Goal: Answer question/provide support: Share knowledge or assist other users

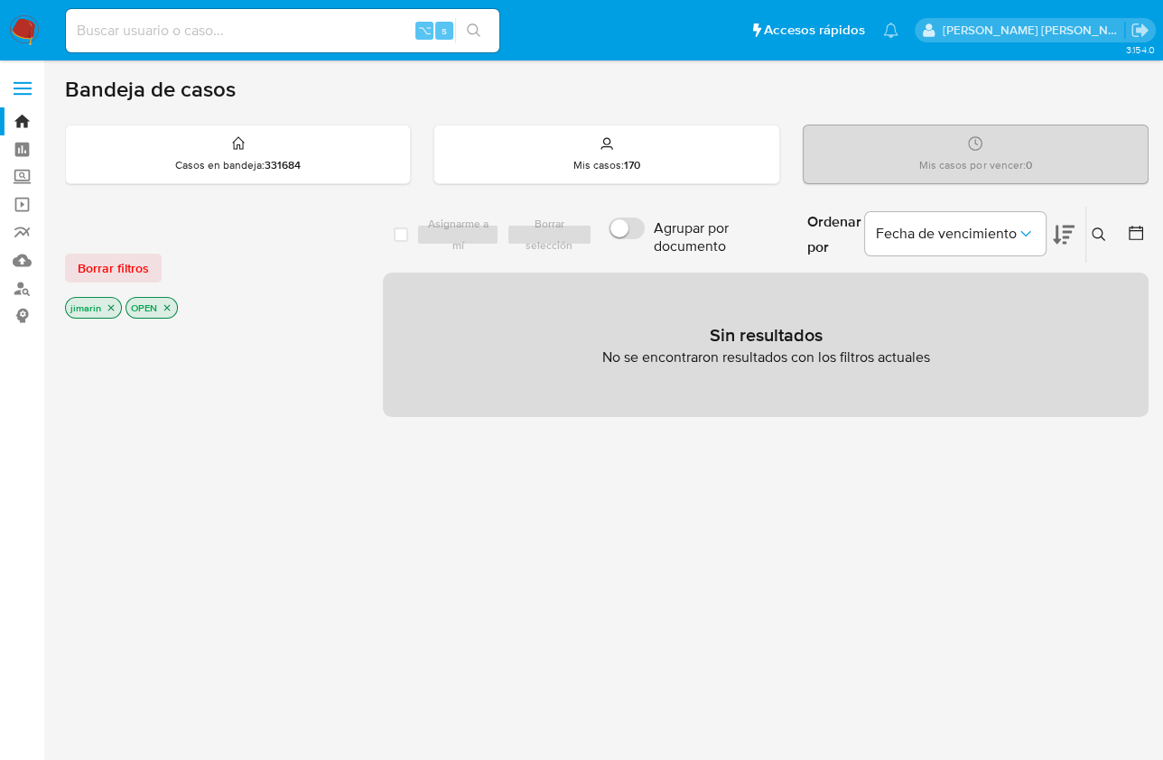
click at [28, 19] on img at bounding box center [24, 30] width 31 height 31
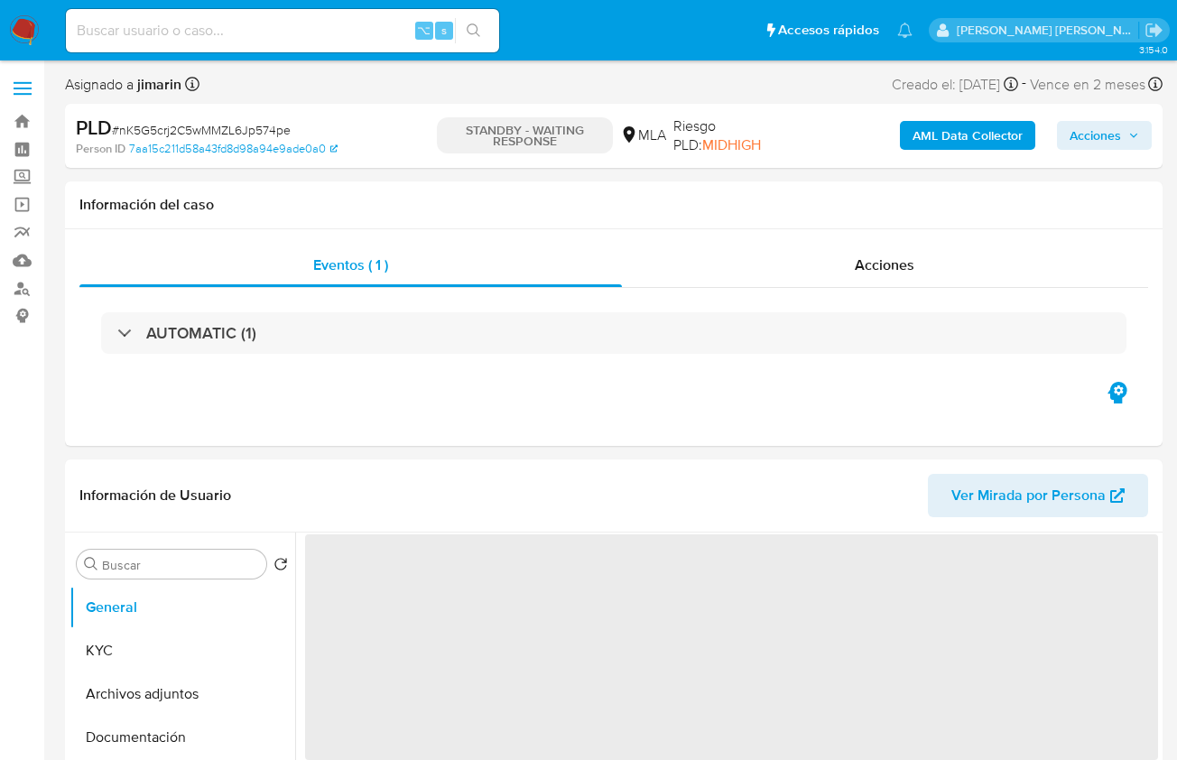
select select "10"
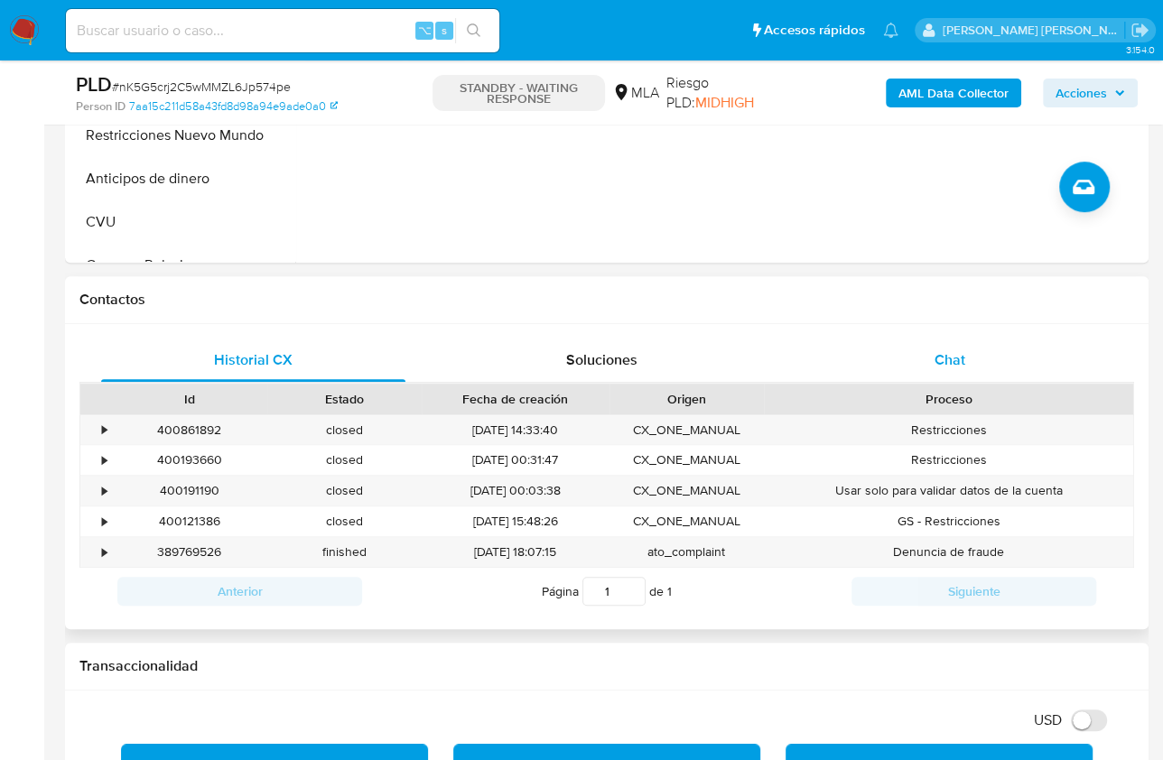
click at [937, 366] on span "Chat" at bounding box center [949, 359] width 31 height 21
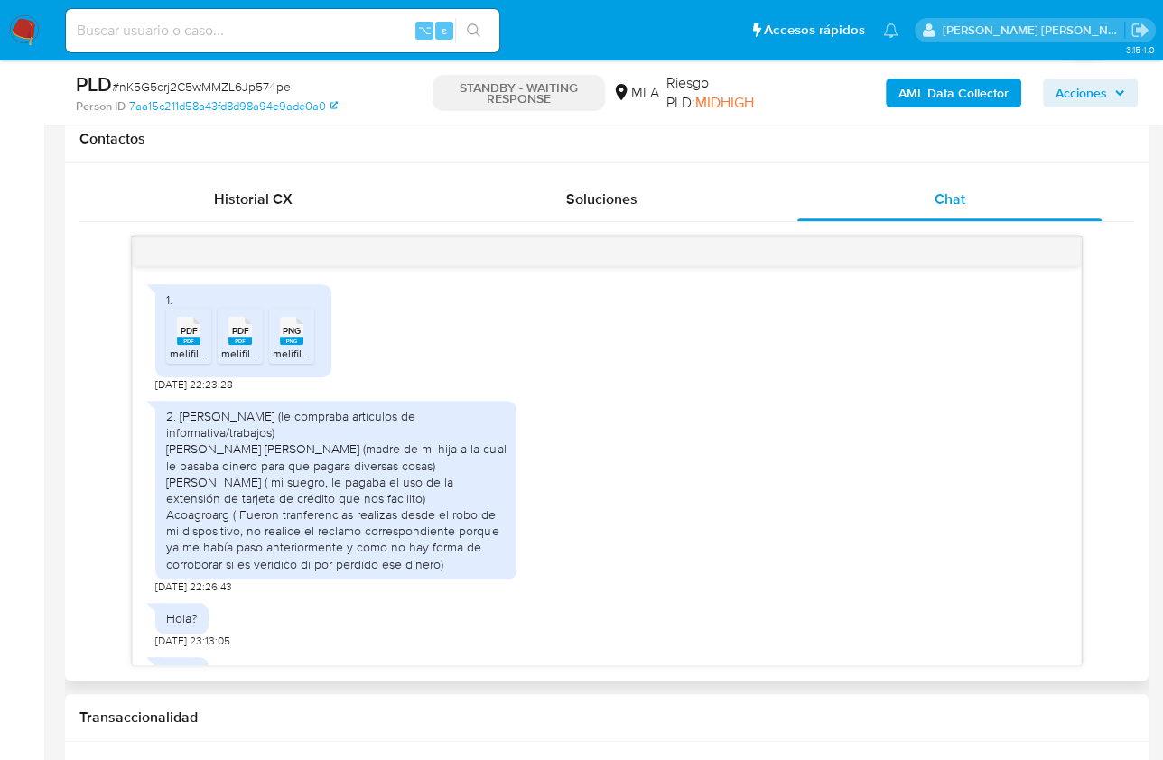
scroll to position [716, 0]
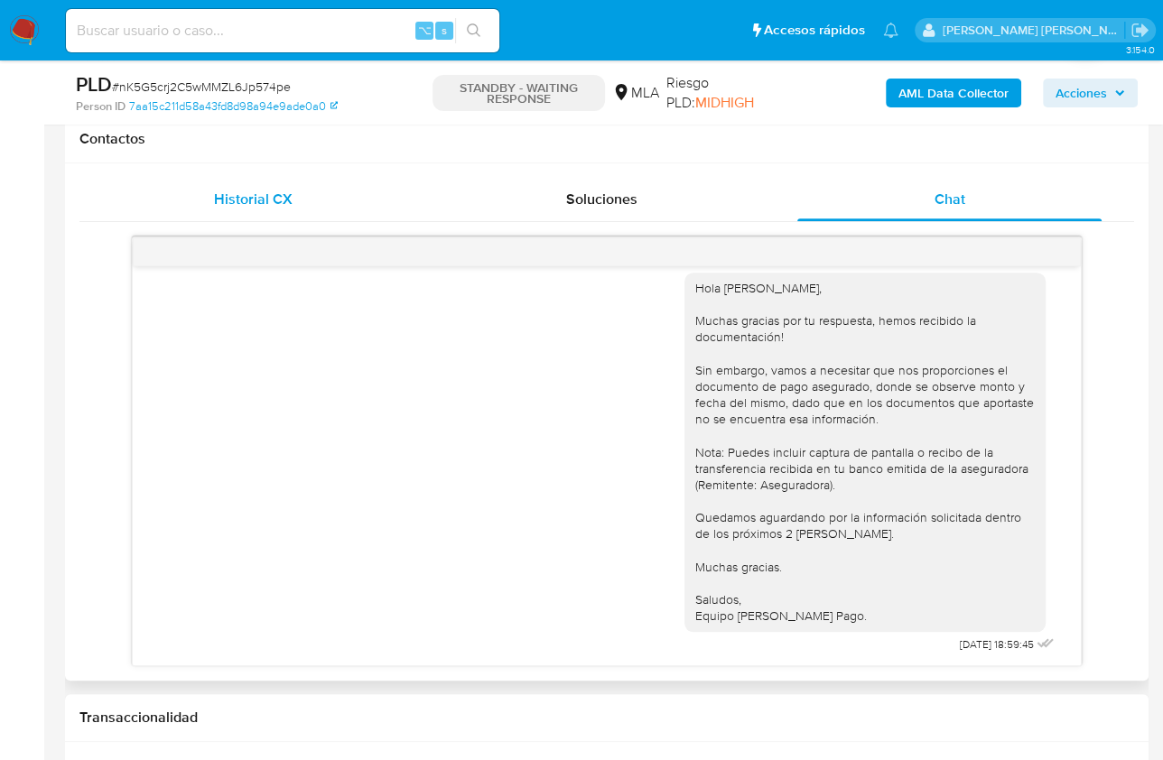
click at [275, 192] on span "Historial CX" at bounding box center [253, 199] width 79 height 21
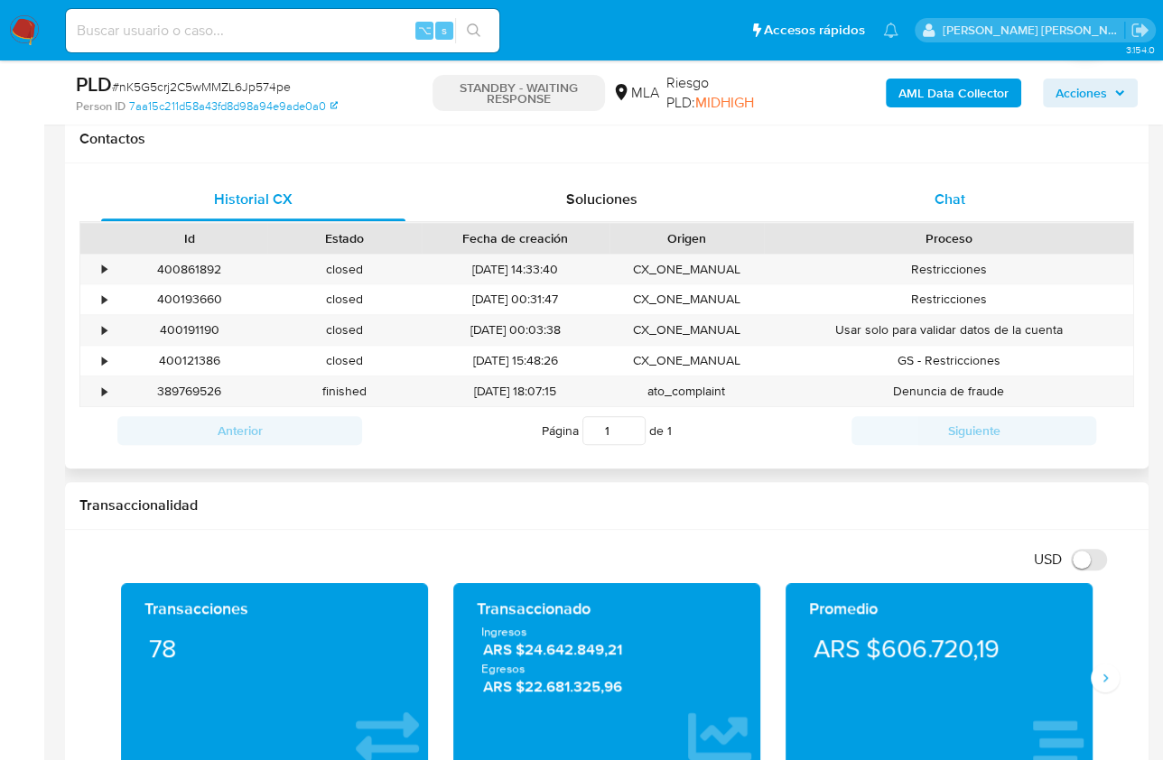
click at [940, 195] on span "Chat" at bounding box center [949, 199] width 31 height 21
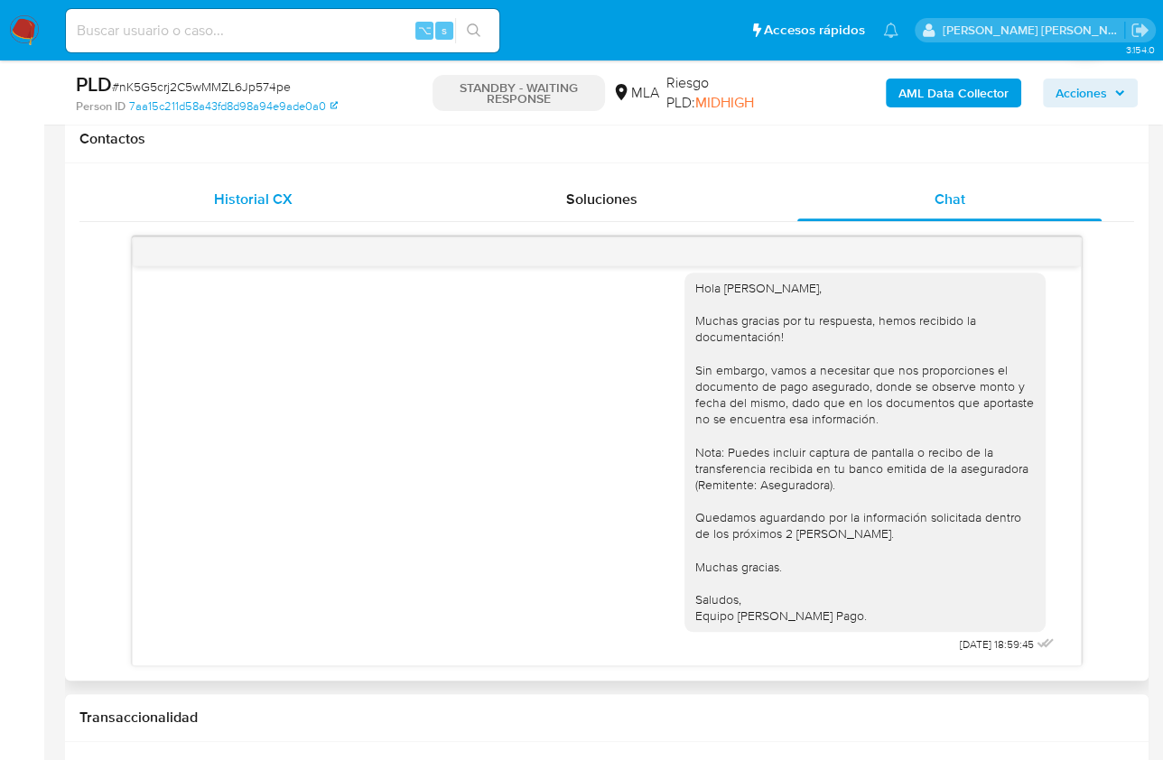
click at [354, 200] on div "Historial CX" at bounding box center [253, 199] width 304 height 43
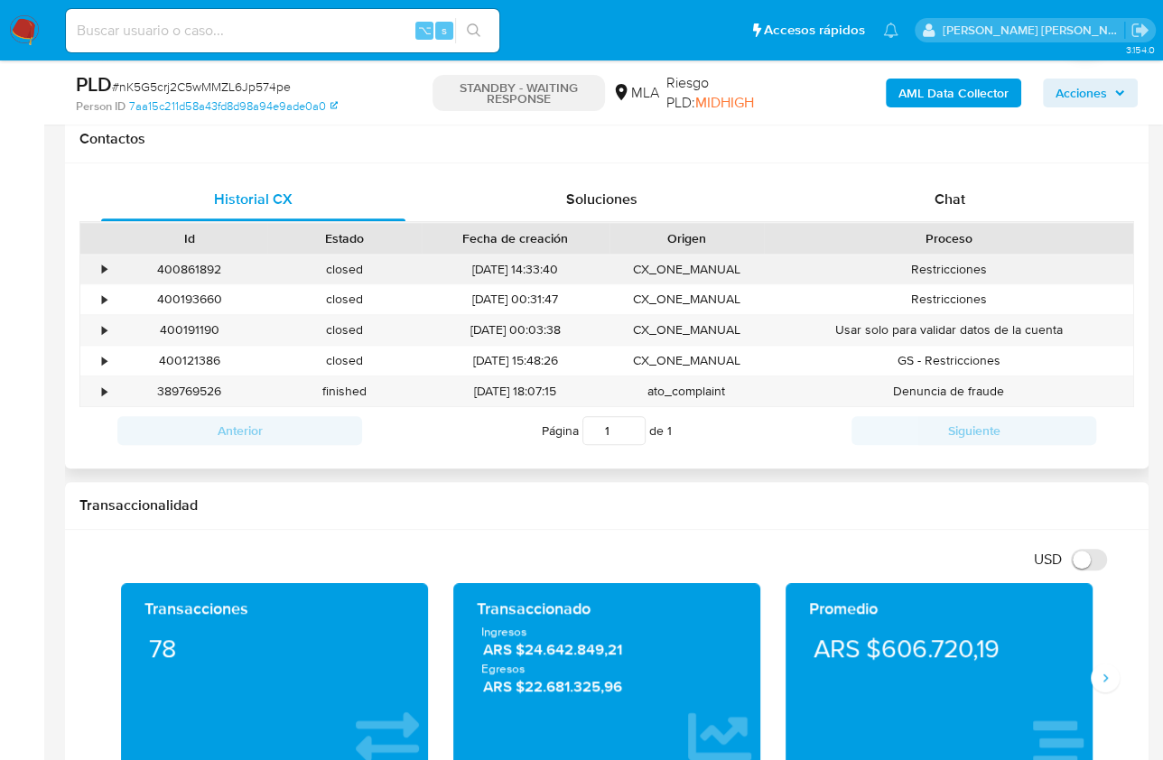
click at [198, 273] on div "400861892" at bounding box center [189, 270] width 155 height 30
click at [197, 270] on div "400861892" at bounding box center [189, 270] width 155 height 30
copy div "400861892"
click at [951, 190] on span "Chat" at bounding box center [949, 199] width 31 height 21
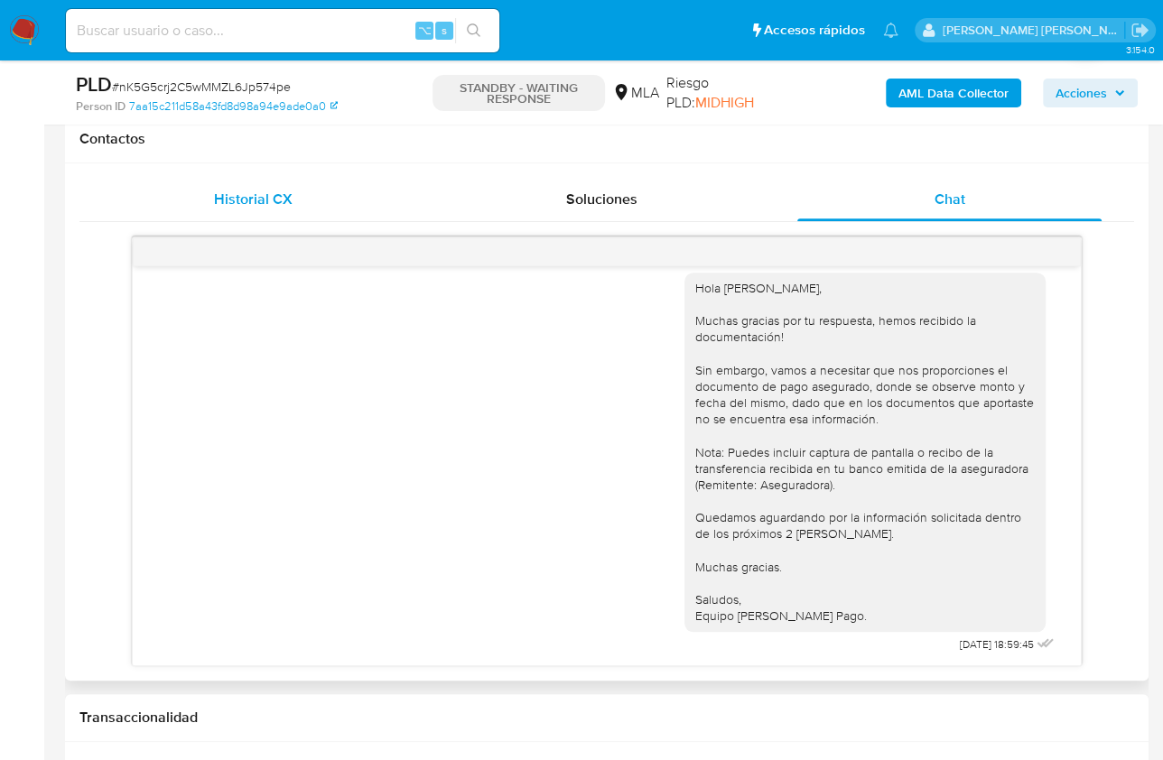
click at [285, 200] on span "Historial CX" at bounding box center [253, 199] width 79 height 21
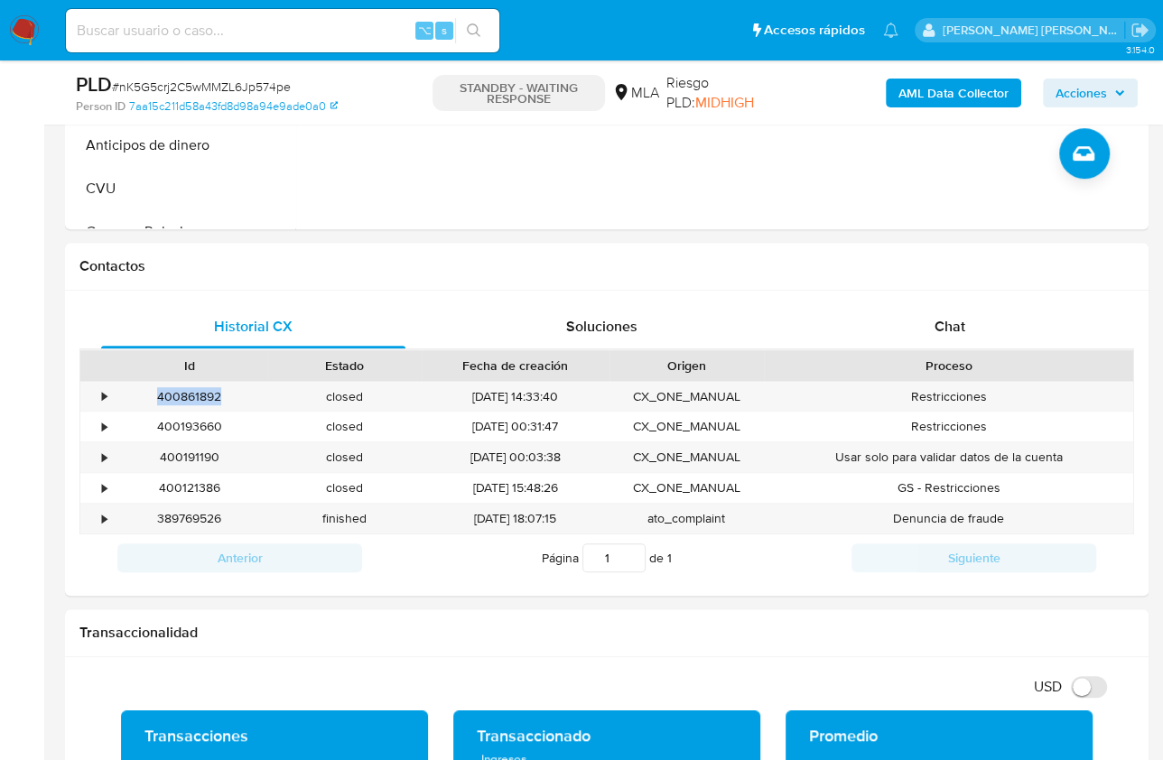
scroll to position [399, 0]
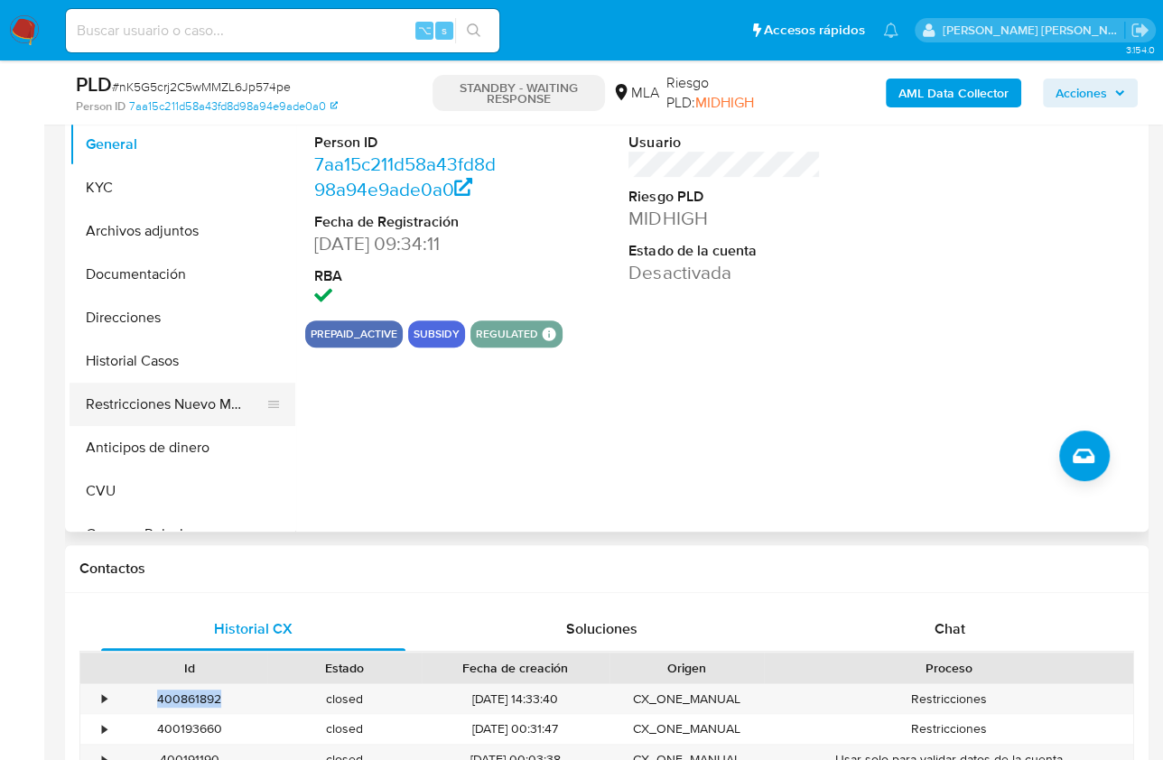
click at [204, 412] on button "Restricciones Nuevo Mundo" at bounding box center [175, 404] width 211 height 43
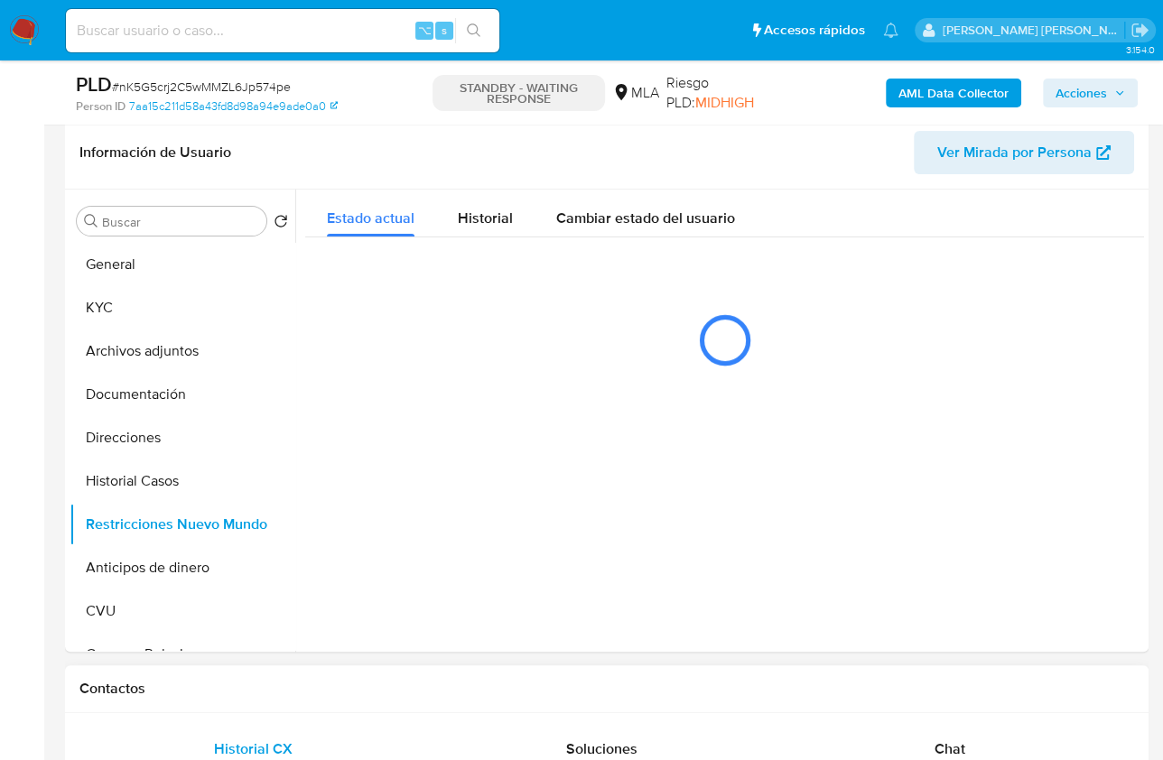
scroll to position [283, 0]
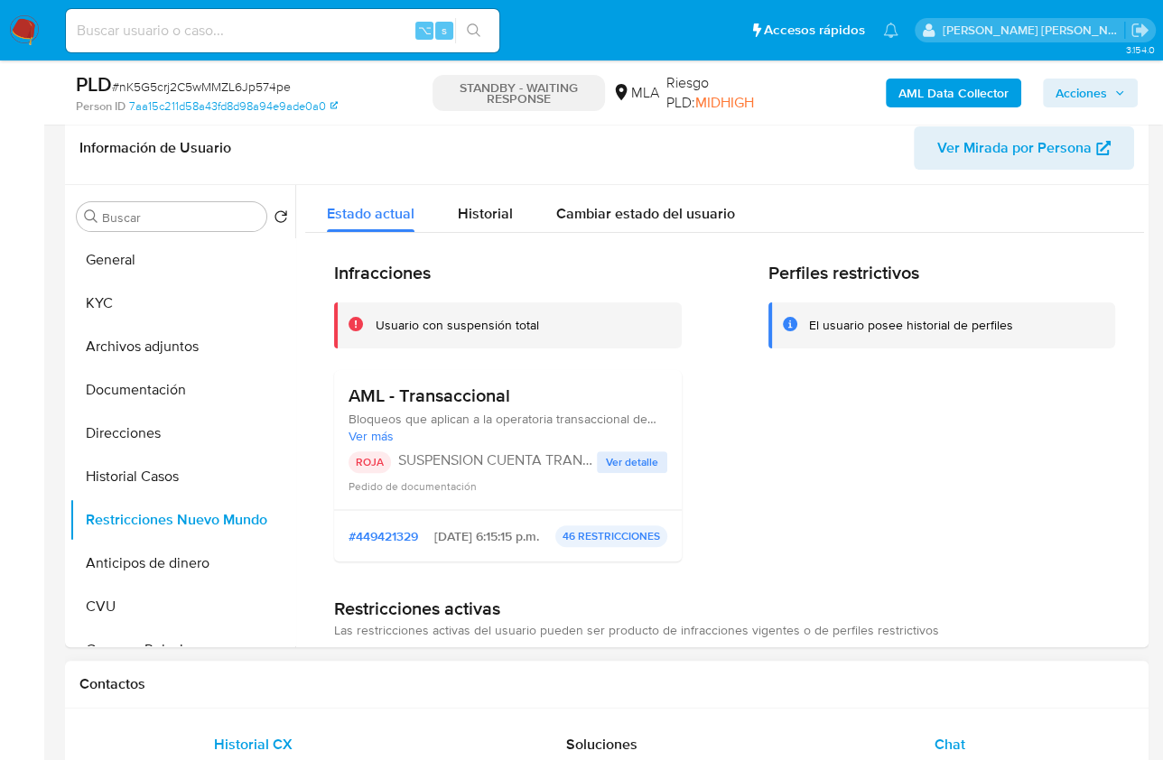
click at [921, 723] on div "Chat" at bounding box center [949, 744] width 304 height 43
click at [963, 738] on span "Chat" at bounding box center [949, 744] width 31 height 21
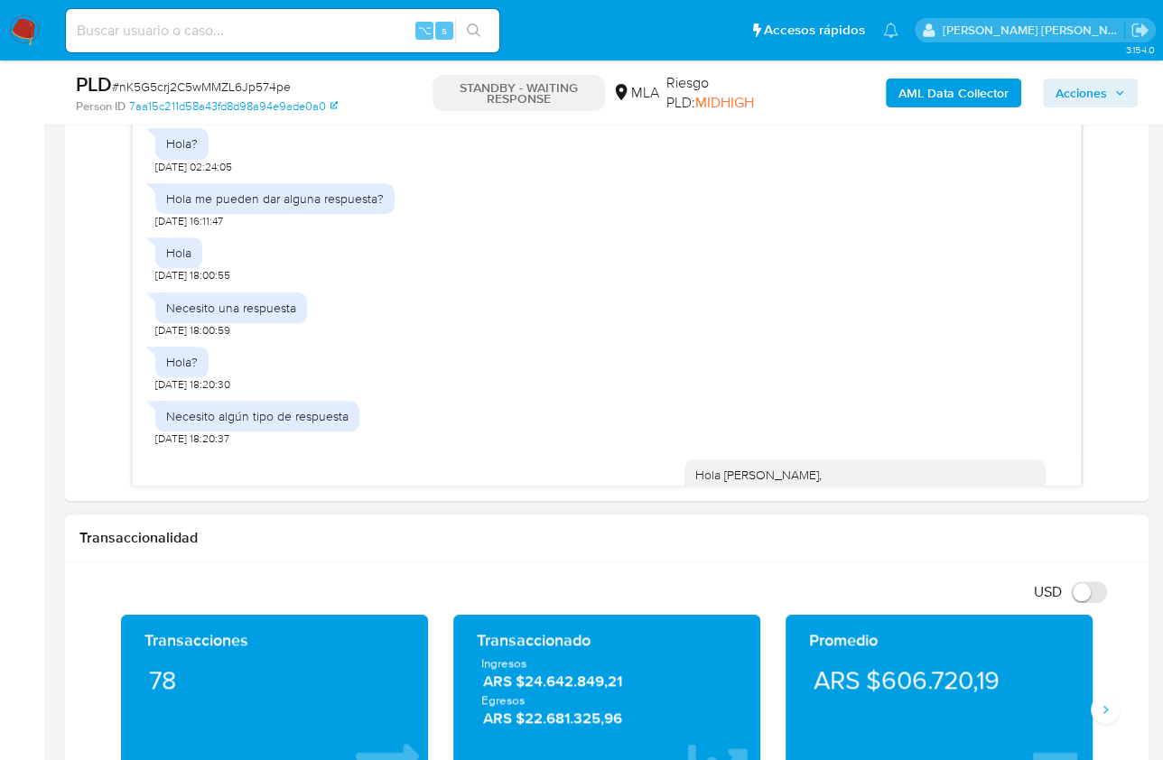
scroll to position [1372, 0]
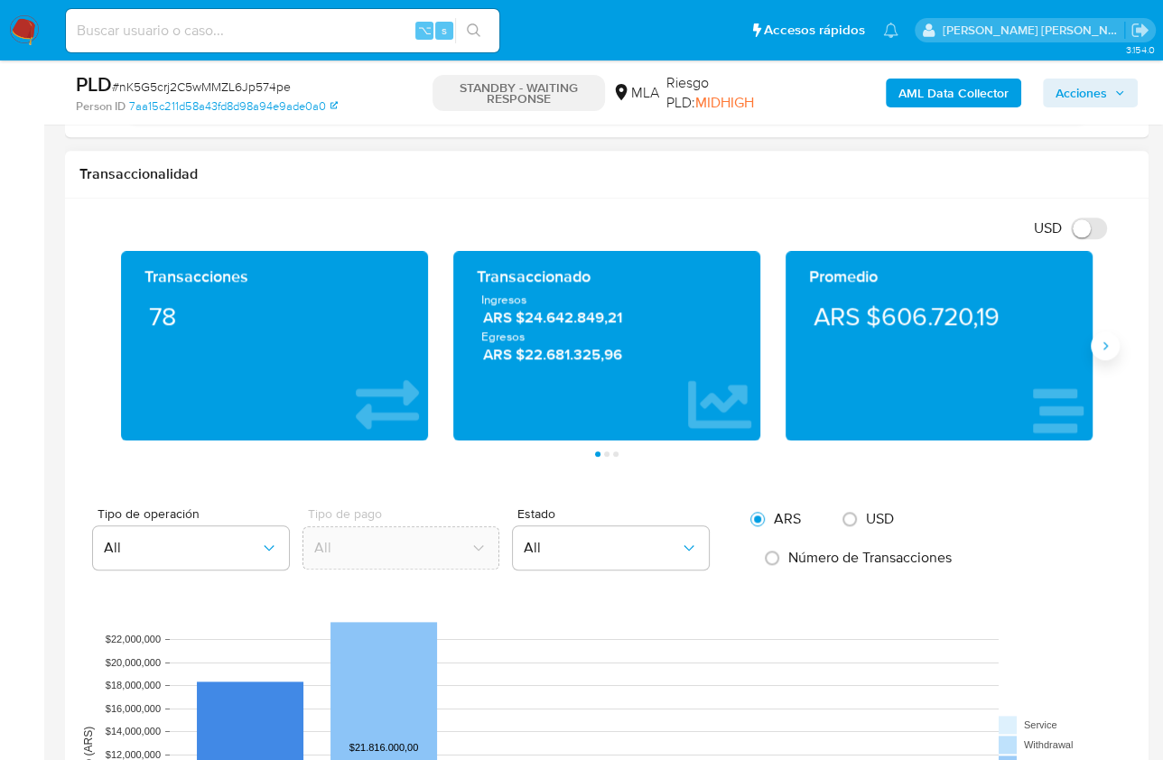
click at [1108, 344] on icon "Siguiente" at bounding box center [1105, 346] width 14 height 14
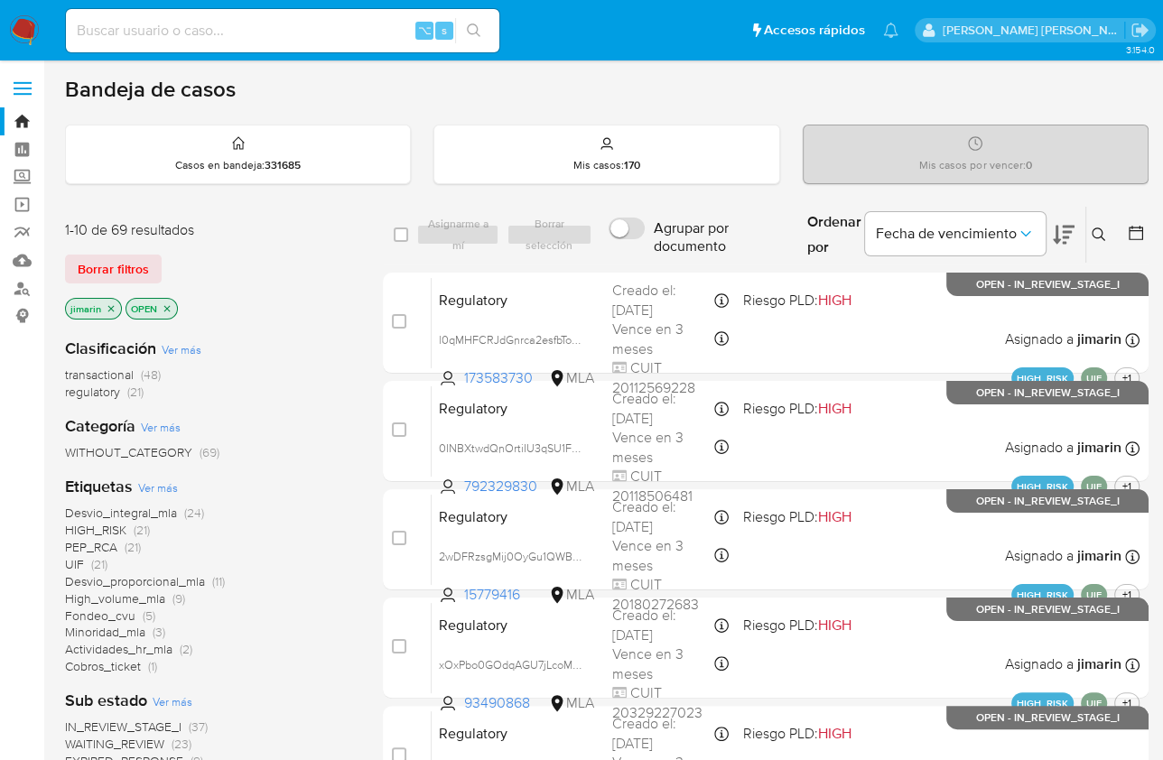
click at [114, 306] on icon "close-filter" at bounding box center [111, 308] width 11 height 11
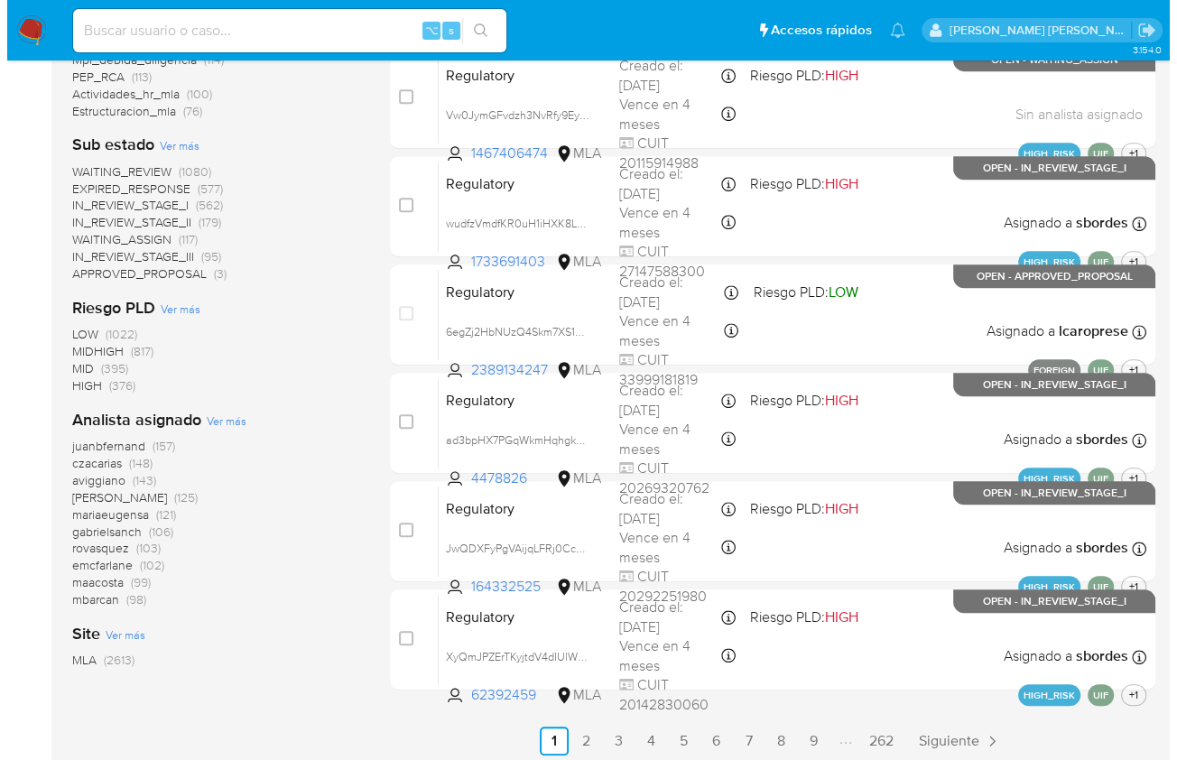
scroll to position [664, 0]
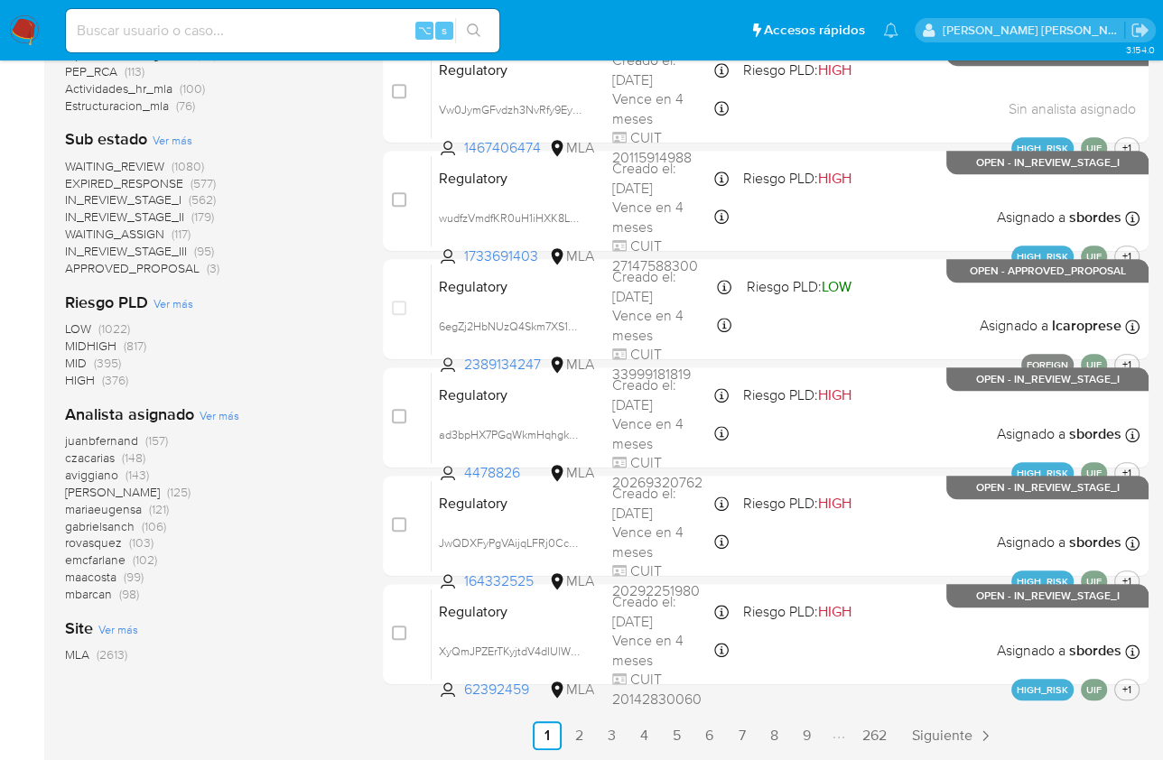
click at [210, 413] on span "Ver más" at bounding box center [220, 415] width 40 height 16
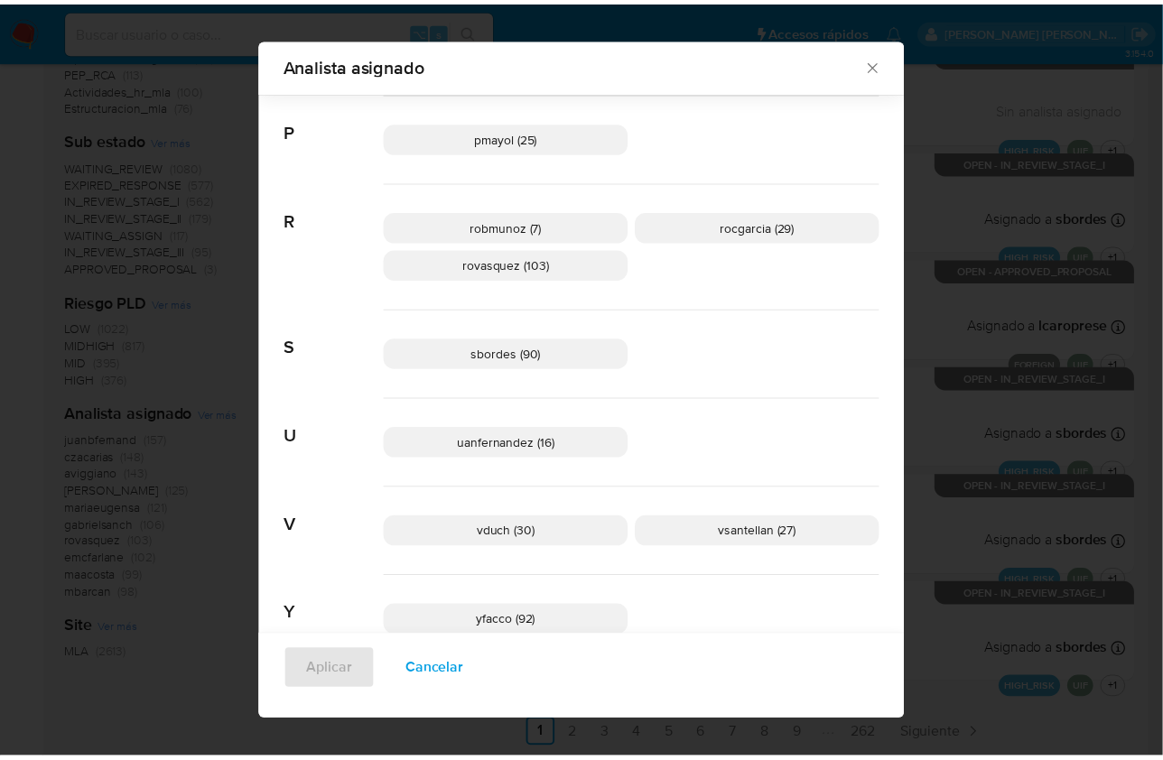
scroll to position [1321, 0]
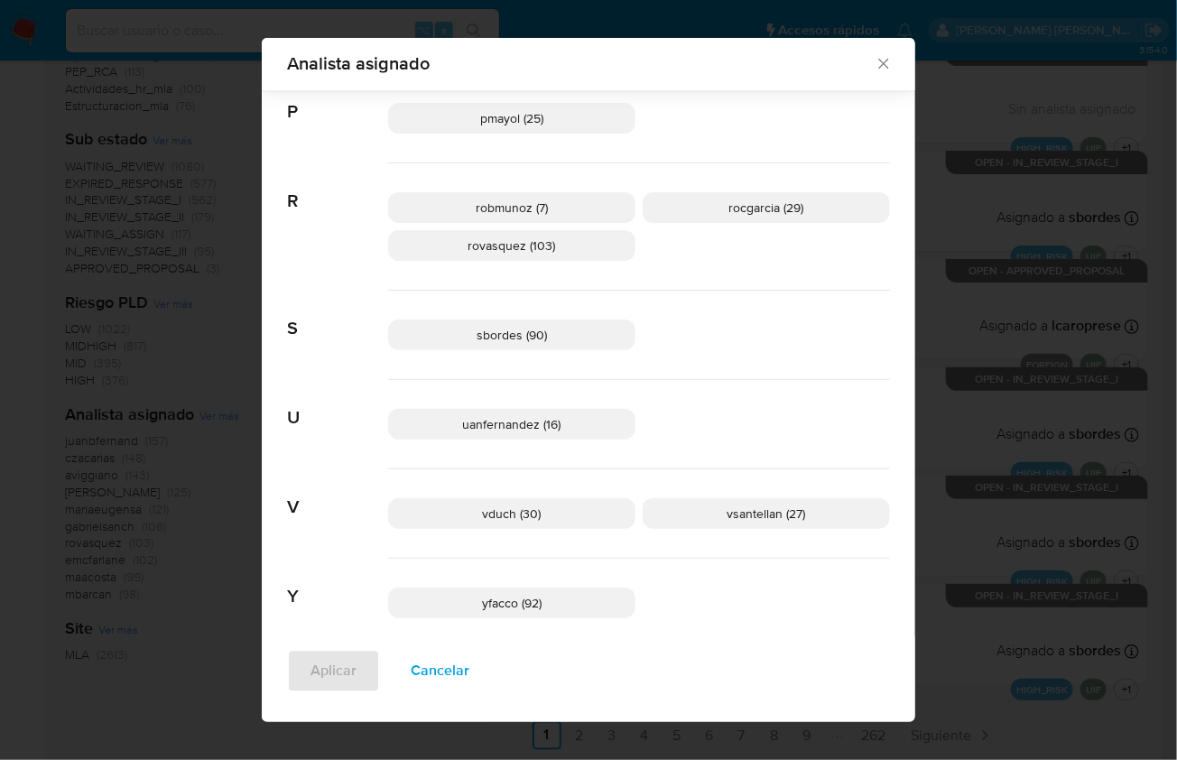
click at [875, 60] on icon "Cerrar" at bounding box center [884, 64] width 18 height 18
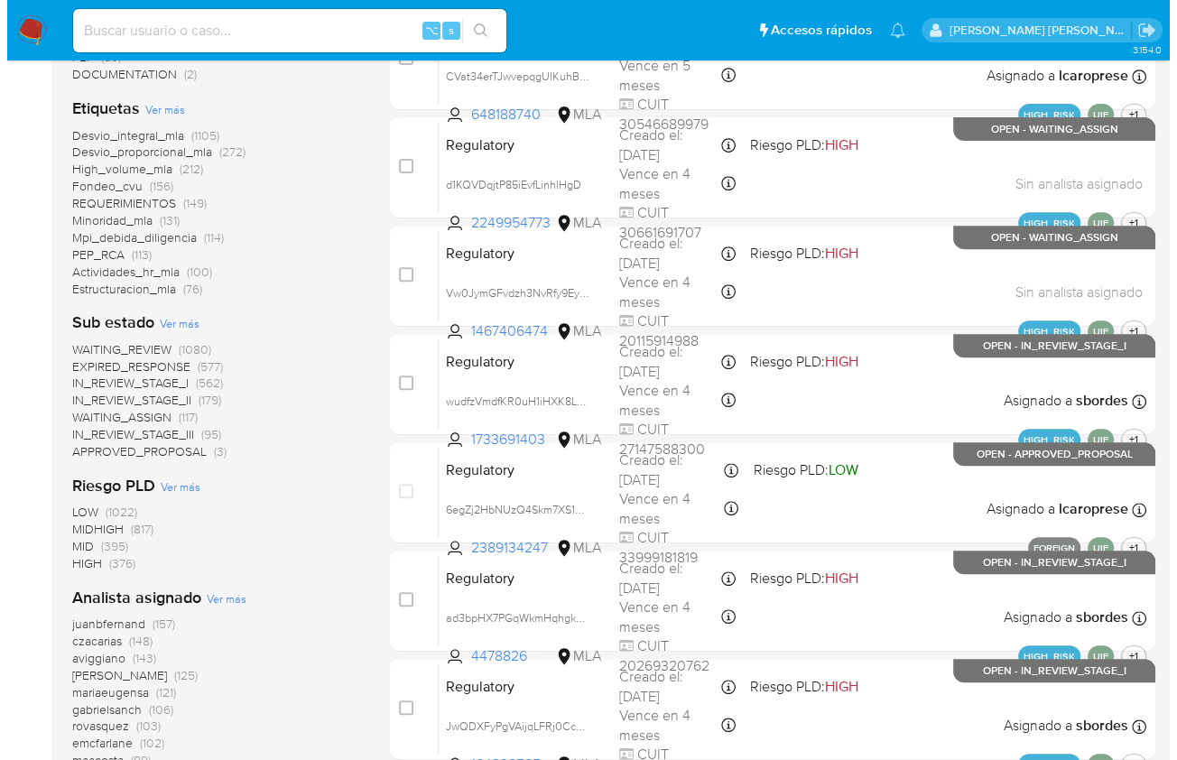
scroll to position [664, 0]
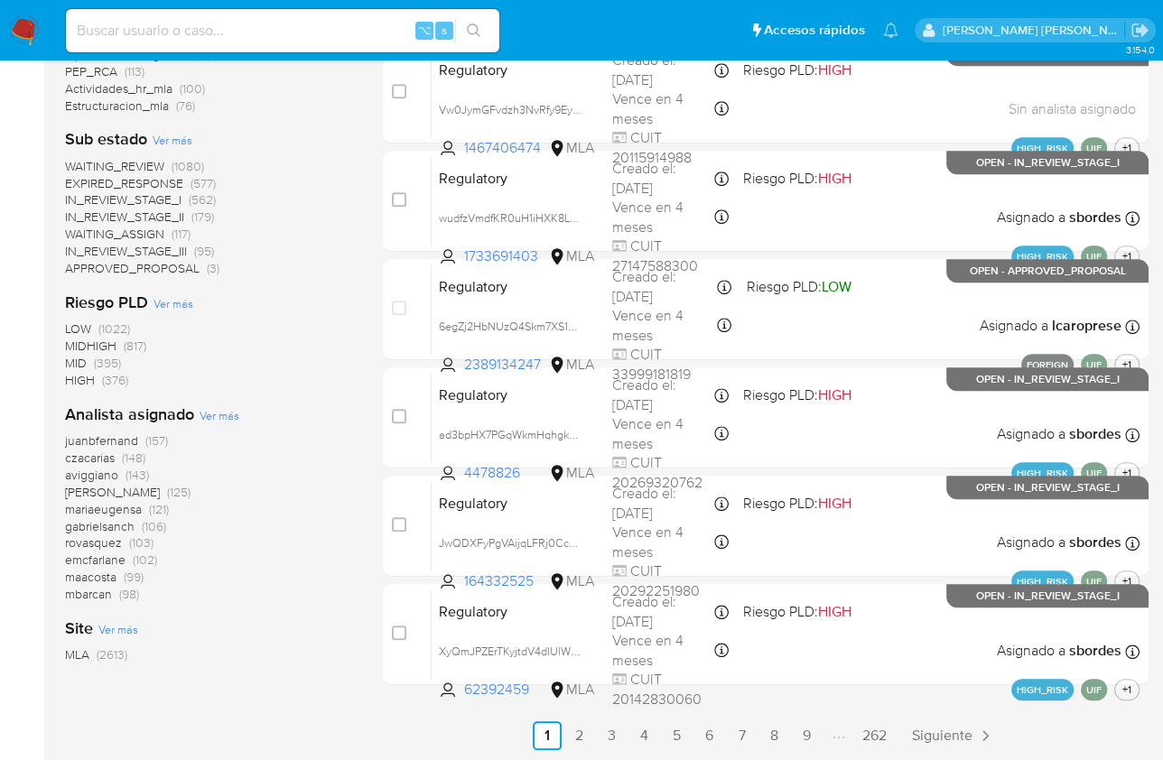
click at [208, 413] on span "Ver más" at bounding box center [220, 415] width 40 height 16
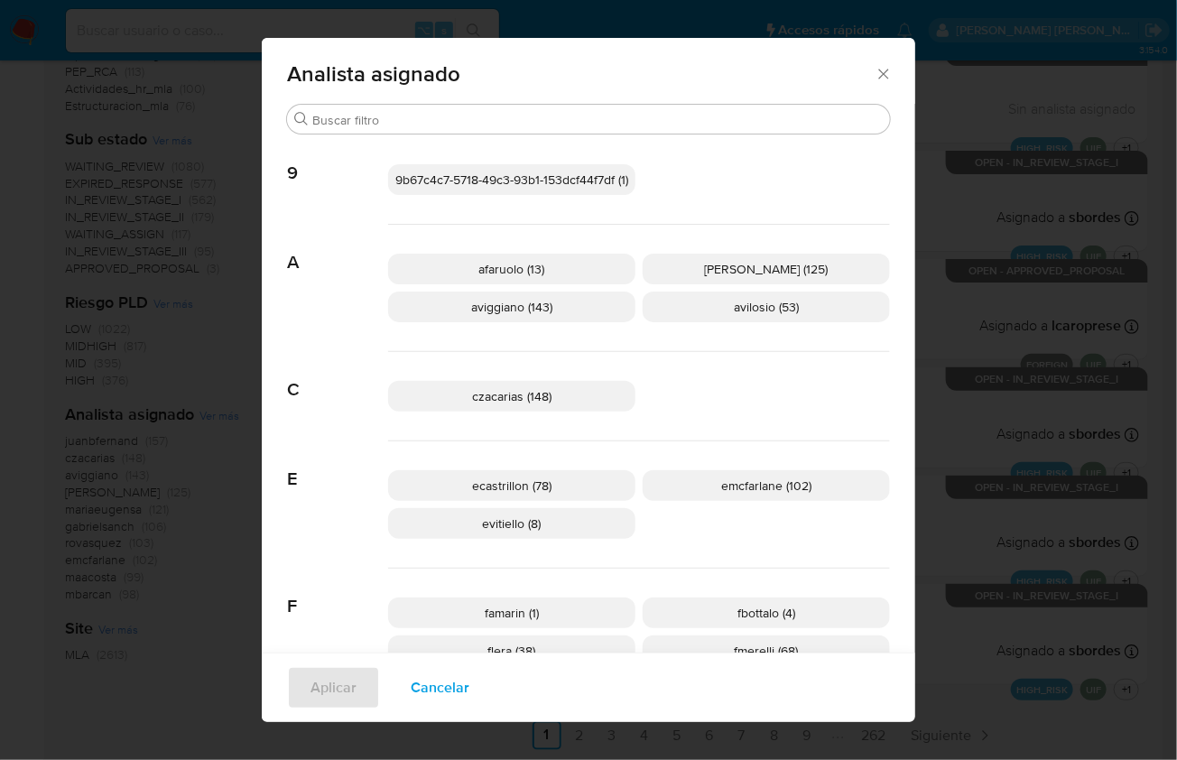
scroll to position [526, 0]
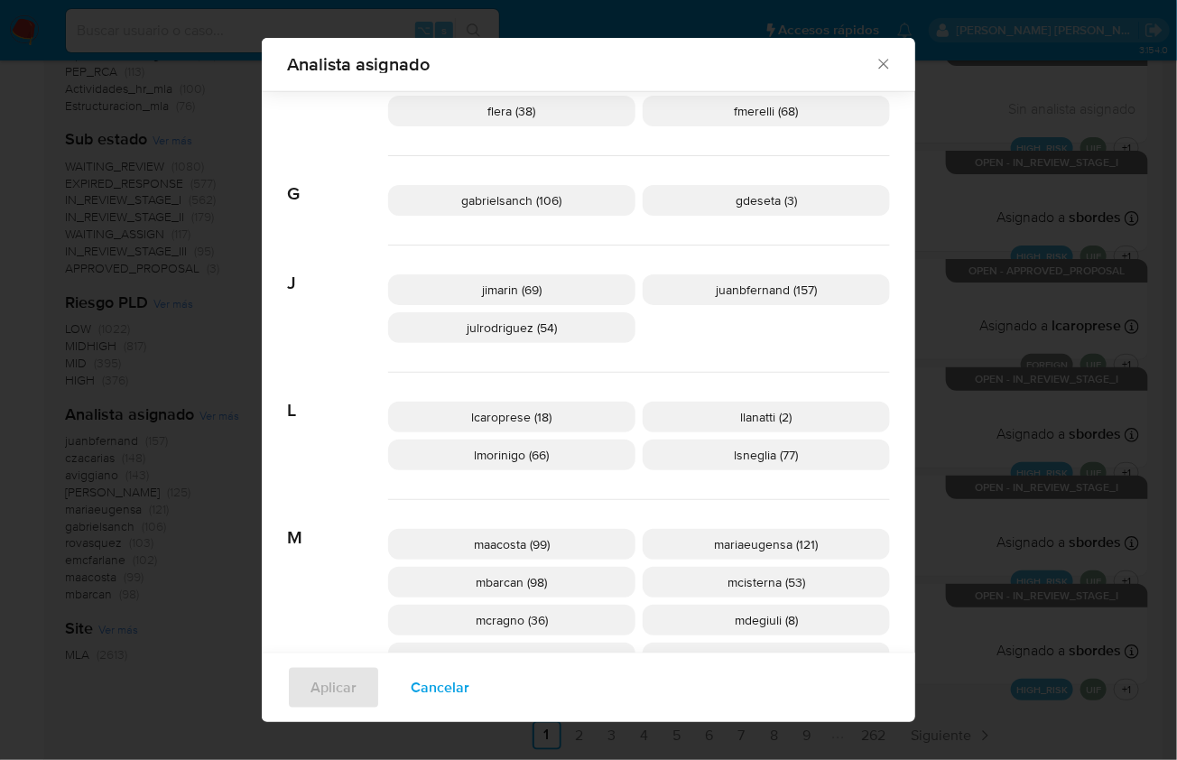
click at [536, 279] on p "jimarin (69)" at bounding box center [511, 289] width 247 height 31
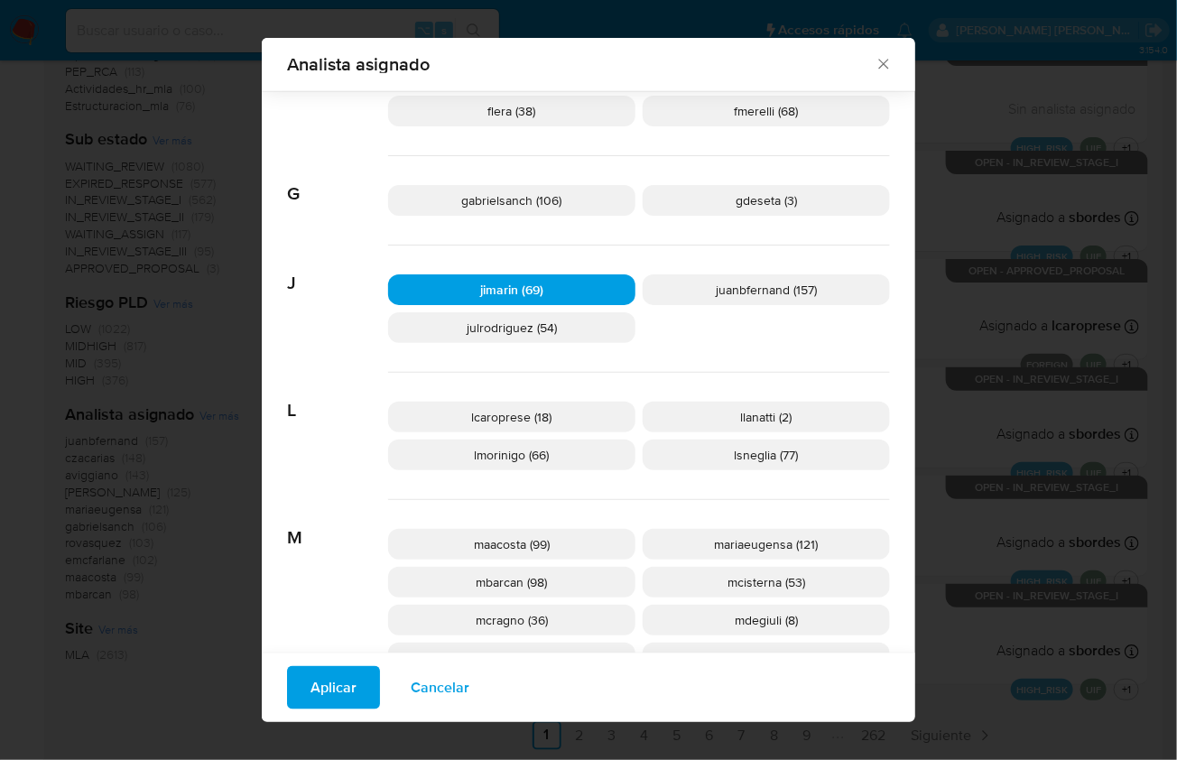
click at [323, 692] on span "Aplicar" at bounding box center [334, 688] width 46 height 40
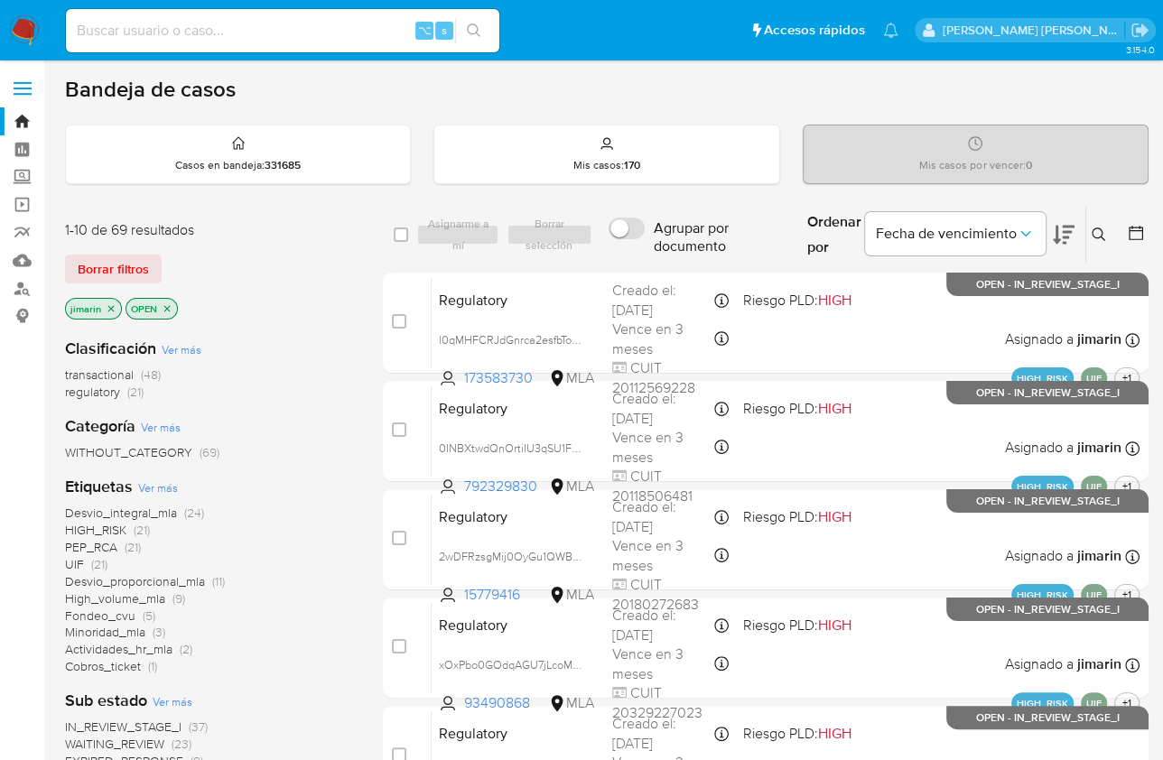
click at [1129, 237] on icon at bounding box center [1136, 233] width 18 height 18
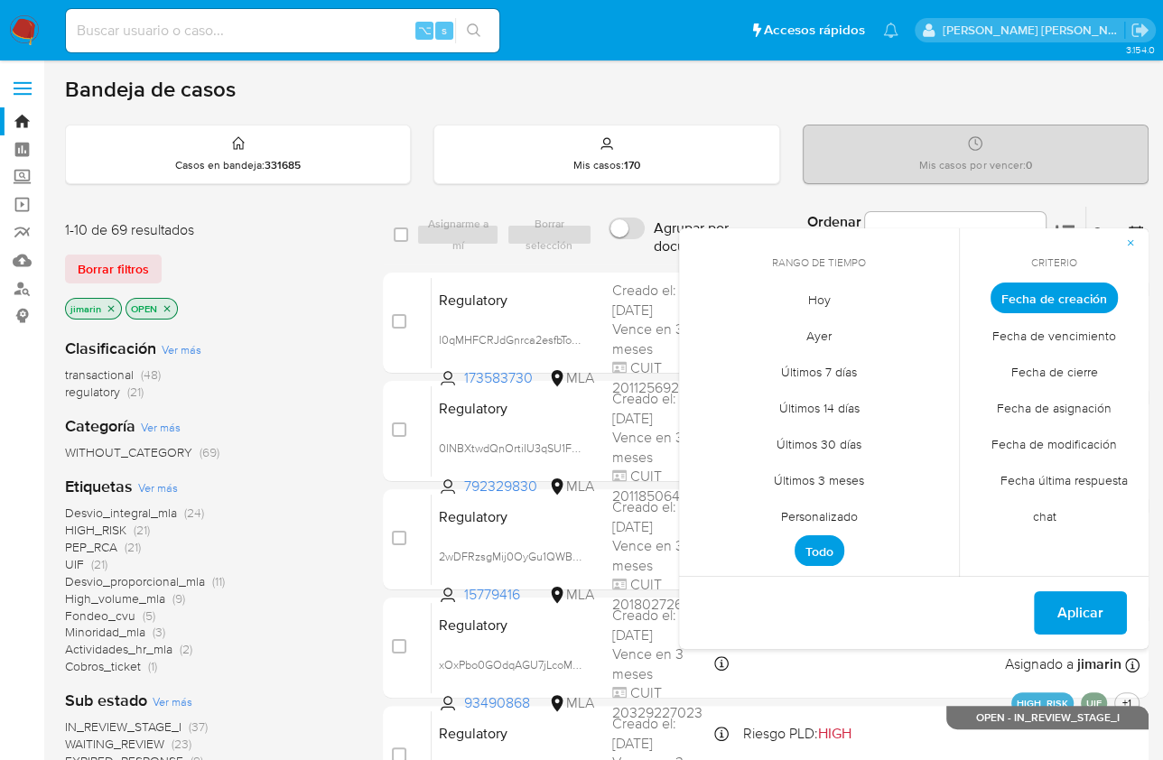
click at [844, 518] on span "Personalizado" at bounding box center [819, 515] width 115 height 37
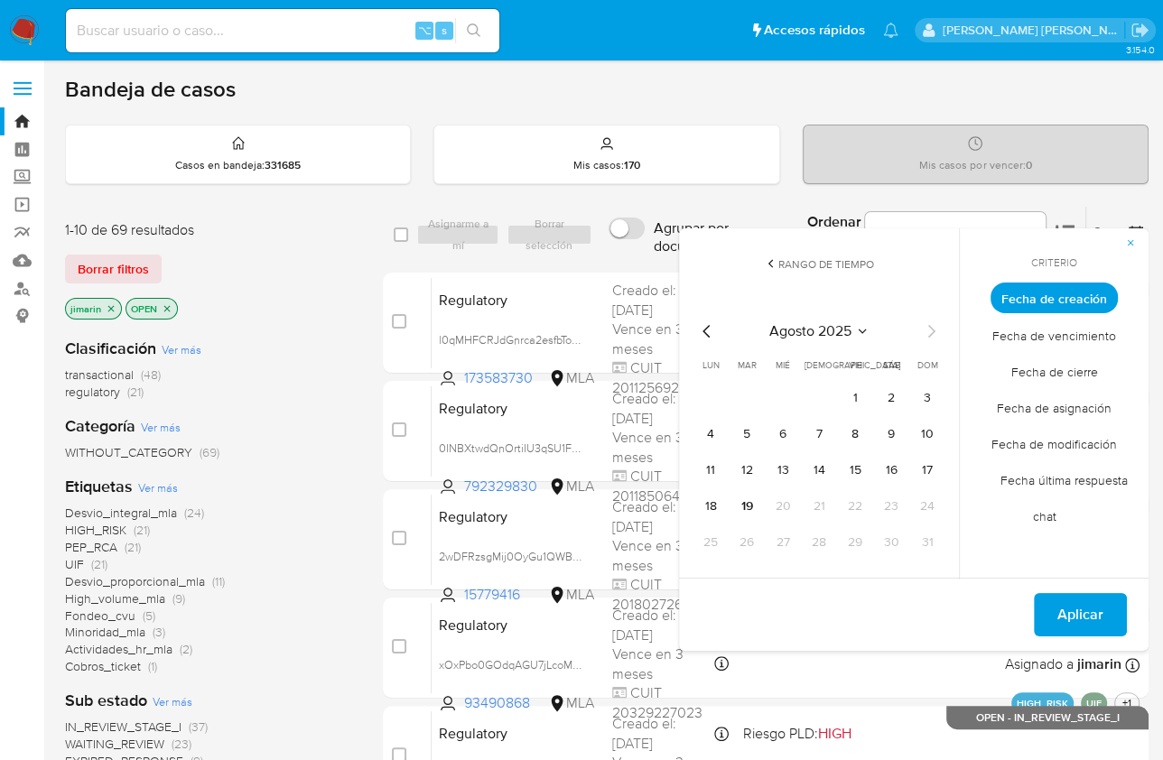
click at [702, 328] on icon "Mes anterior" at bounding box center [707, 331] width 22 height 22
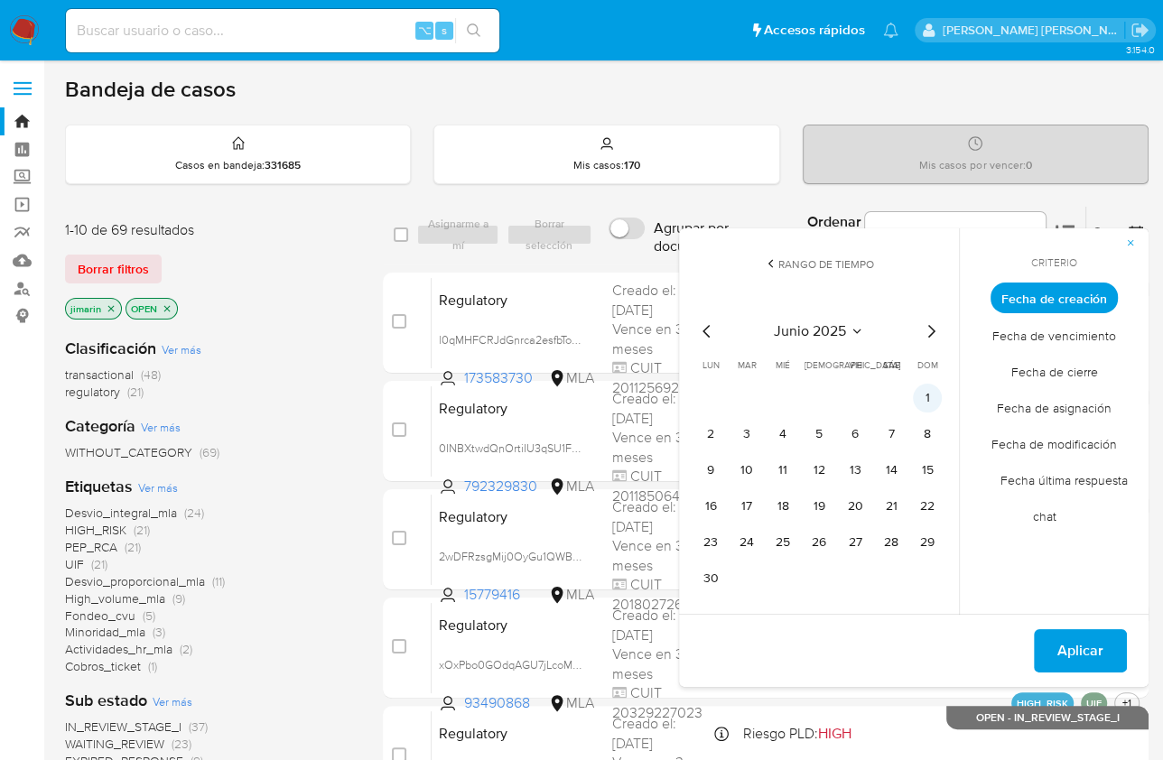
click at [936, 401] on button "1" at bounding box center [927, 398] width 29 height 29
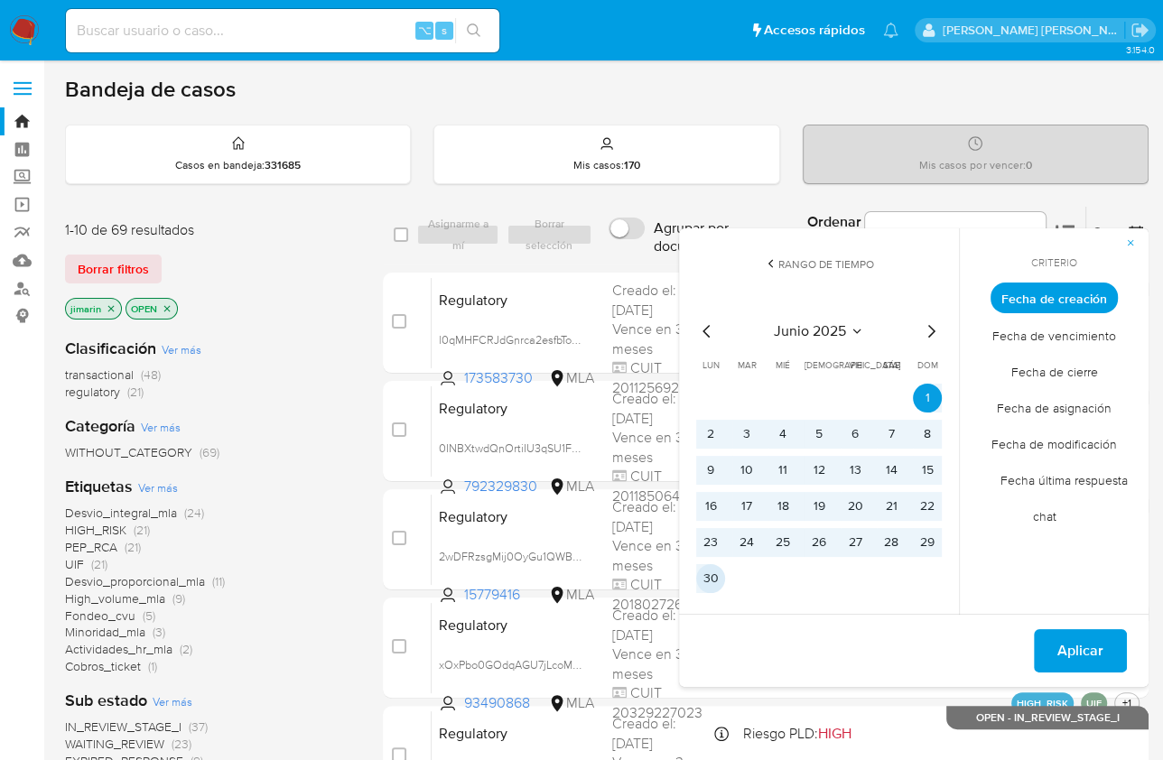
click at [707, 579] on button "30" at bounding box center [710, 578] width 29 height 29
click at [1071, 642] on span "Aplicar" at bounding box center [1080, 651] width 46 height 40
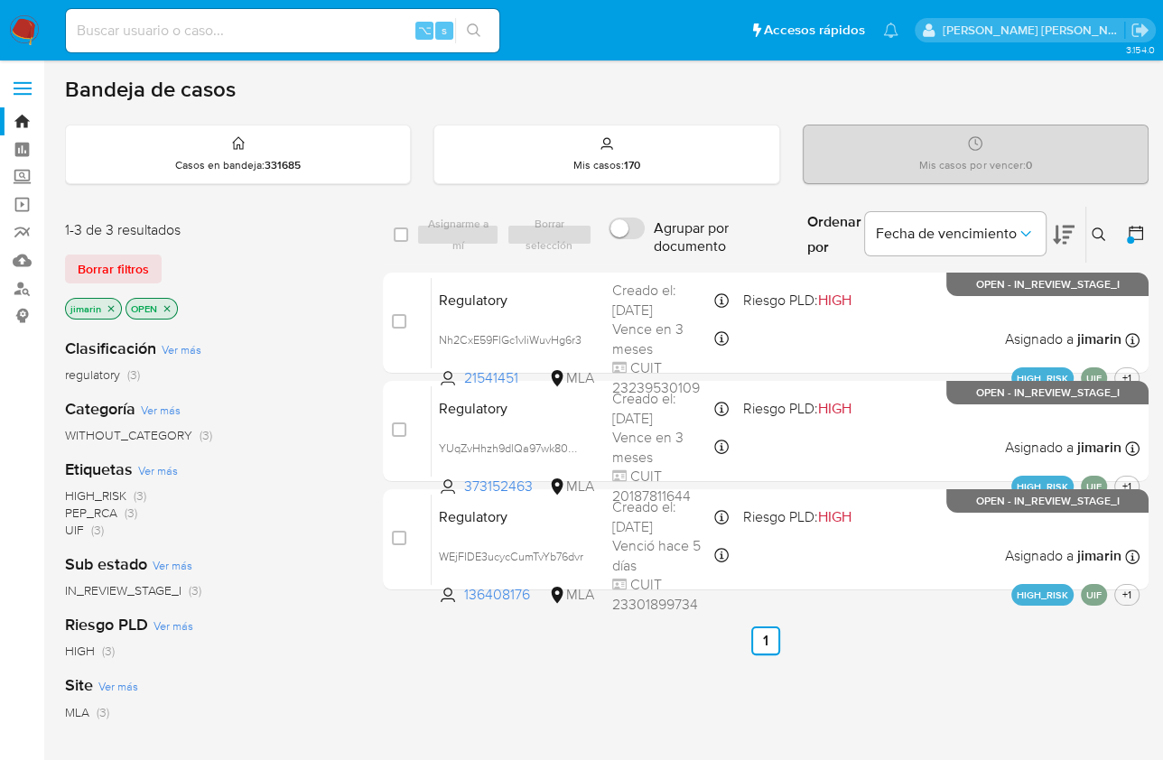
click at [1150, 229] on main "3.154.0" at bounding box center [581, 517] width 1163 height 1035
click at [1134, 231] on icon at bounding box center [1136, 233] width 18 height 18
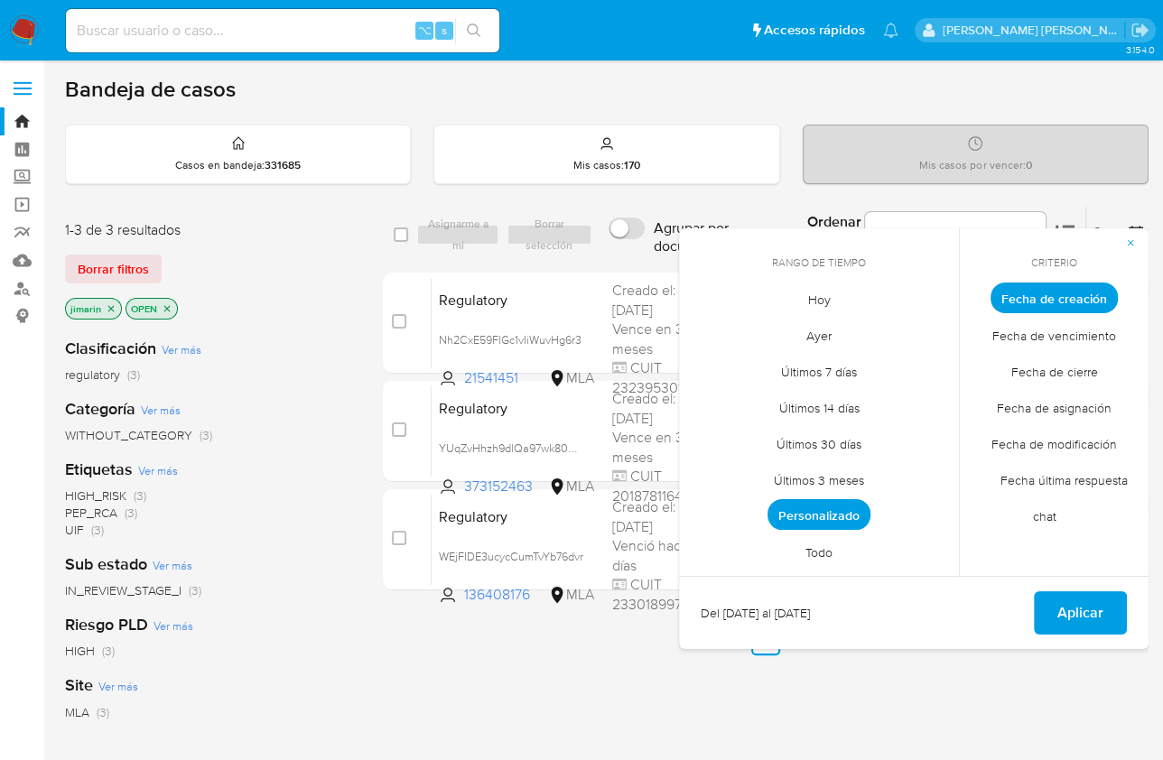
click at [840, 519] on span "Personalizado" at bounding box center [818, 514] width 103 height 31
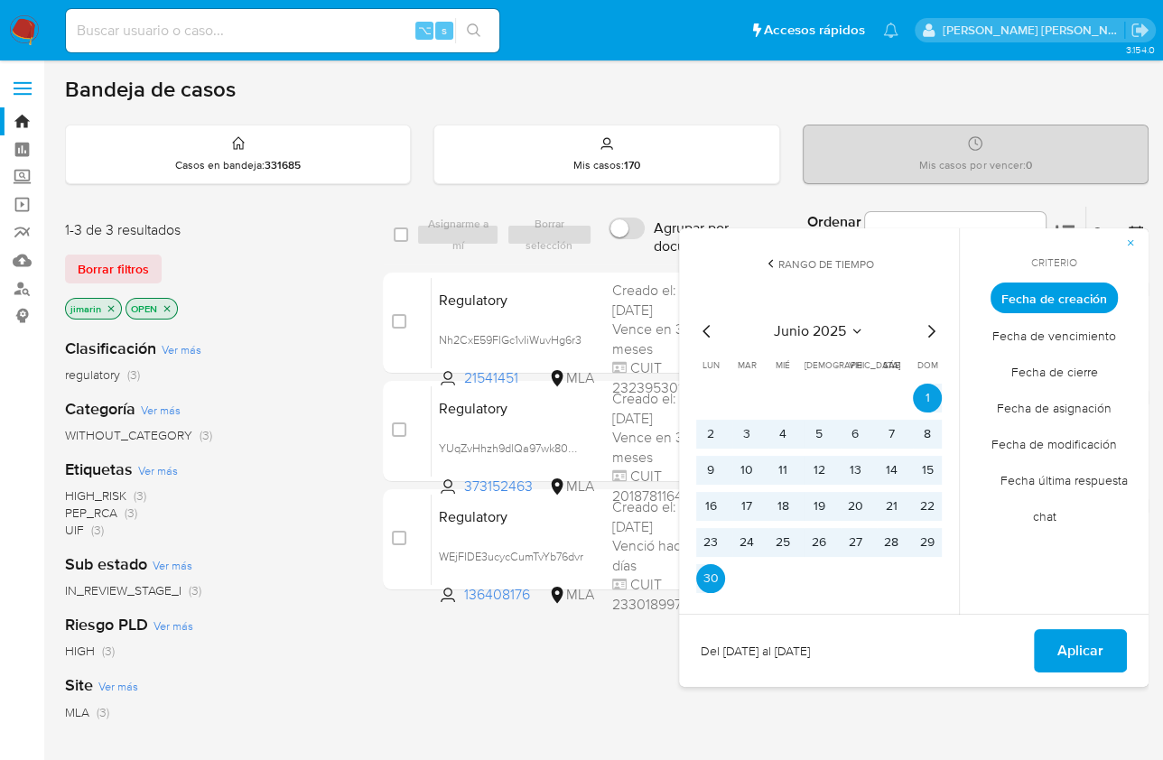
click at [935, 329] on icon "Mes siguiente" at bounding box center [931, 331] width 22 height 22
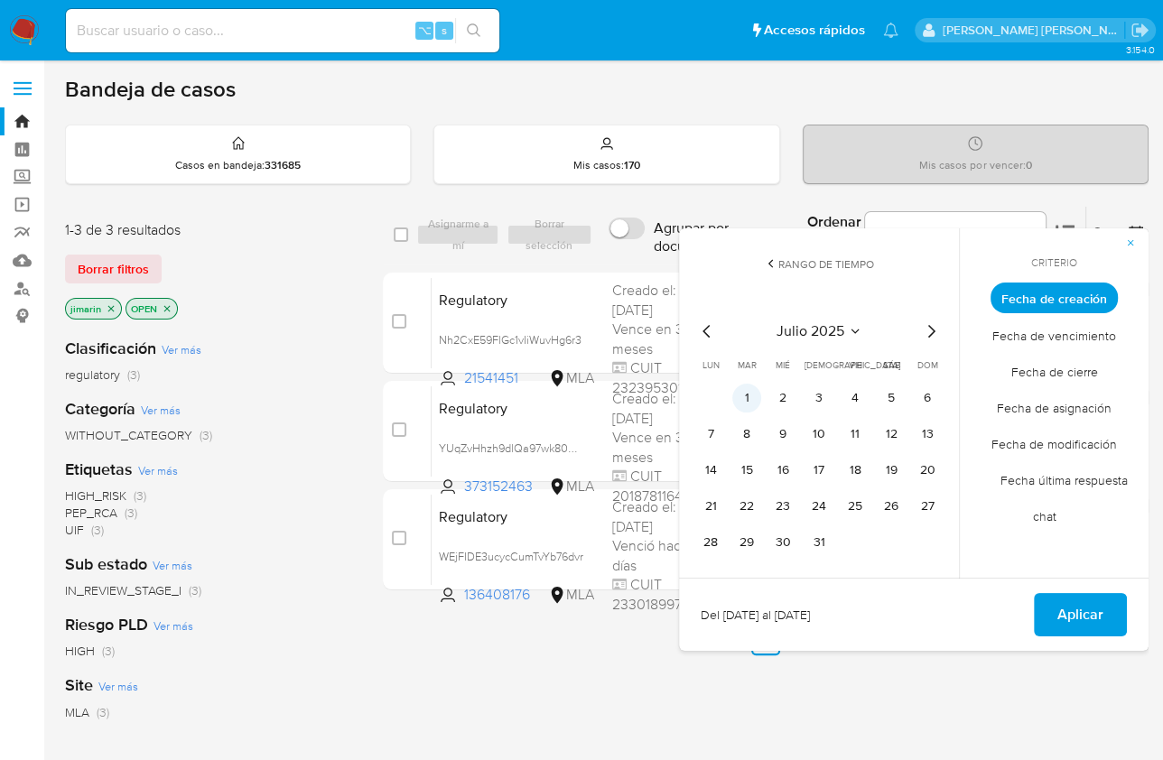
click at [741, 402] on button "1" at bounding box center [746, 398] width 29 height 29
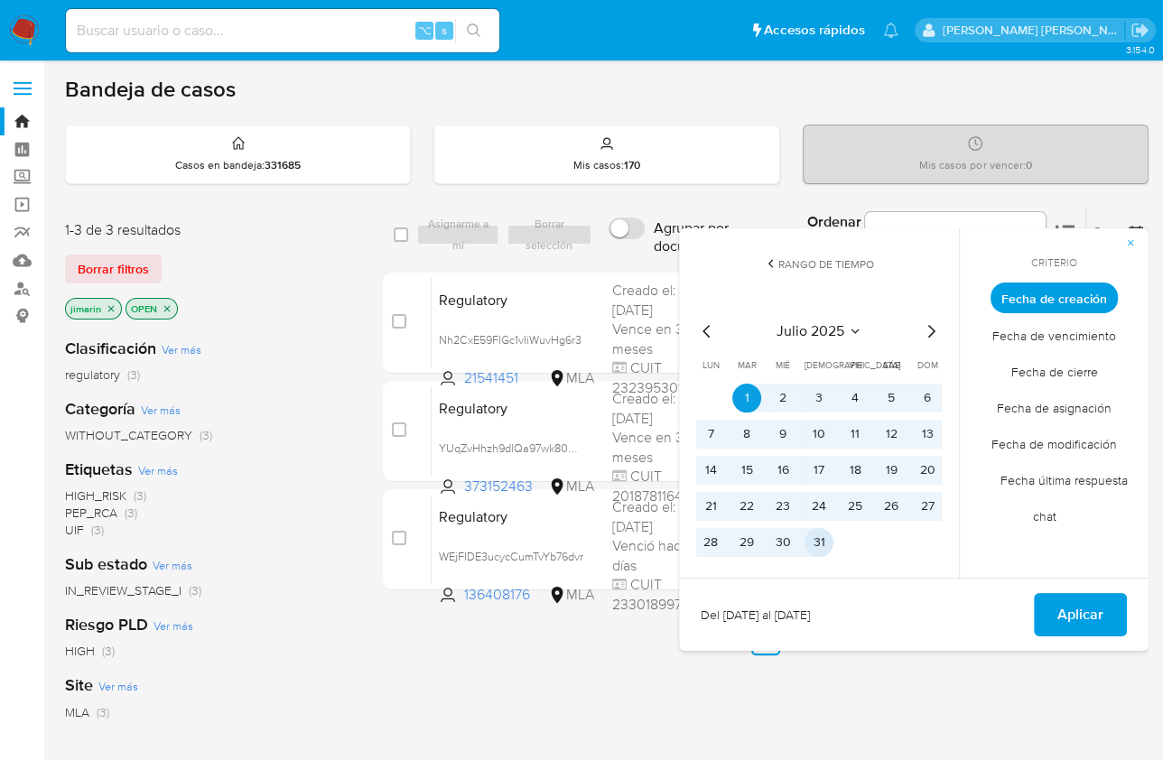
click at [826, 552] on button "31" at bounding box center [818, 542] width 29 height 29
click at [1072, 607] on span "Aplicar" at bounding box center [1080, 615] width 46 height 40
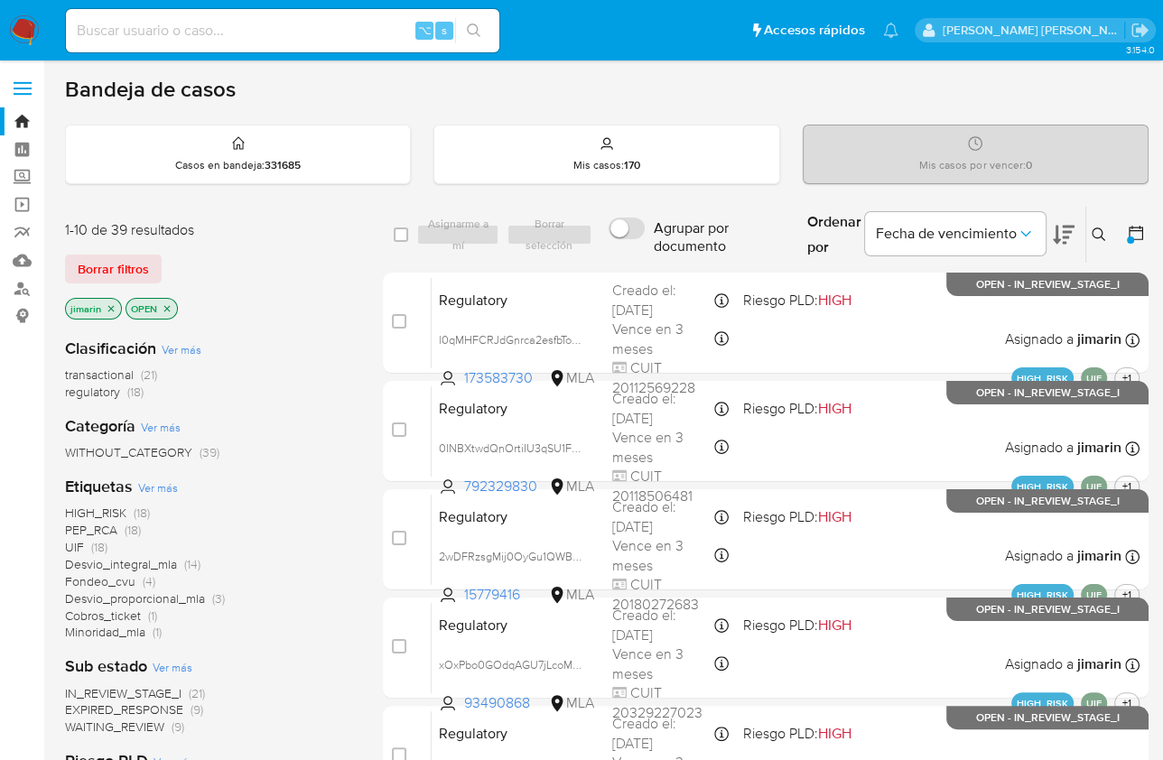
click at [178, 346] on span "Ver más" at bounding box center [182, 349] width 40 height 16
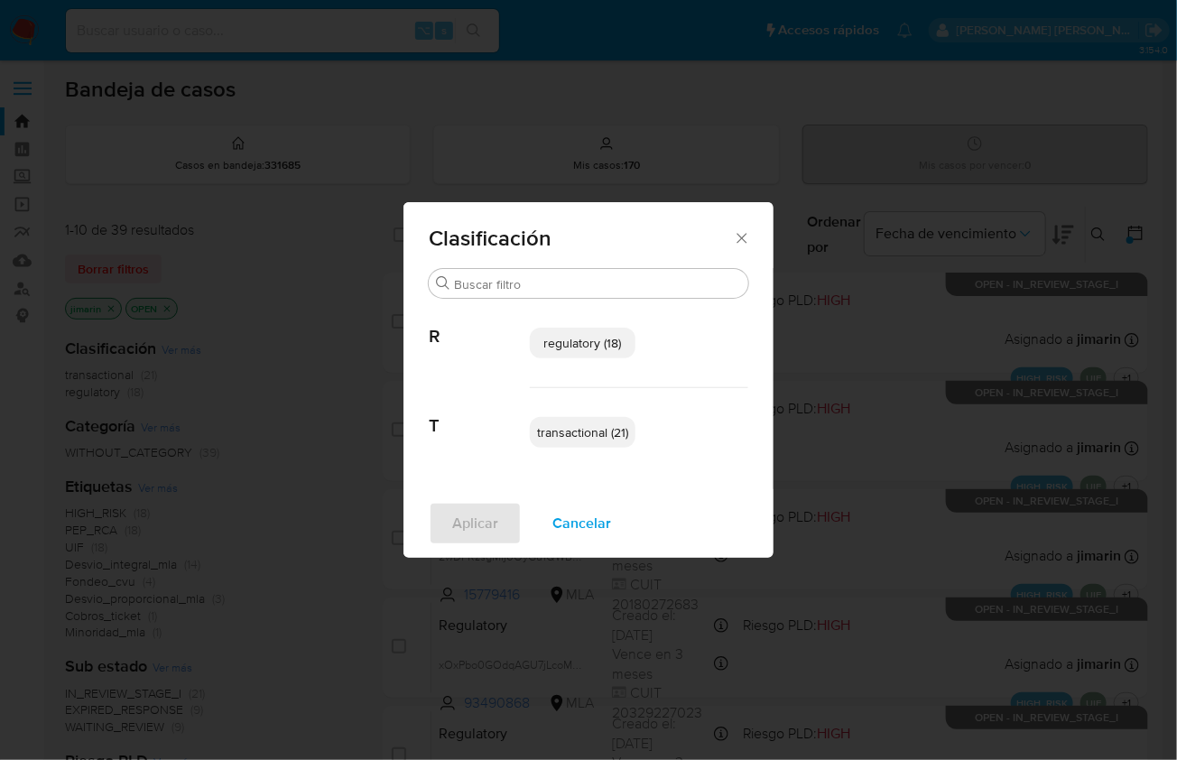
click at [591, 440] on span "transactional (21)" at bounding box center [582, 432] width 91 height 18
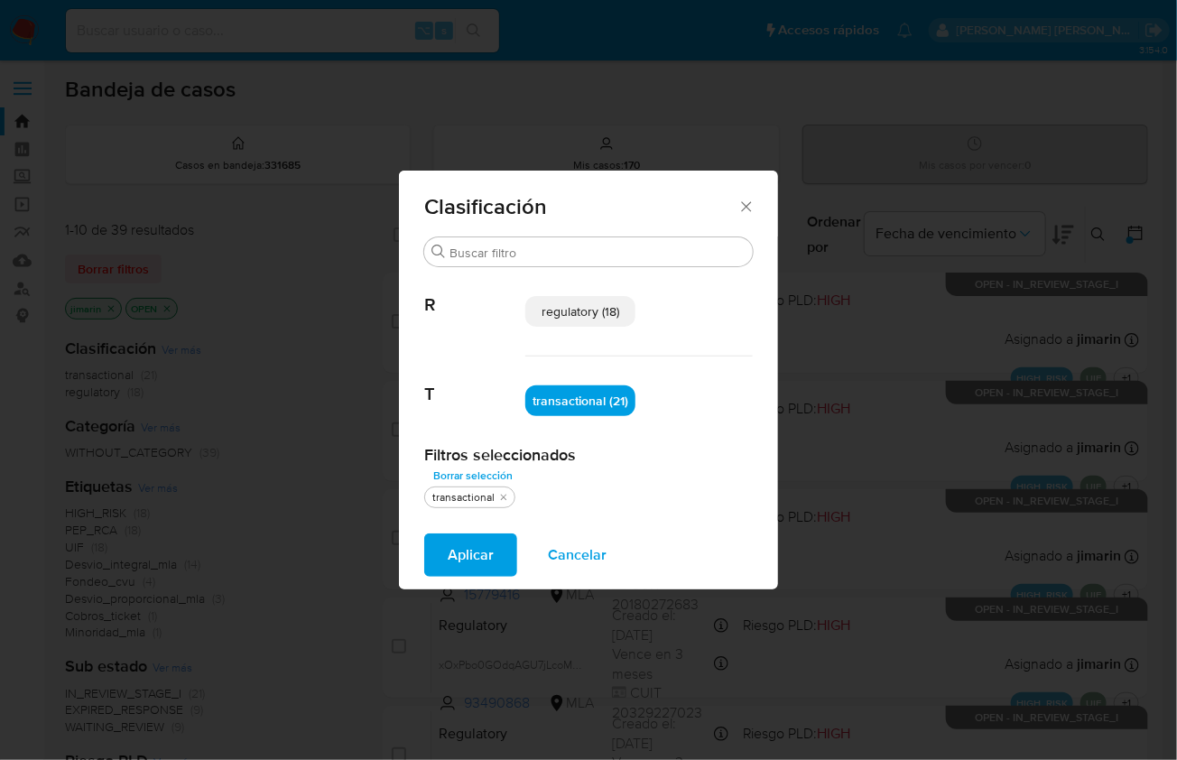
click at [478, 544] on span "Aplicar" at bounding box center [471, 555] width 46 height 40
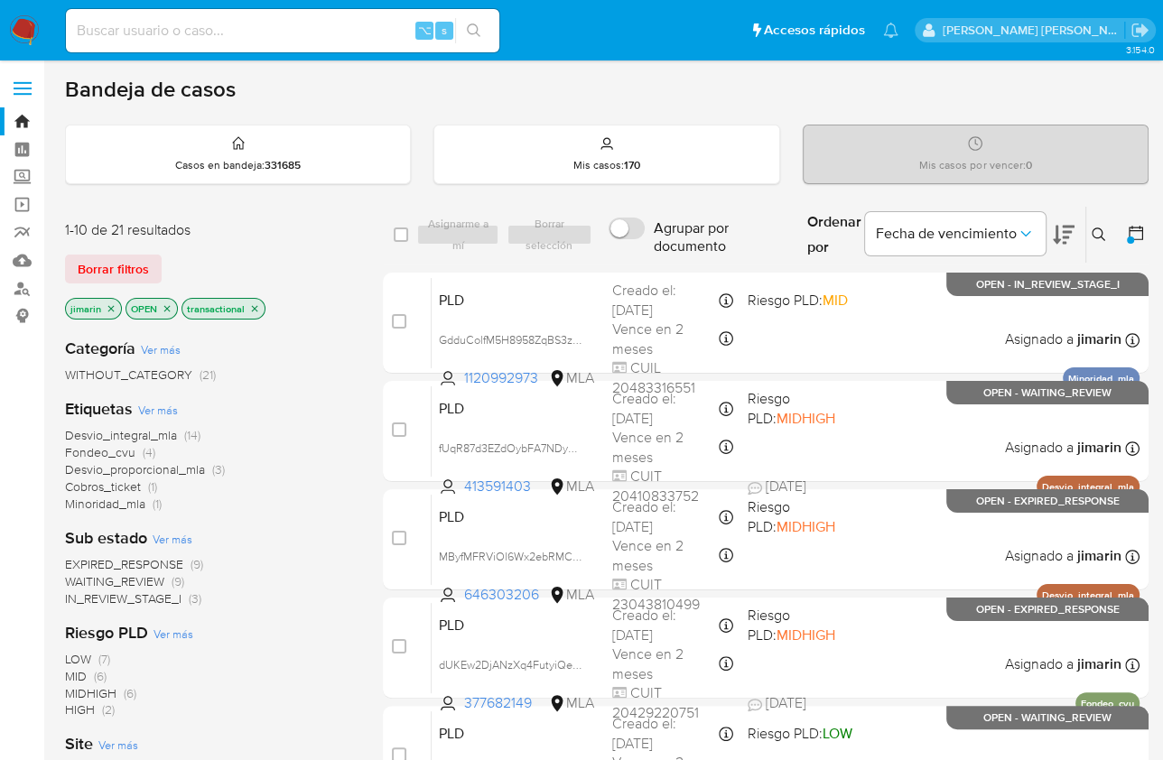
click at [168, 306] on icon "close-filter" at bounding box center [167, 308] width 11 height 11
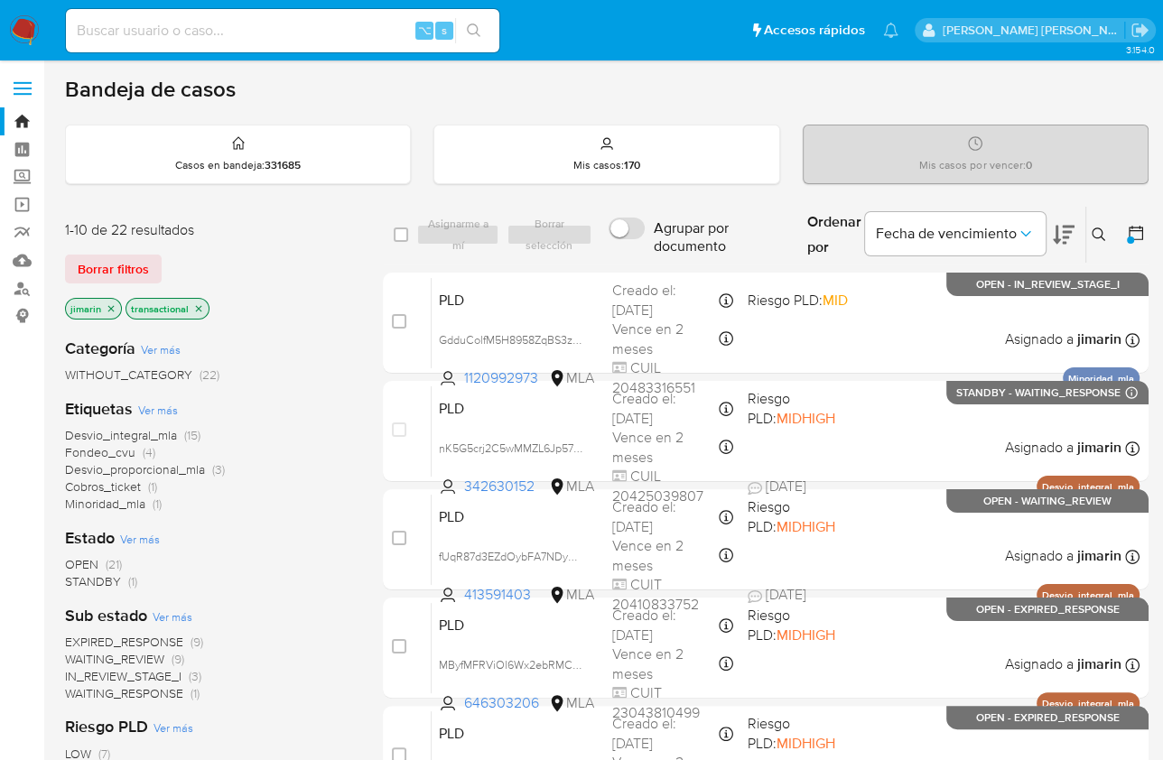
click at [1066, 234] on icon at bounding box center [1064, 235] width 22 height 22
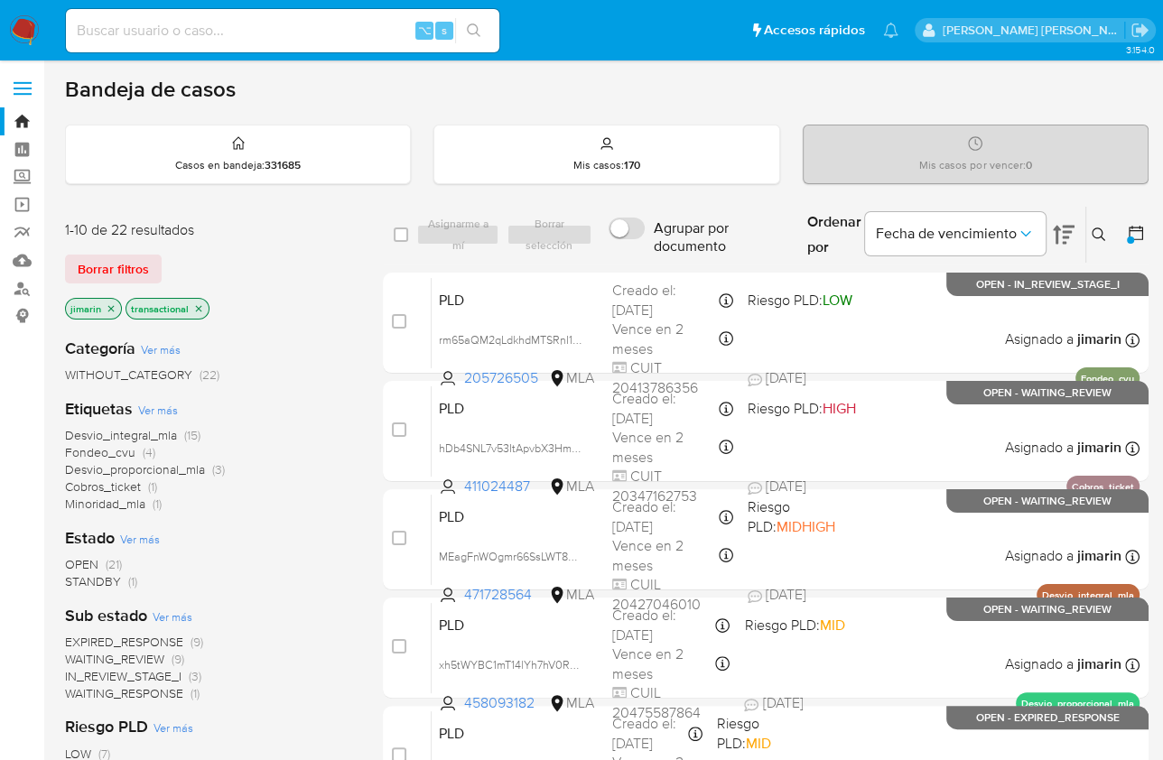
click at [1066, 234] on icon at bounding box center [1064, 235] width 22 height 22
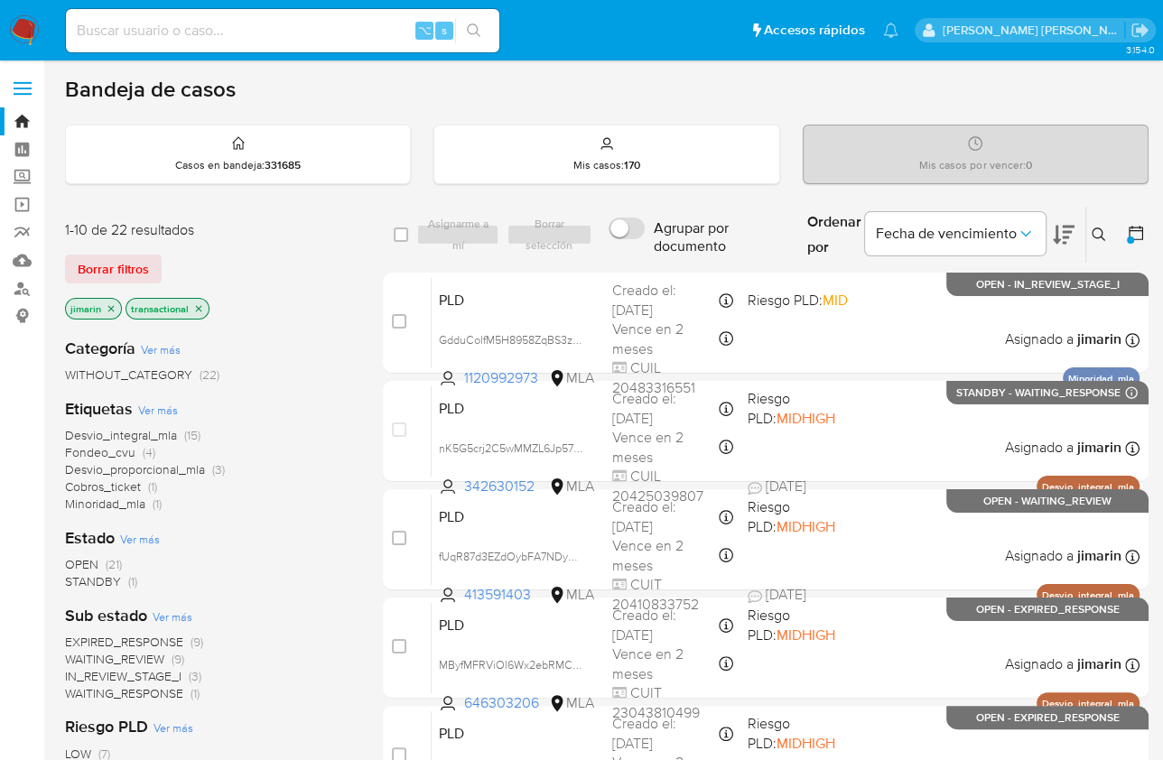
click at [1099, 237] on icon at bounding box center [1098, 235] width 14 height 14
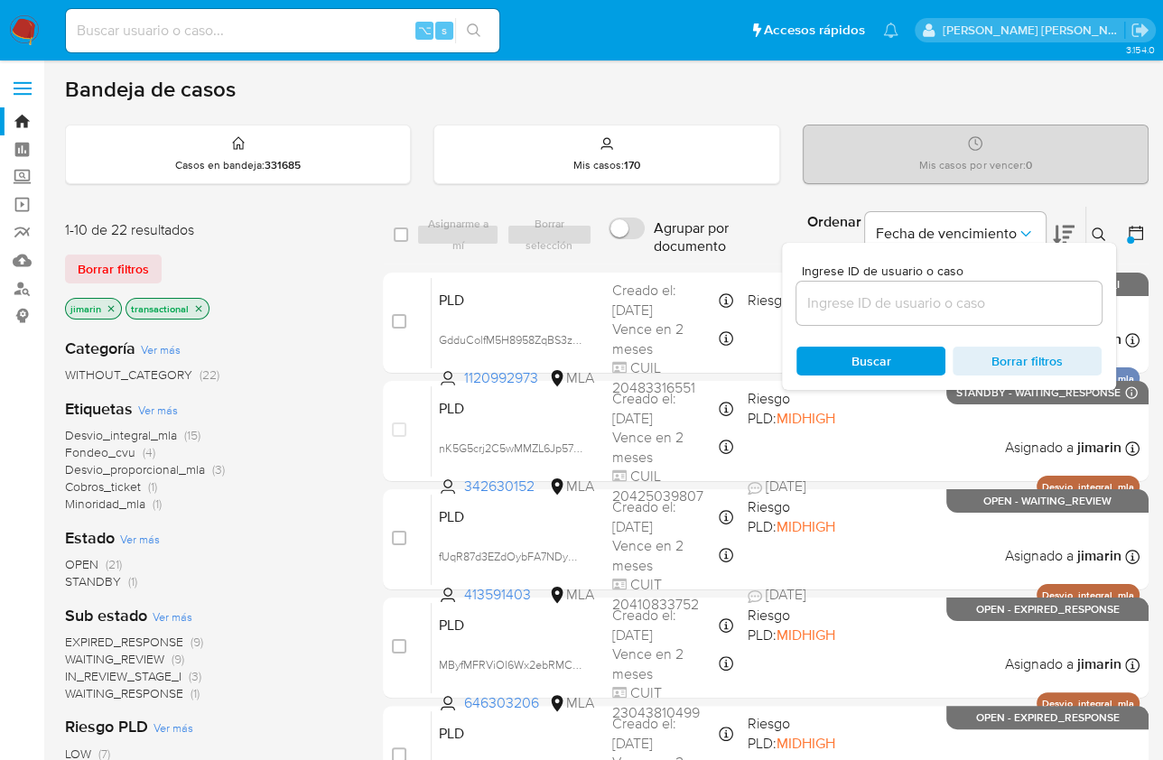
click at [997, 302] on input at bounding box center [948, 303] width 305 height 23
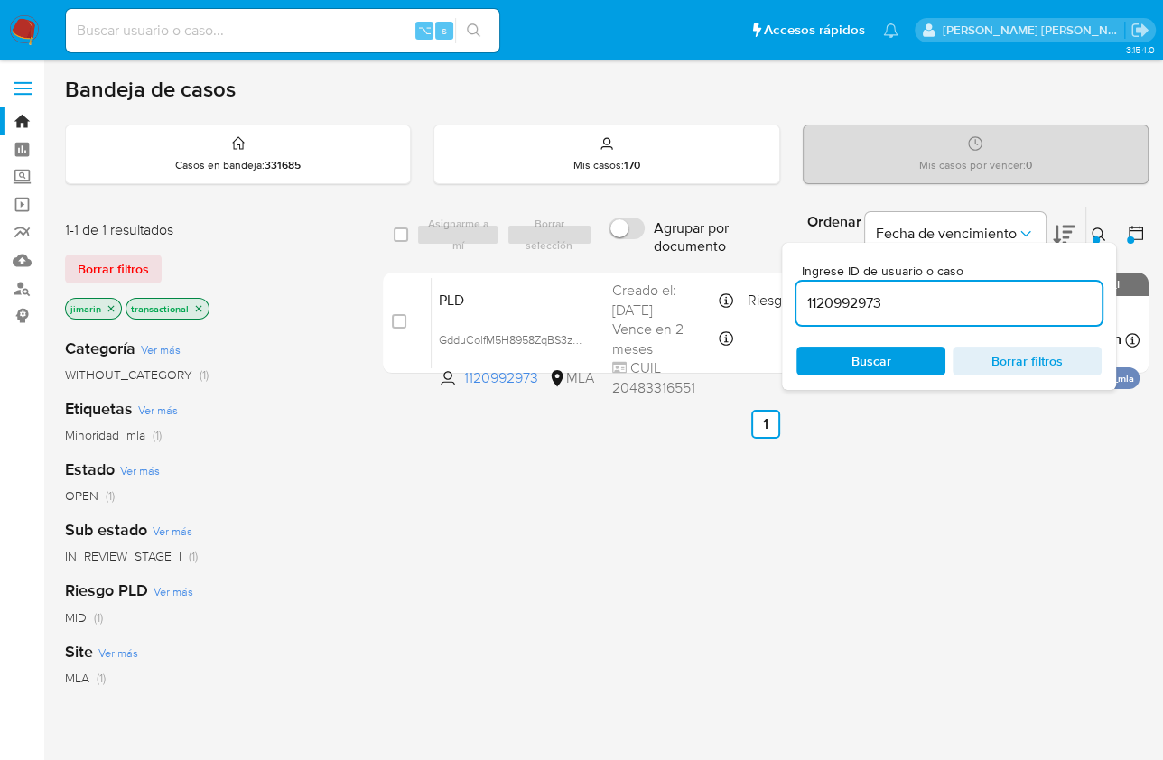
click at [1101, 228] on icon at bounding box center [1098, 235] width 14 height 14
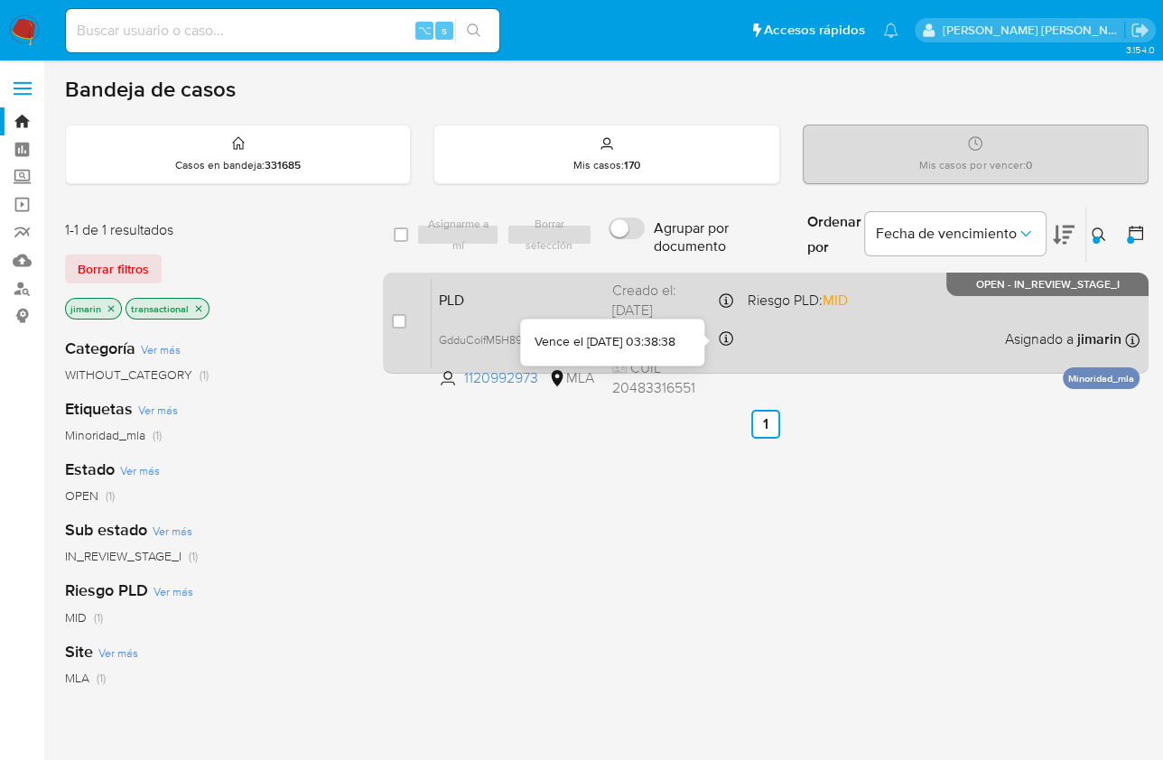
click at [855, 340] on div "PLD GdduColfM5H8958ZqBS3ztcg 1120992973 MLA Riesgo PLD: MID Creado el: 12/07/20…" at bounding box center [786, 322] width 708 height 91
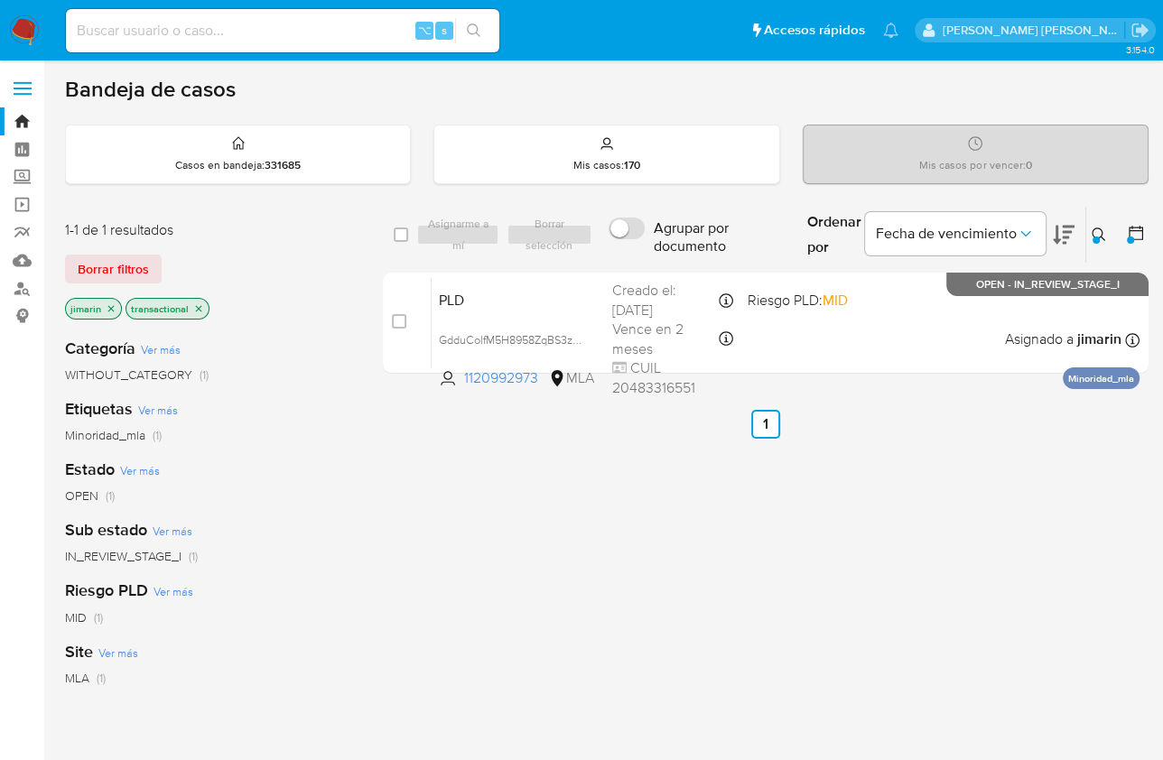
click at [1097, 233] on icon at bounding box center [1098, 235] width 14 height 14
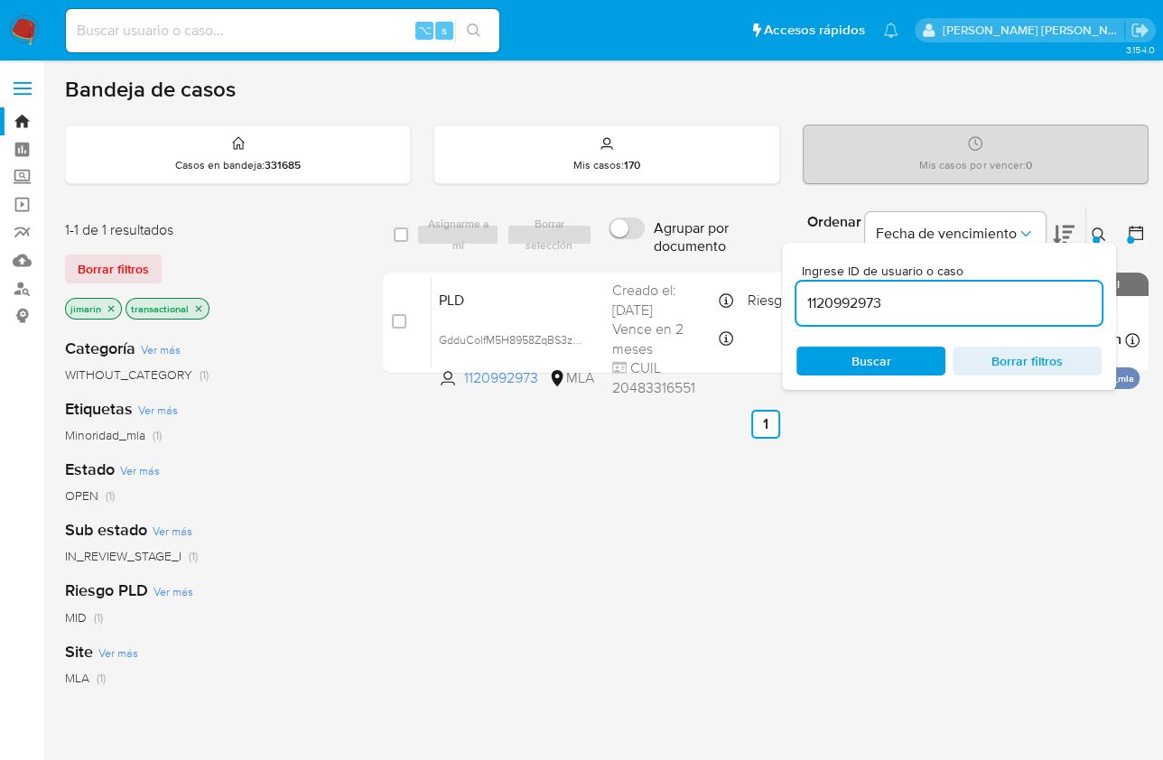
click at [959, 298] on input "1120992973" at bounding box center [948, 303] width 305 height 23
type input "1720018593"
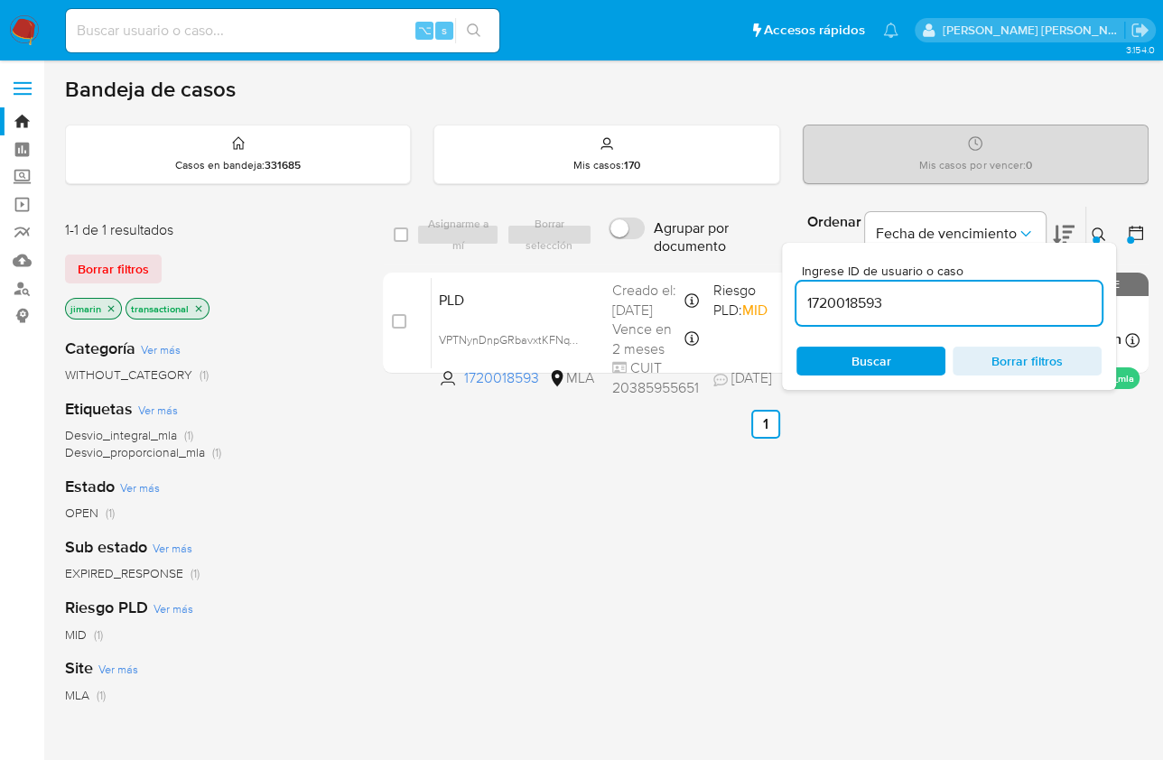
click at [1094, 237] on div at bounding box center [1095, 240] width 7 height 7
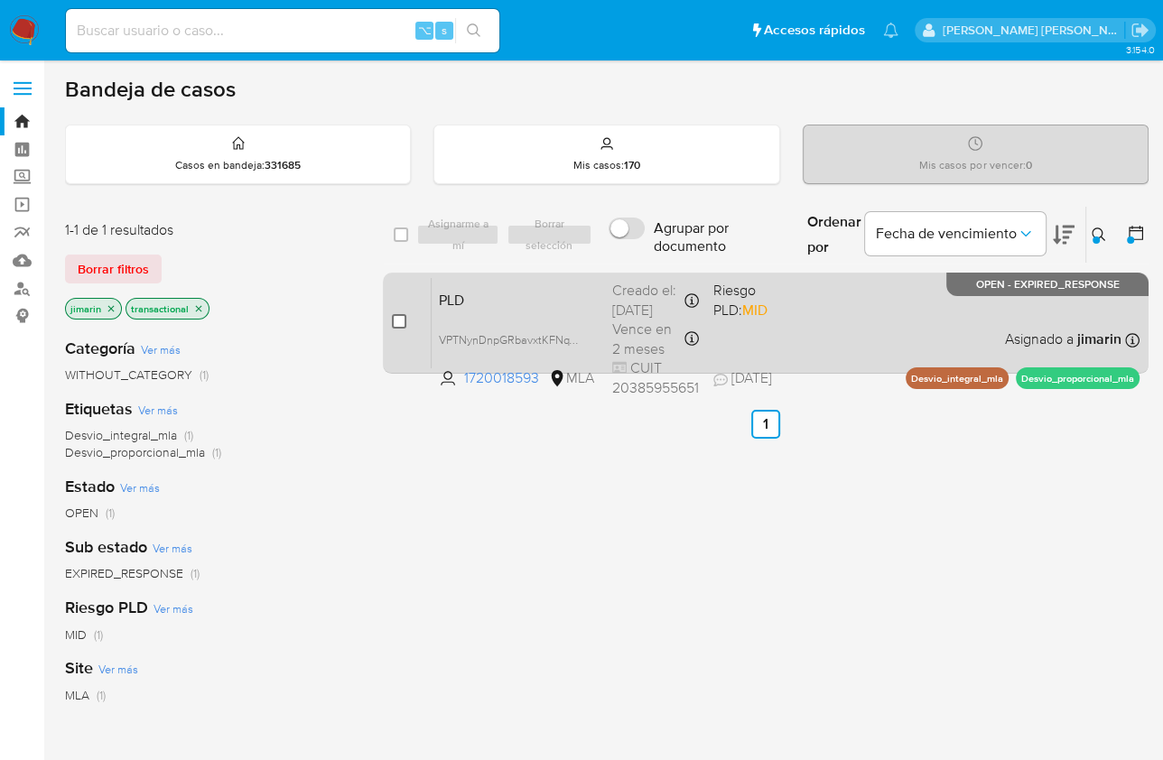
click at [397, 326] on input "checkbox" at bounding box center [399, 321] width 14 height 14
checkbox input "true"
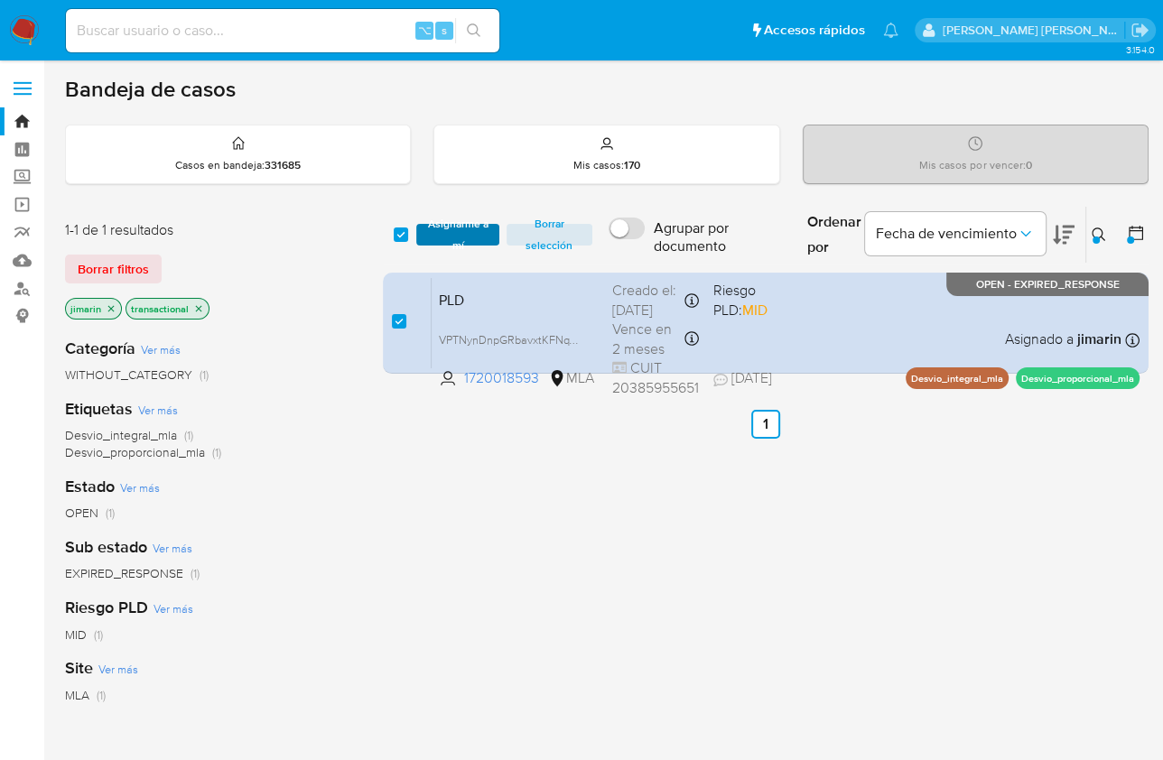
click at [456, 240] on span "Asignarme a mí" at bounding box center [457, 235] width 64 height 18
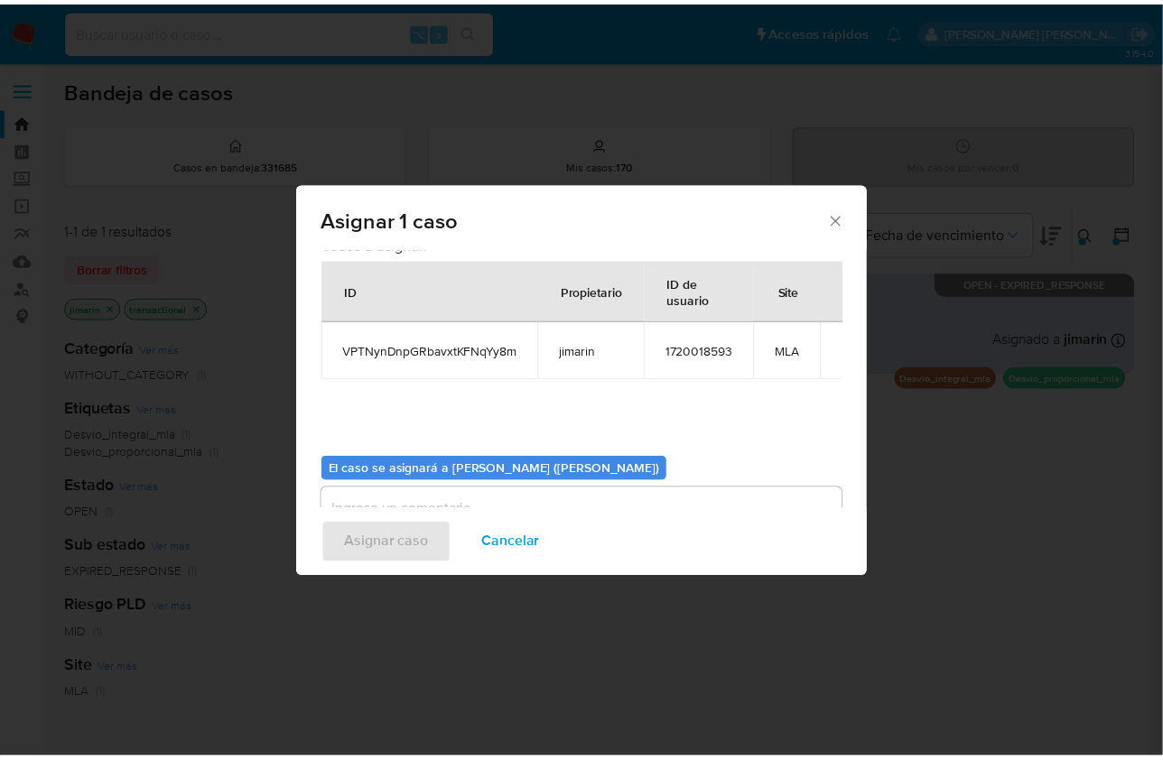
scroll to position [92, 0]
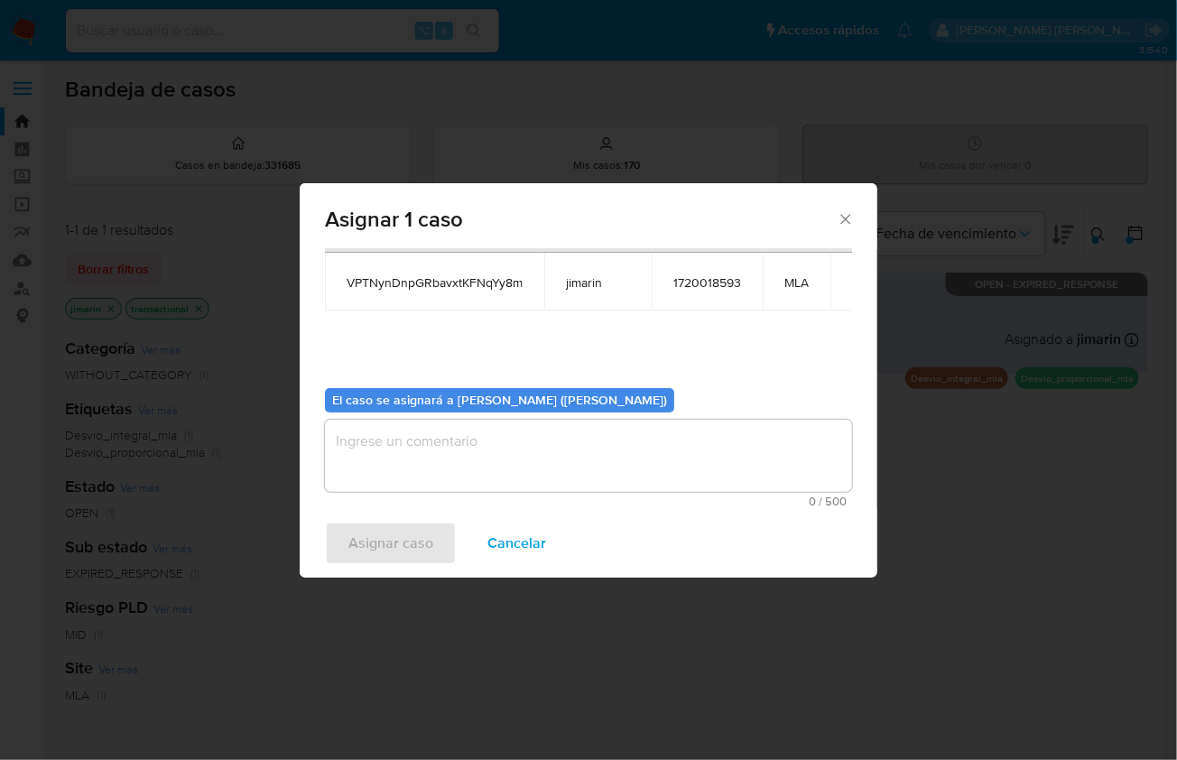
click at [471, 441] on textarea "assign-modal" at bounding box center [588, 456] width 527 height 72
click at [383, 543] on span "Asignar caso" at bounding box center [390, 544] width 85 height 40
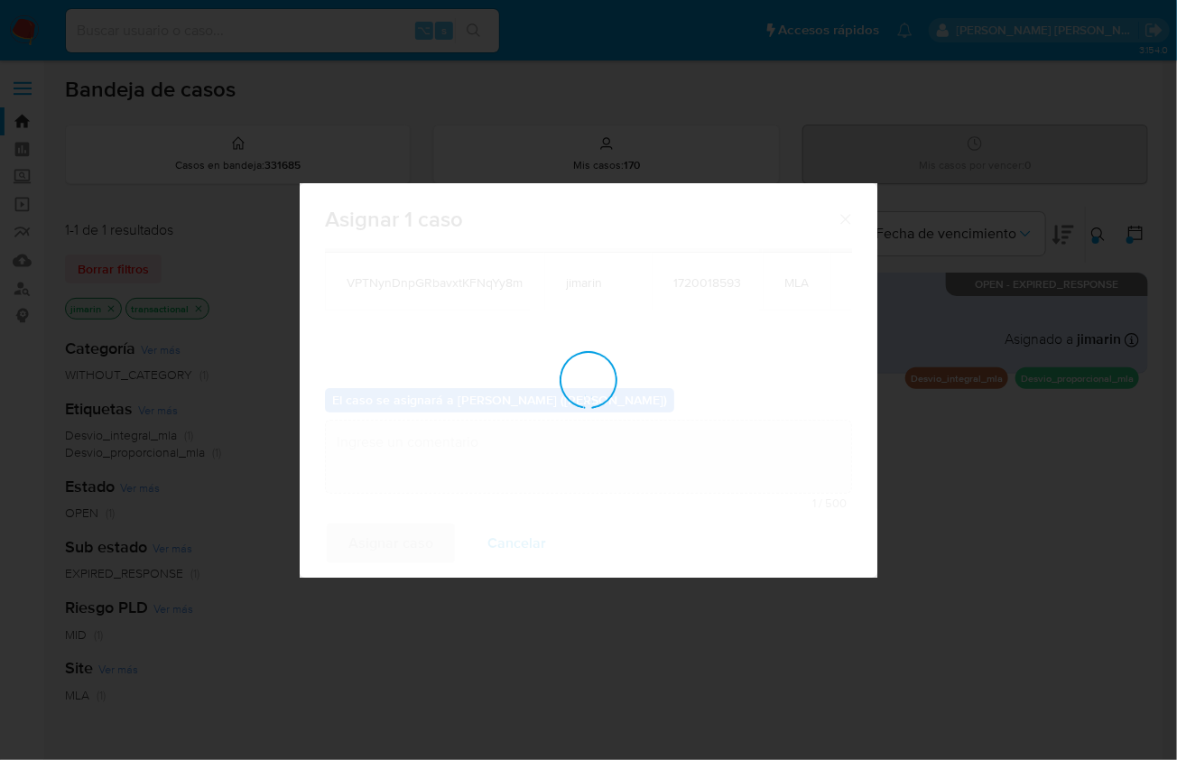
checkbox input "false"
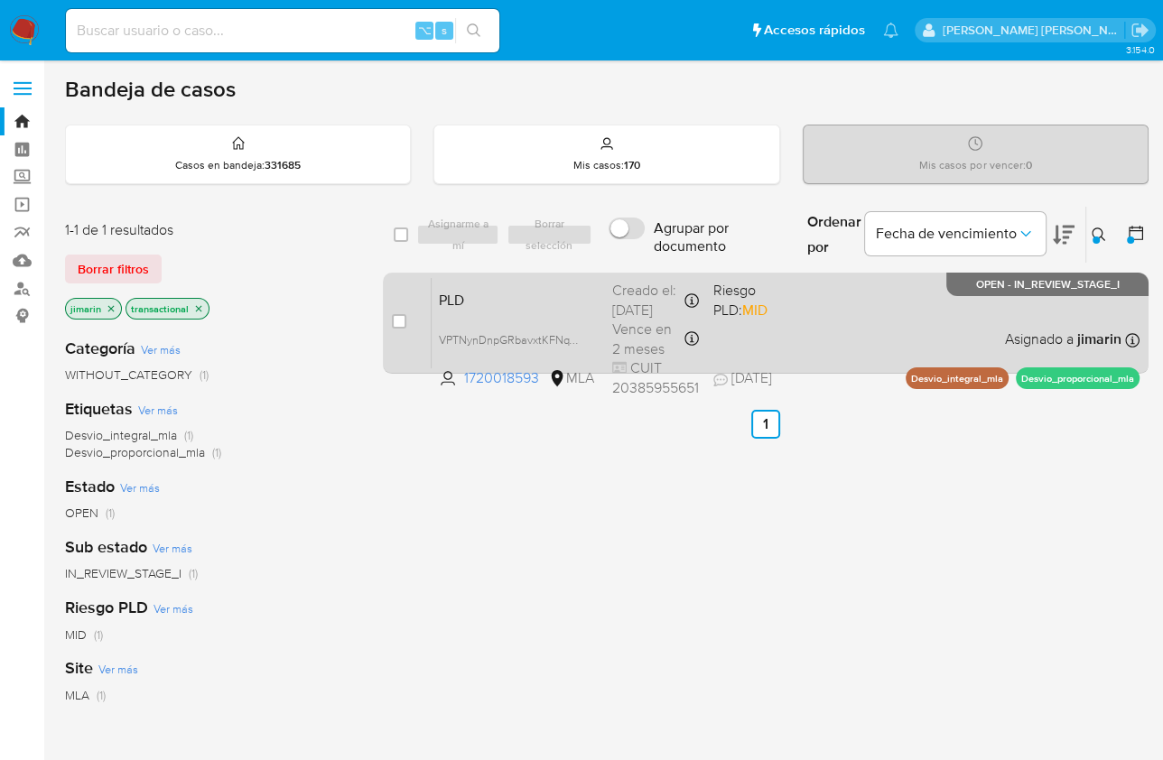
click at [884, 324] on div "PLD VPTNynDnpGRbavxtKFNqYy8m 1720018593 MLA Riesgo PLD: MID Creado el: 12/07/20…" at bounding box center [786, 322] width 708 height 91
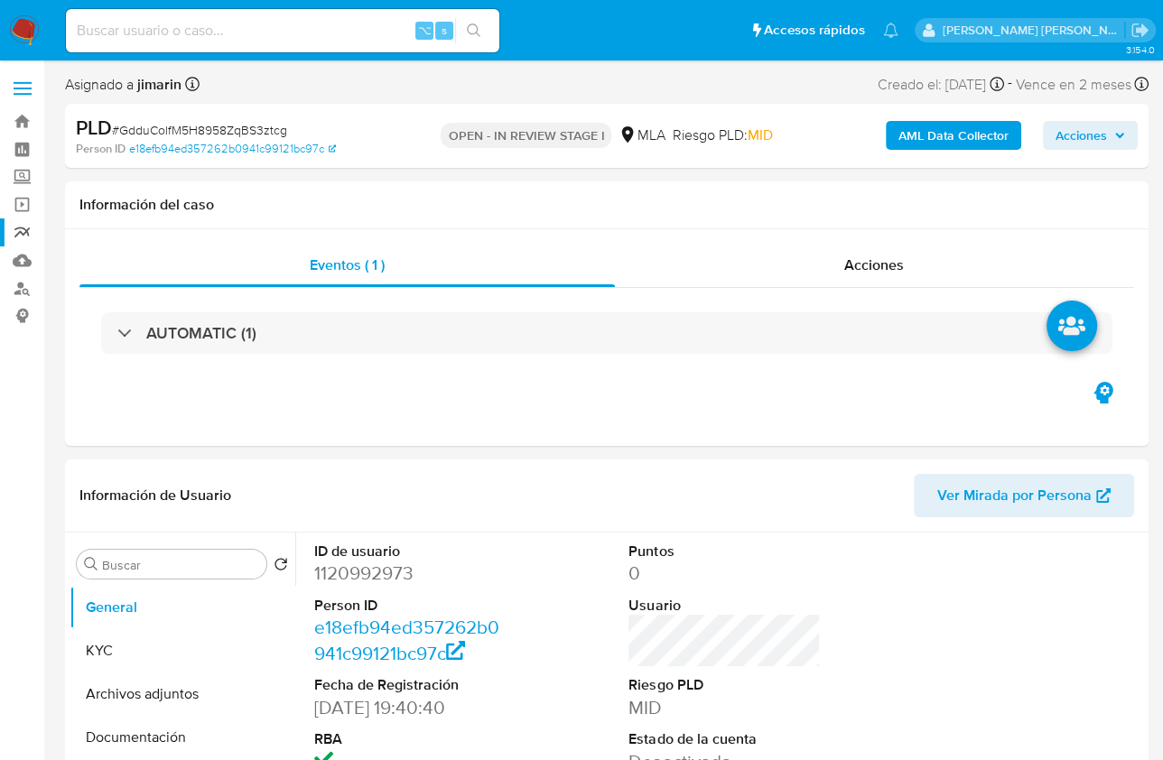
select select "10"
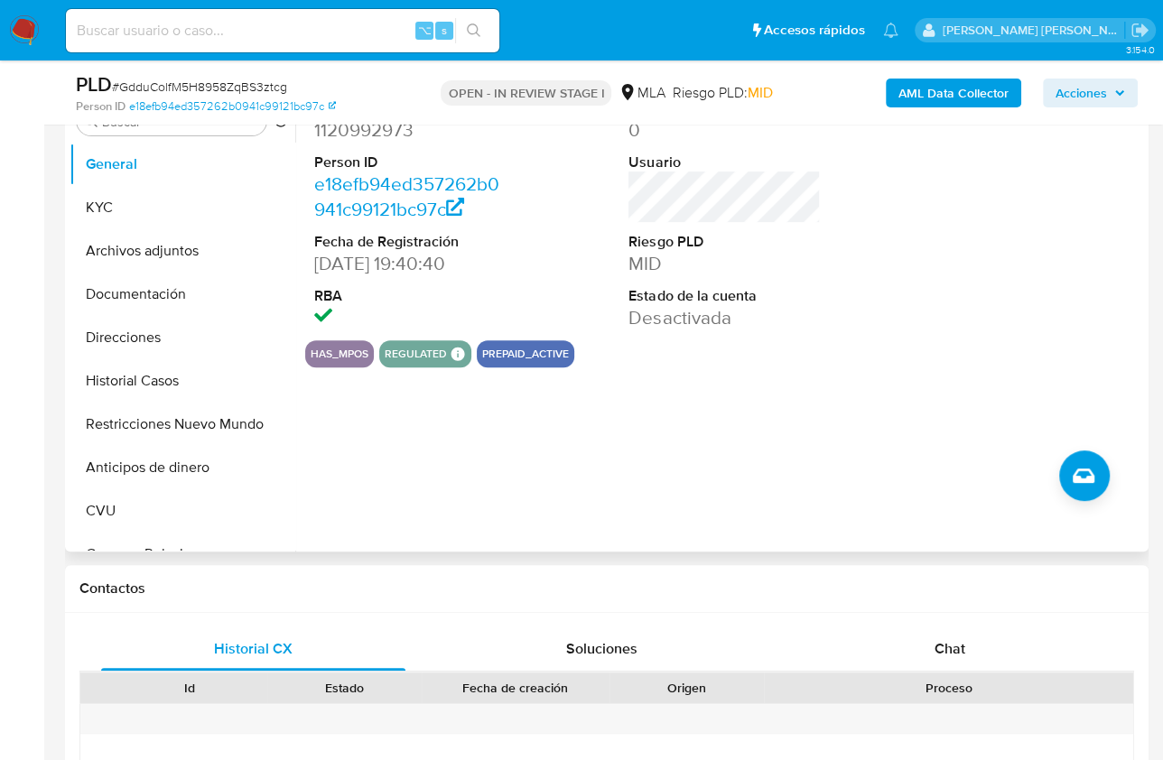
scroll to position [471, 0]
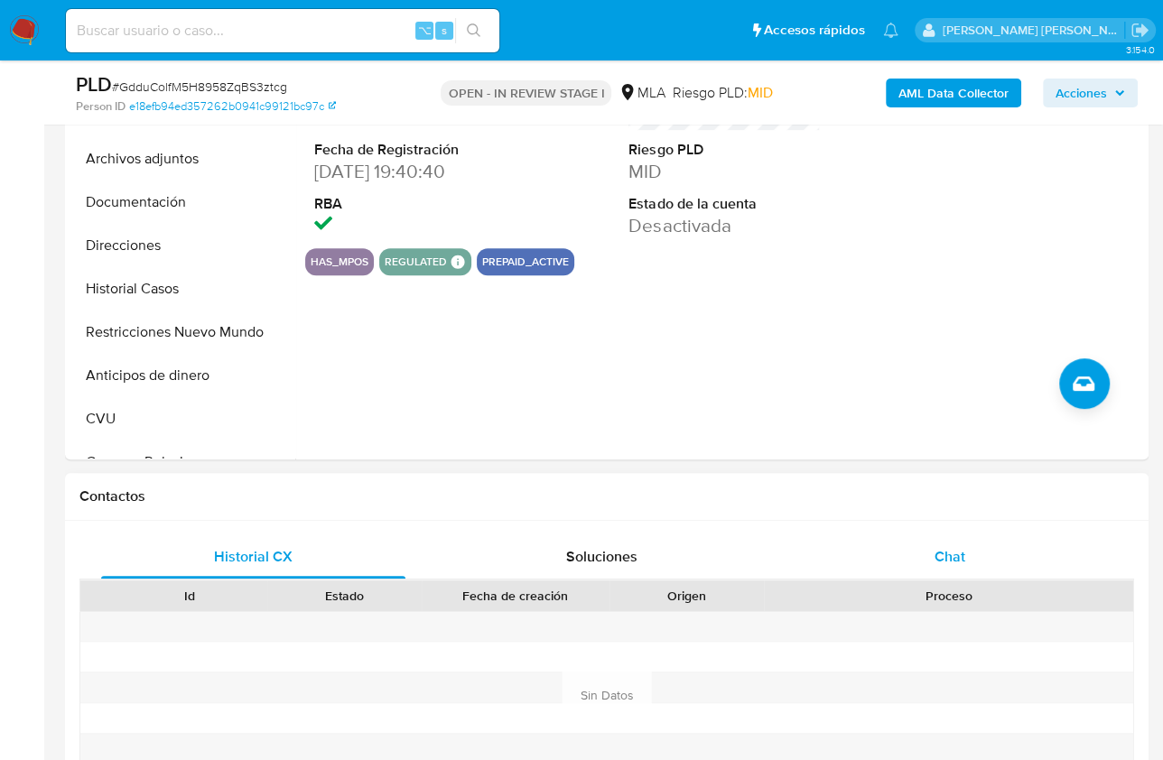
click at [918, 543] on div "Chat" at bounding box center [949, 556] width 304 height 43
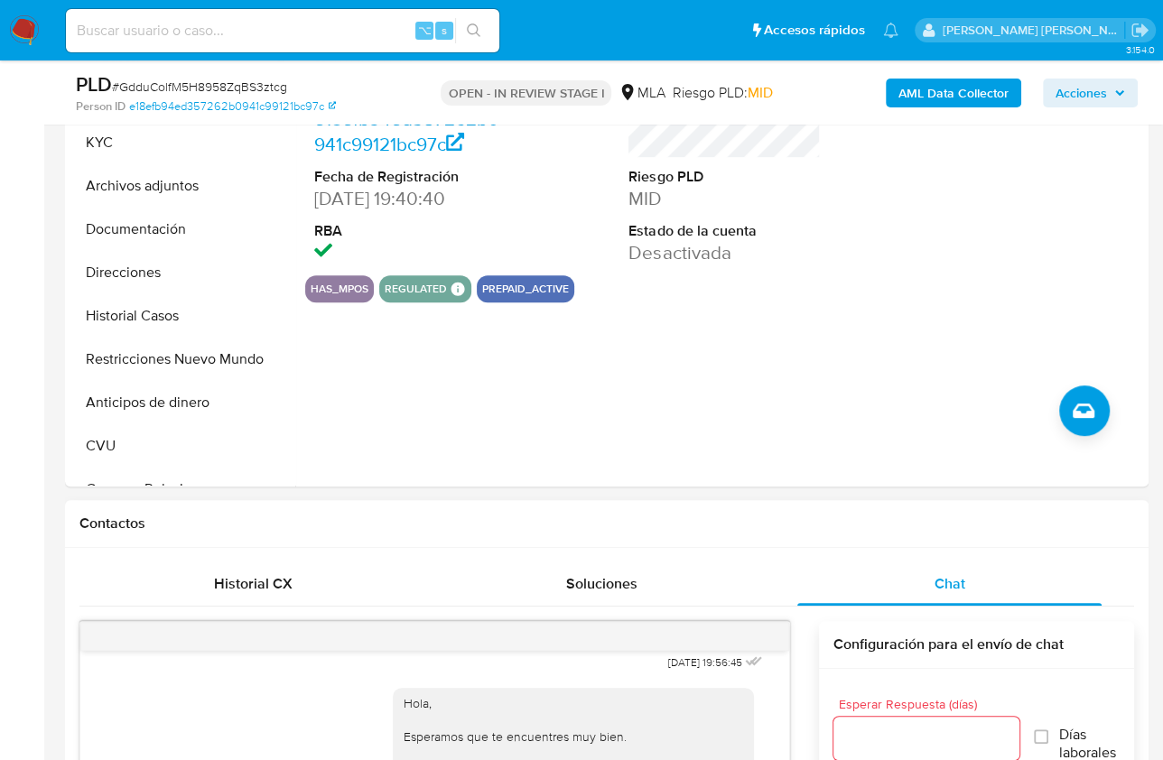
scroll to position [442, 0]
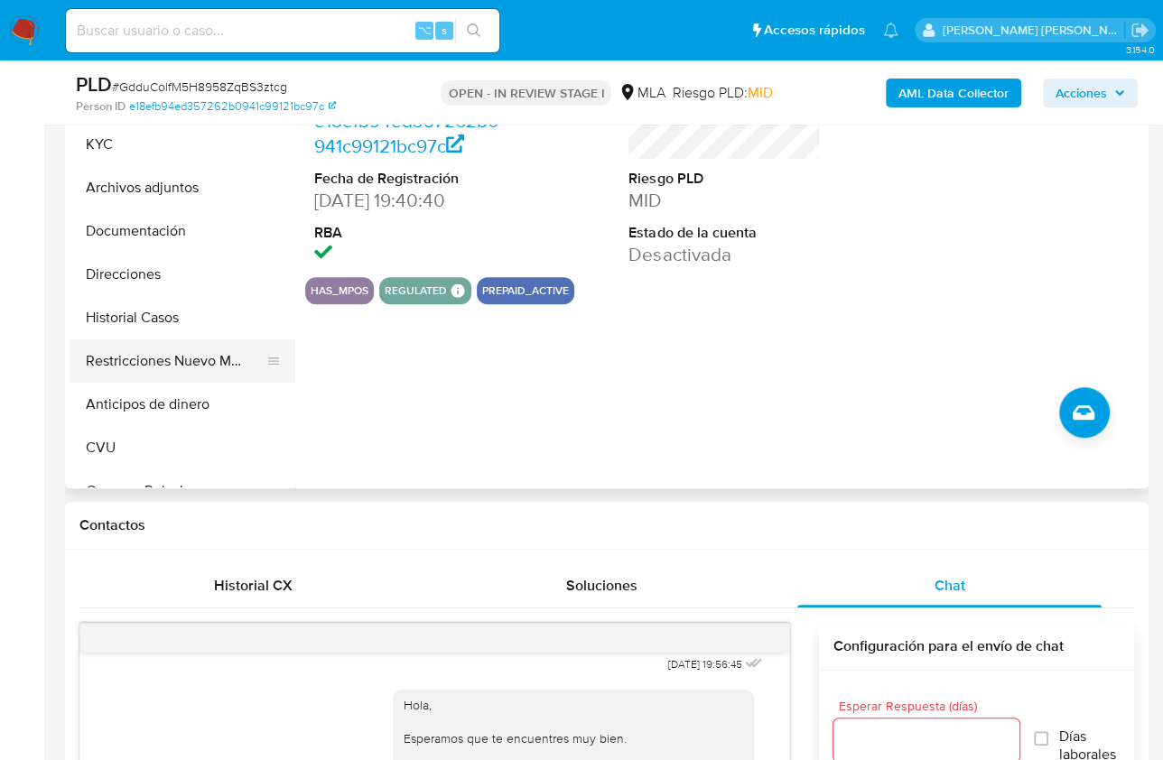
click at [197, 369] on button "Restricciones Nuevo Mundo" at bounding box center [175, 360] width 211 height 43
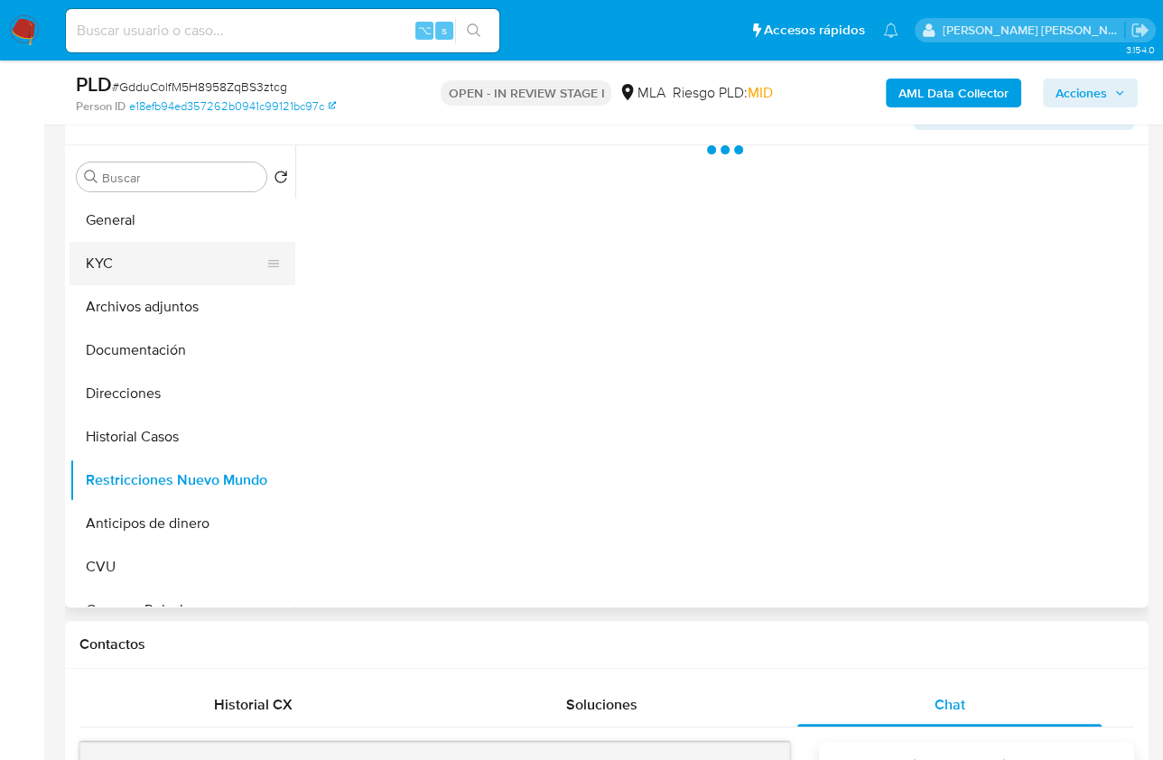
scroll to position [299, 0]
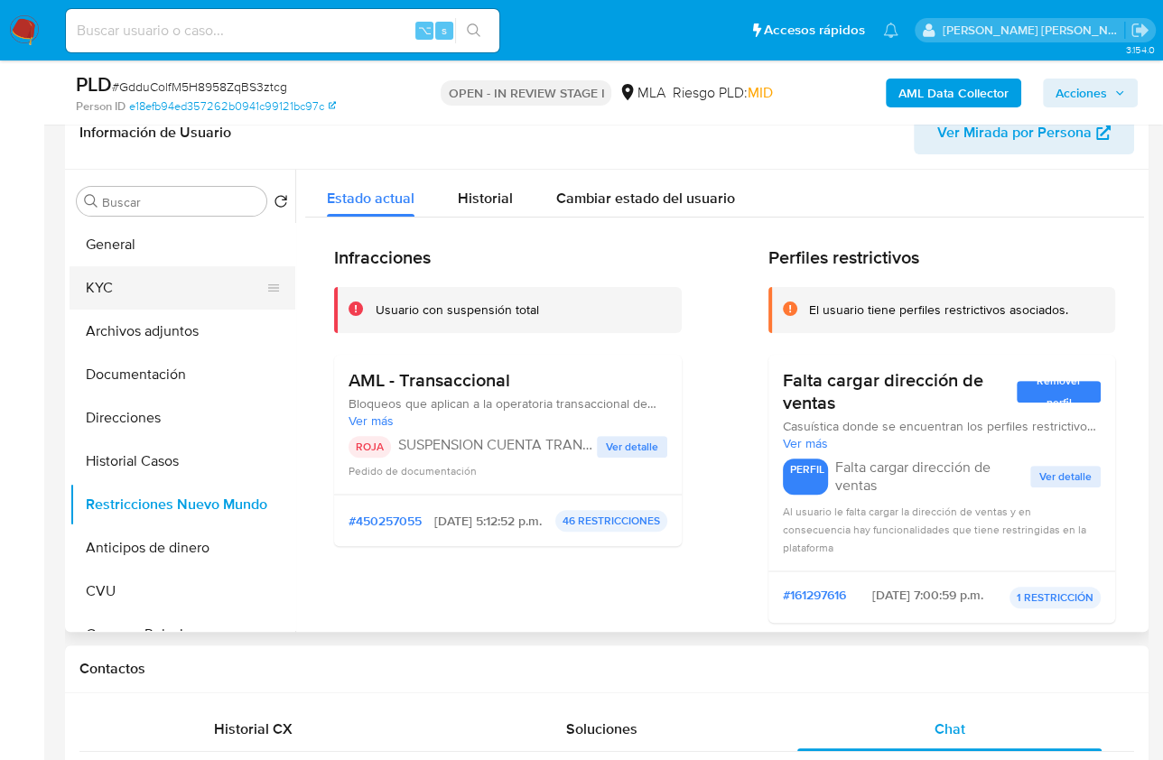
click at [125, 290] on button "KYC" at bounding box center [175, 287] width 211 height 43
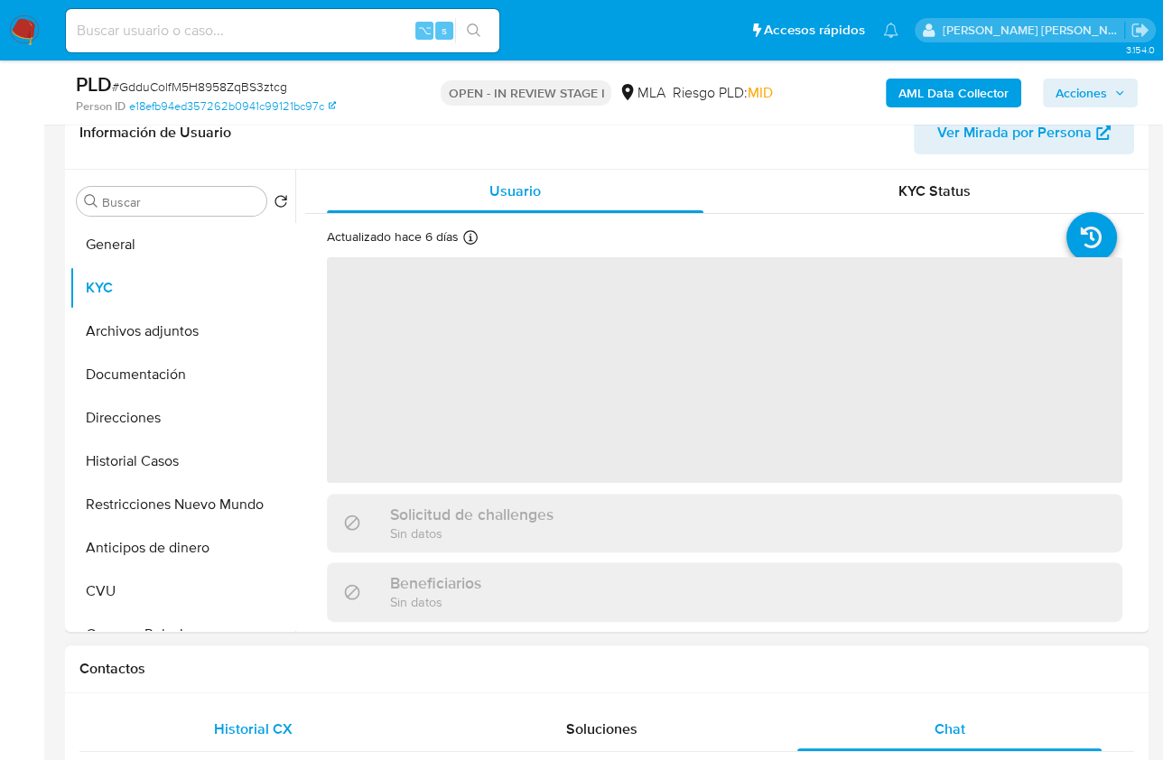
click at [276, 722] on span "Historial CX" at bounding box center [253, 729] width 79 height 21
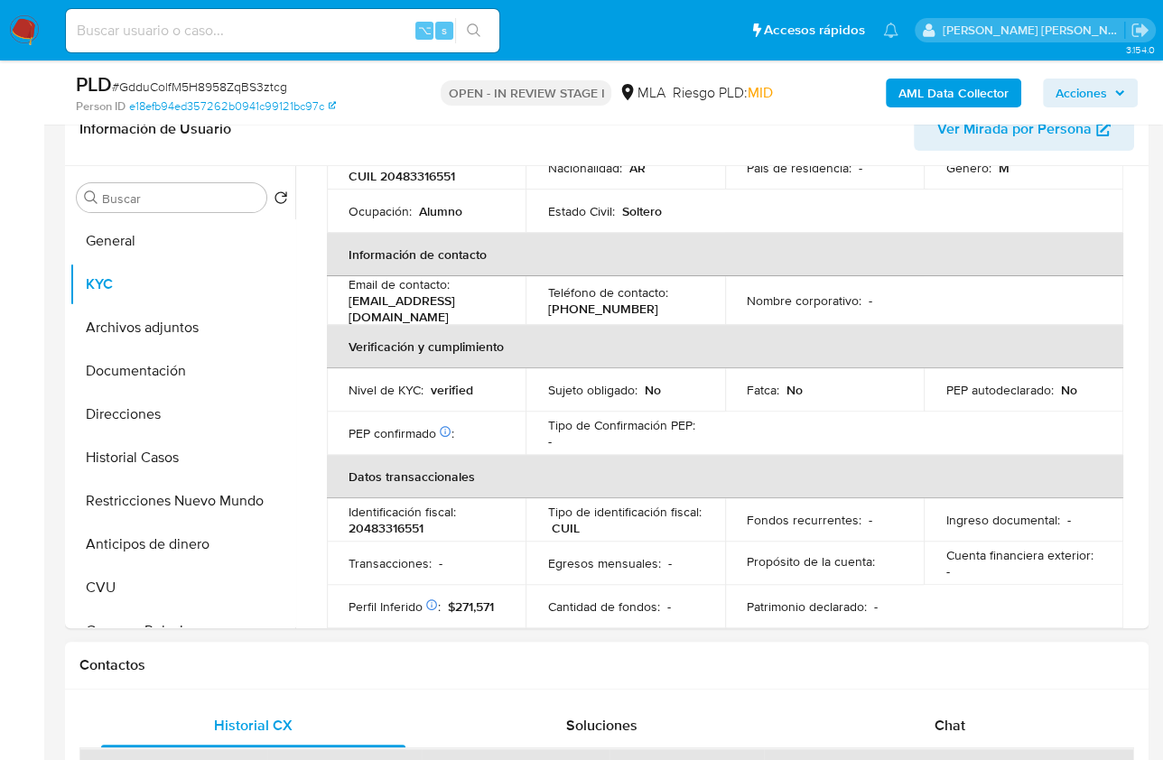
scroll to position [605, 0]
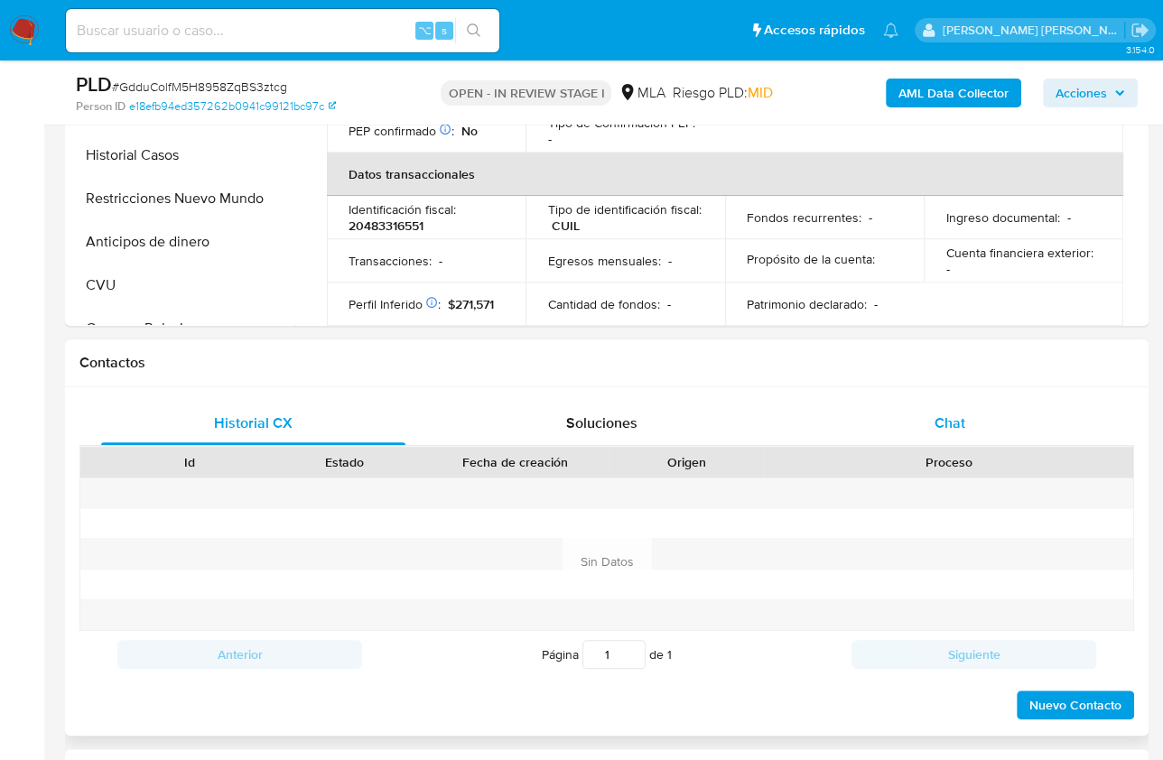
click at [961, 432] on div "Chat" at bounding box center [949, 423] width 304 height 43
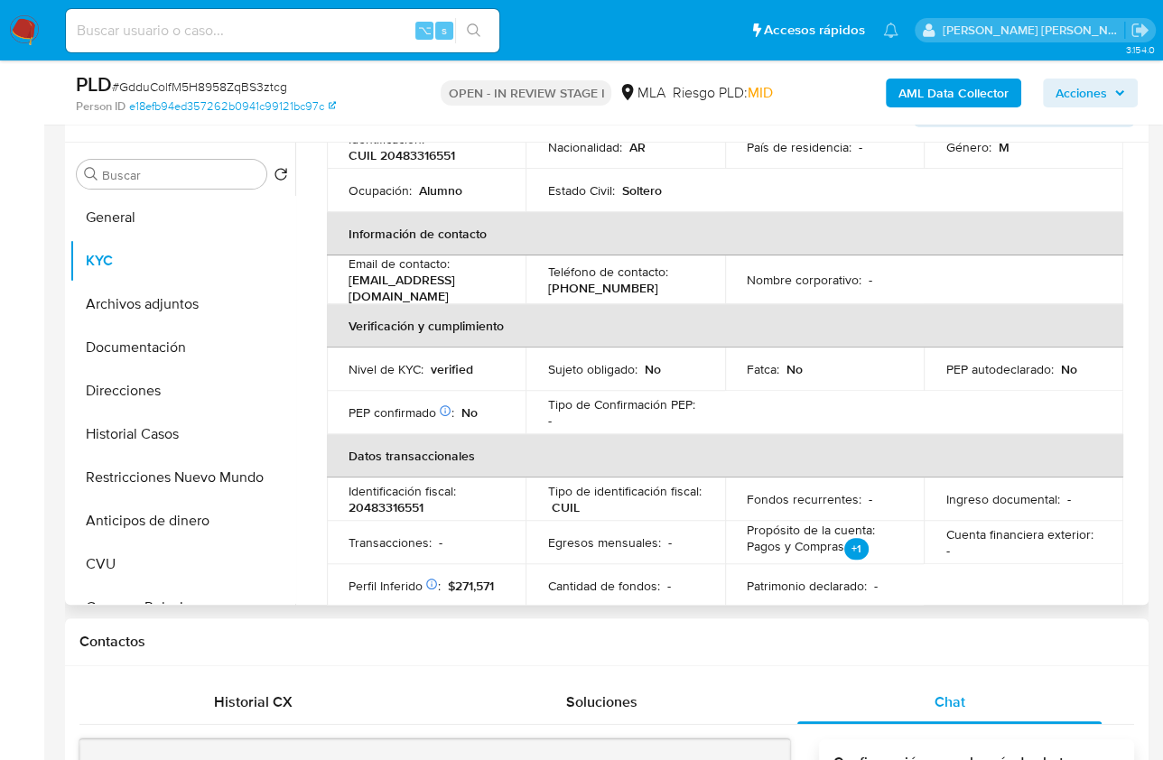
scroll to position [275, 0]
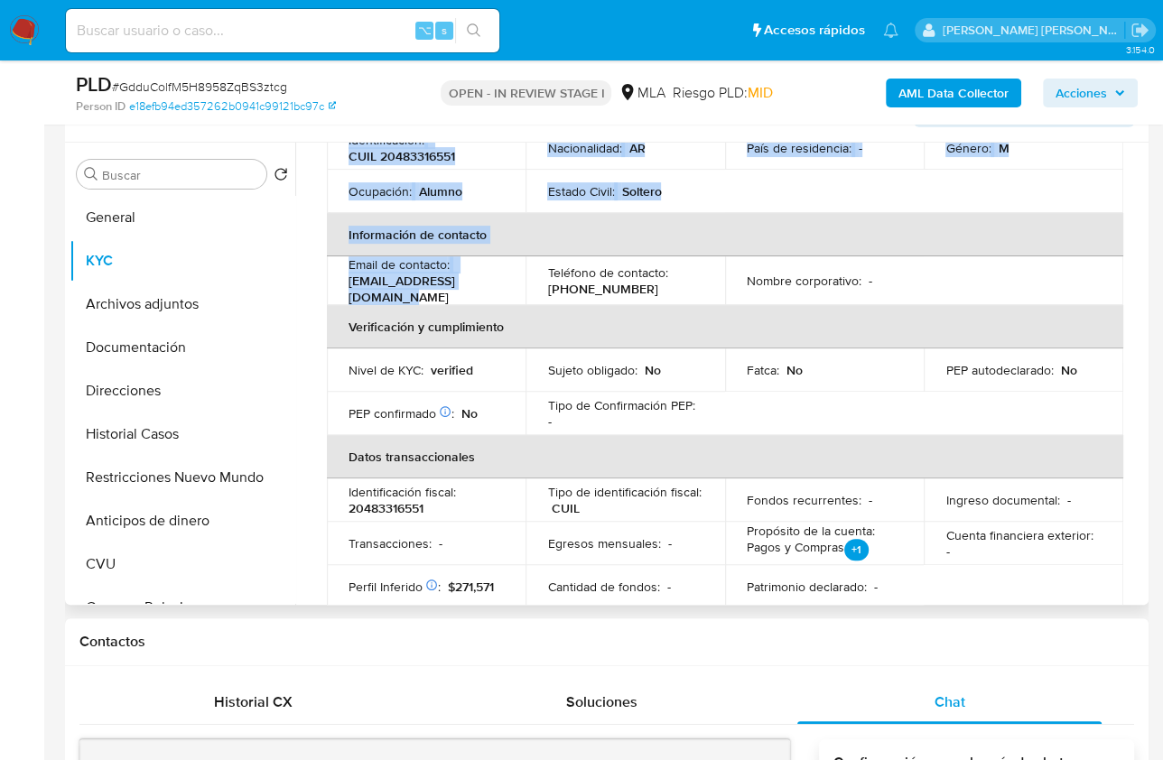
drag, startPoint x: 498, startPoint y: 292, endPoint x: 318, endPoint y: 291, distance: 180.6
click at [318, 291] on div "Actualizado hace 6 días Creado: 09/05/2022 20:40:50 Actualizado: 13/08/2025 17:…" at bounding box center [724, 630] width 839 height 1437
click at [400, 294] on p "telloaugusto15@gmail.com" at bounding box center [422, 289] width 148 height 33
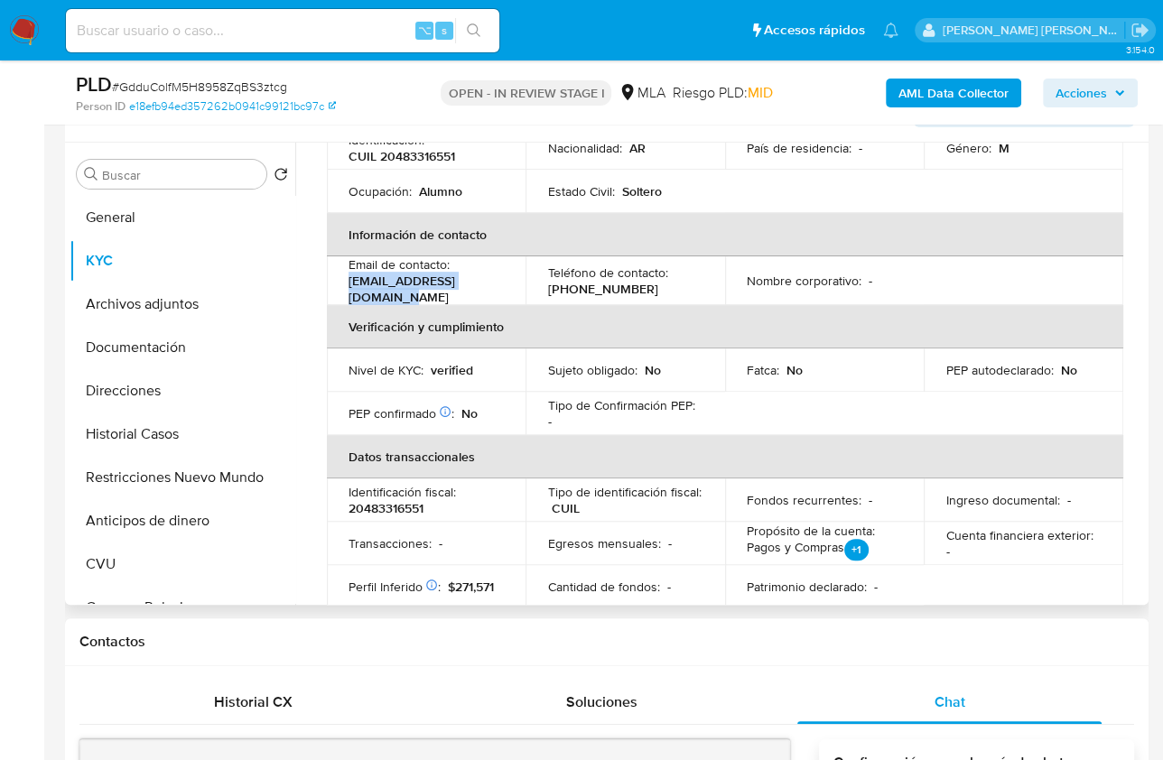
drag, startPoint x: 506, startPoint y: 292, endPoint x: 348, endPoint y: 292, distance: 158.0
click at [348, 292] on td "Email de contacto : telloaugusto15@gmail.com" at bounding box center [426, 280] width 199 height 49
copy p "telloaugusto15@gmail.com"
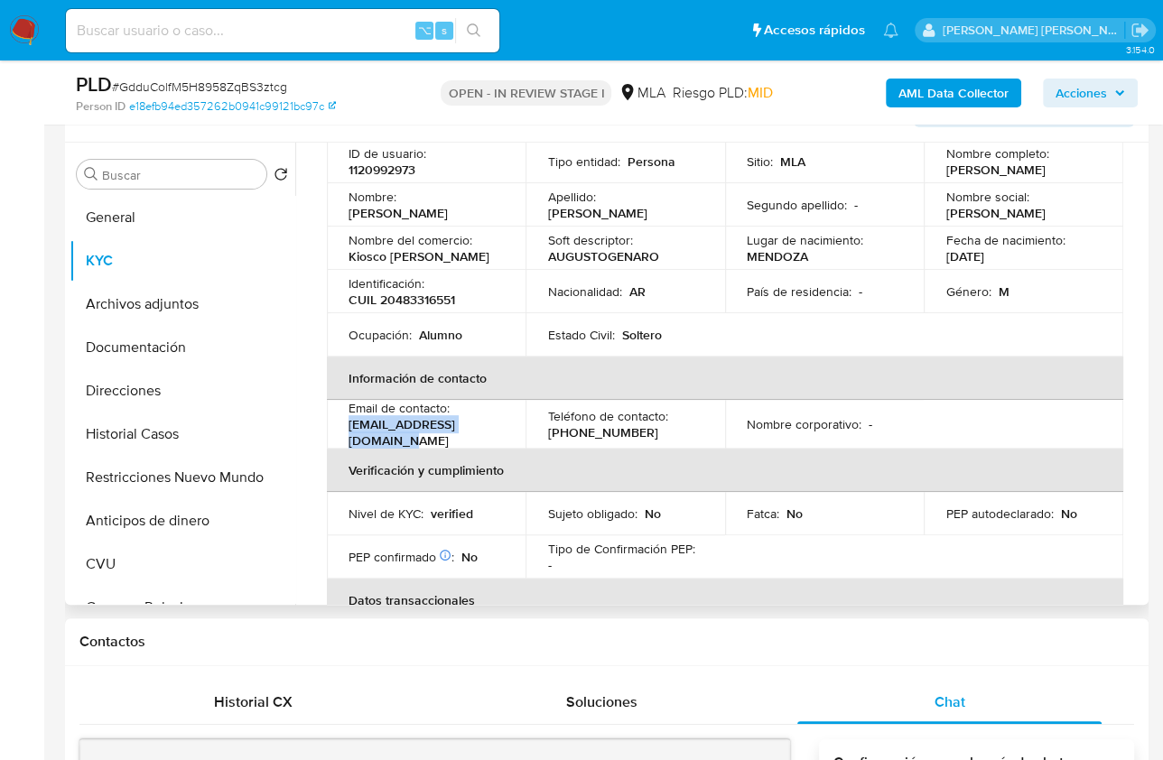
scroll to position [0, 0]
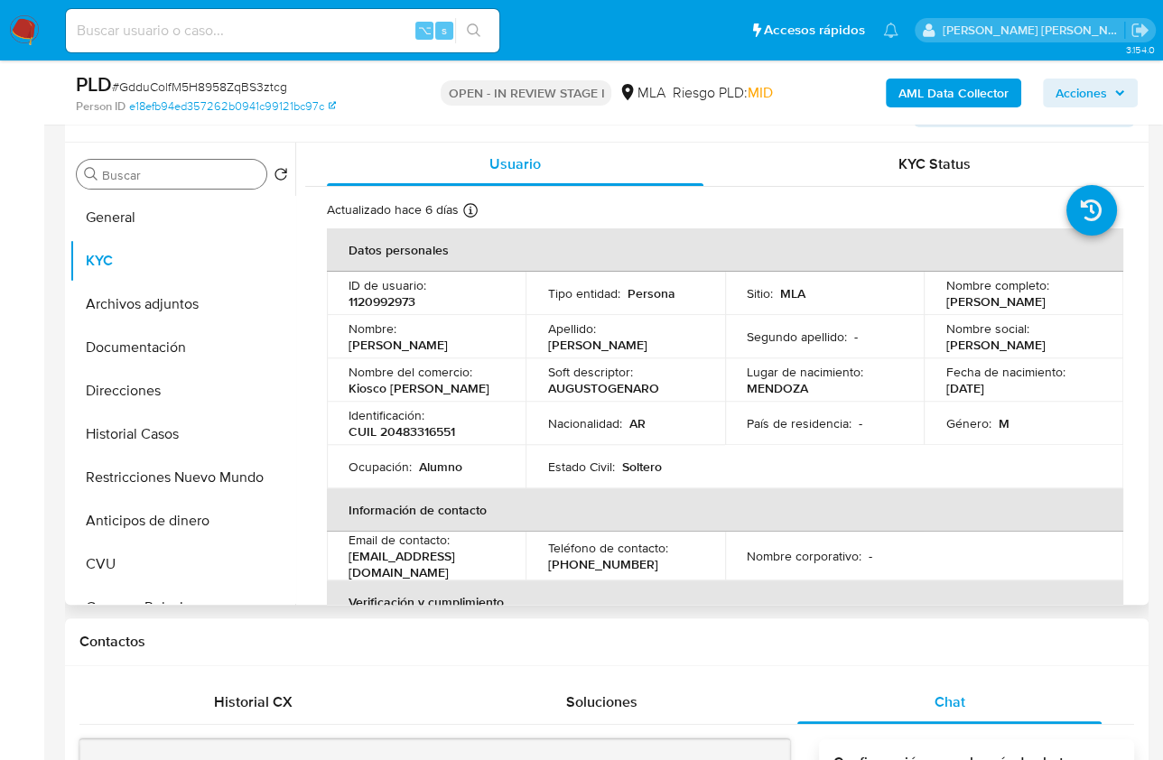
click at [180, 177] on input "Buscar" at bounding box center [180, 175] width 157 height 16
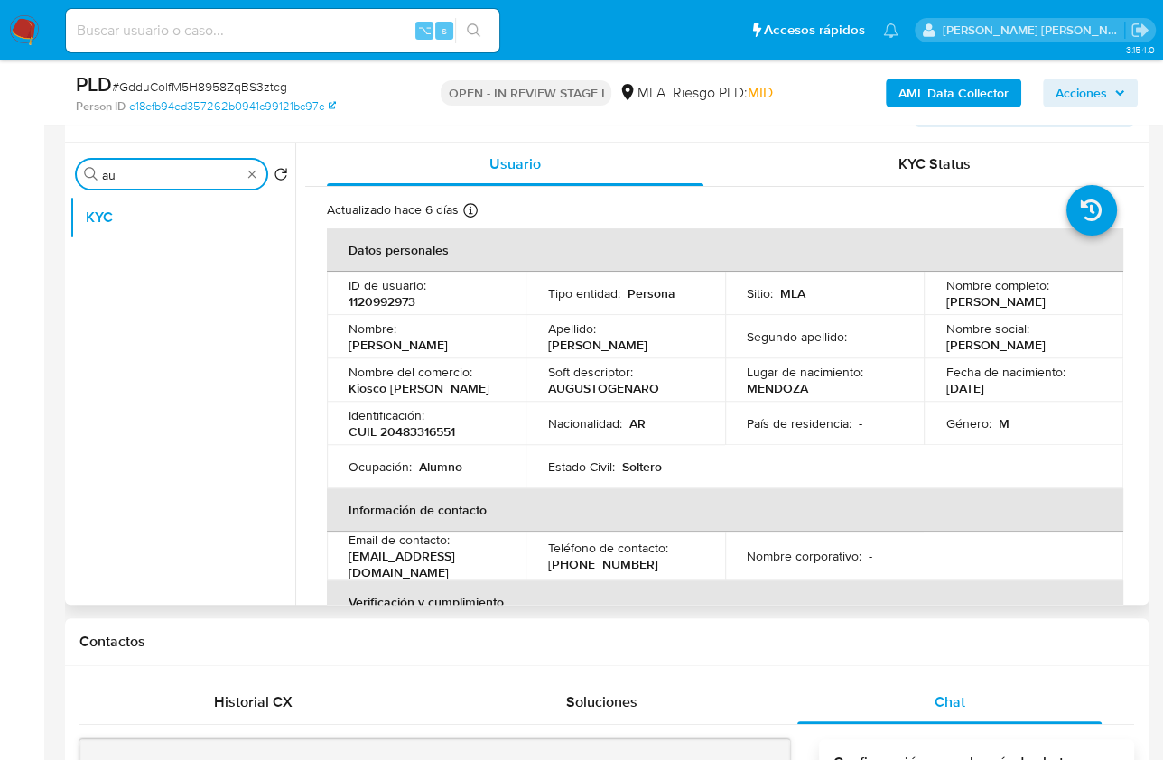
type input "a"
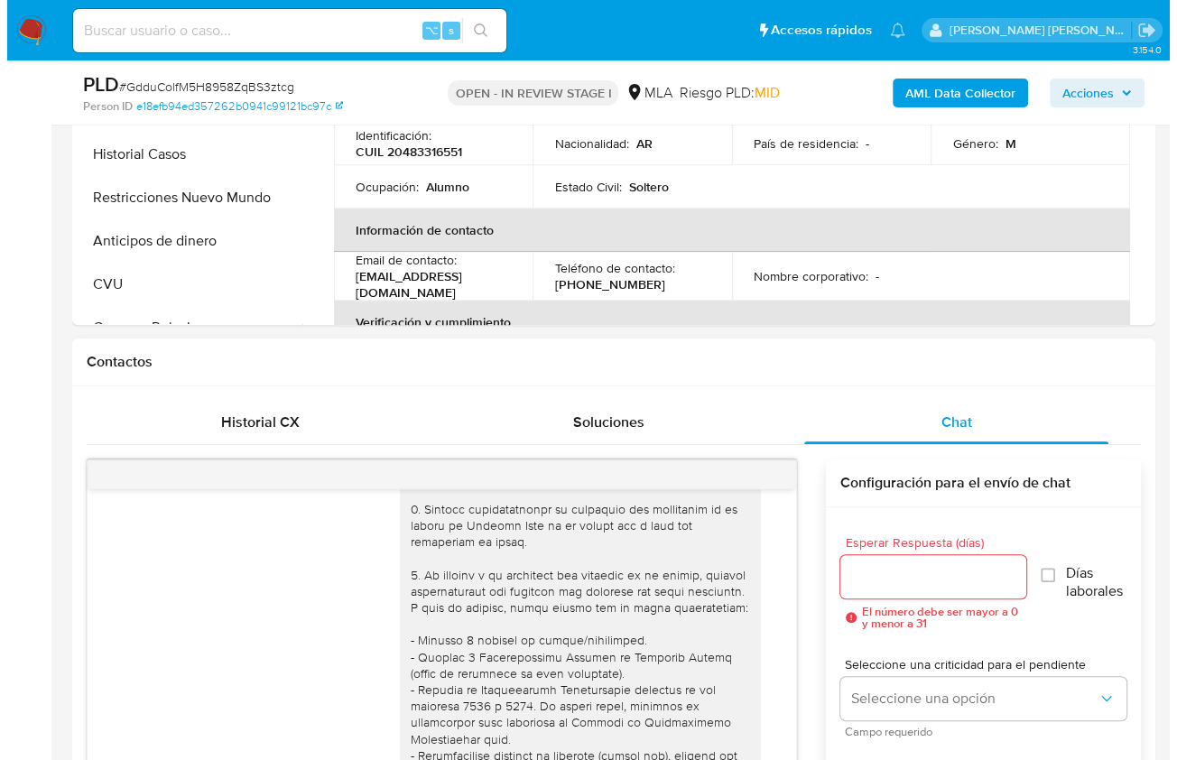
scroll to position [293, 0]
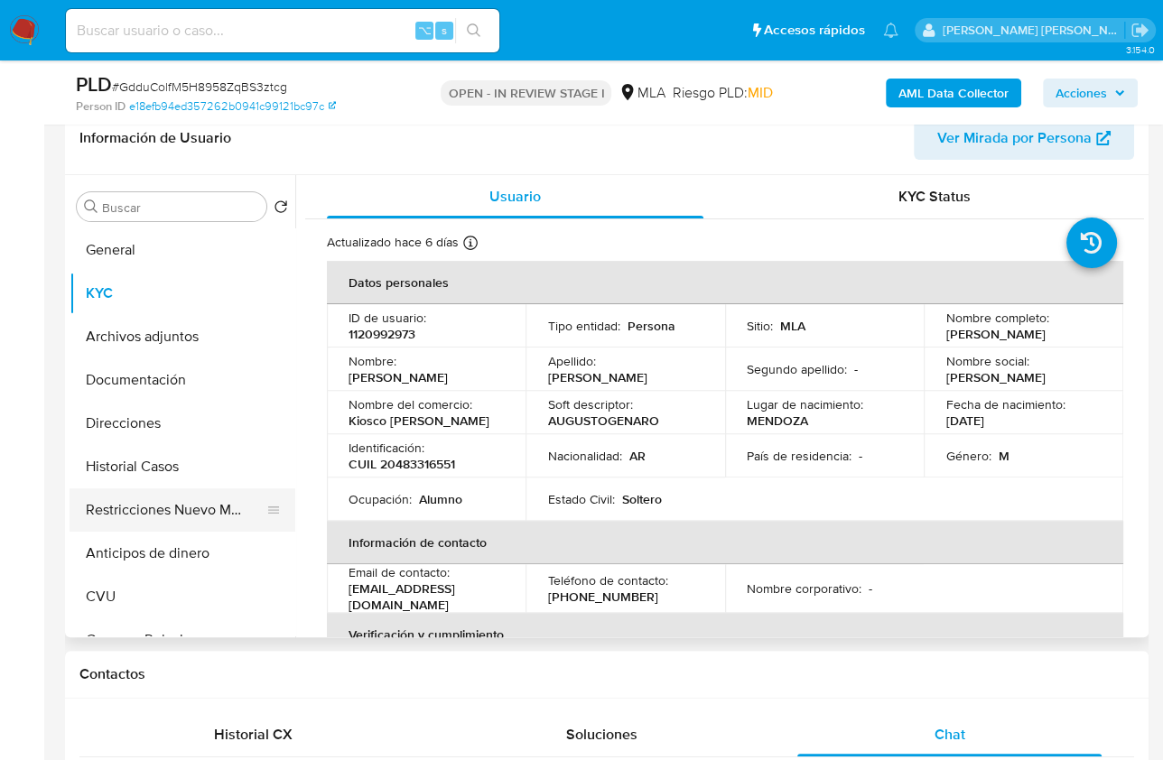
click at [186, 501] on button "Restricciones Nuevo Mundo" at bounding box center [175, 509] width 211 height 43
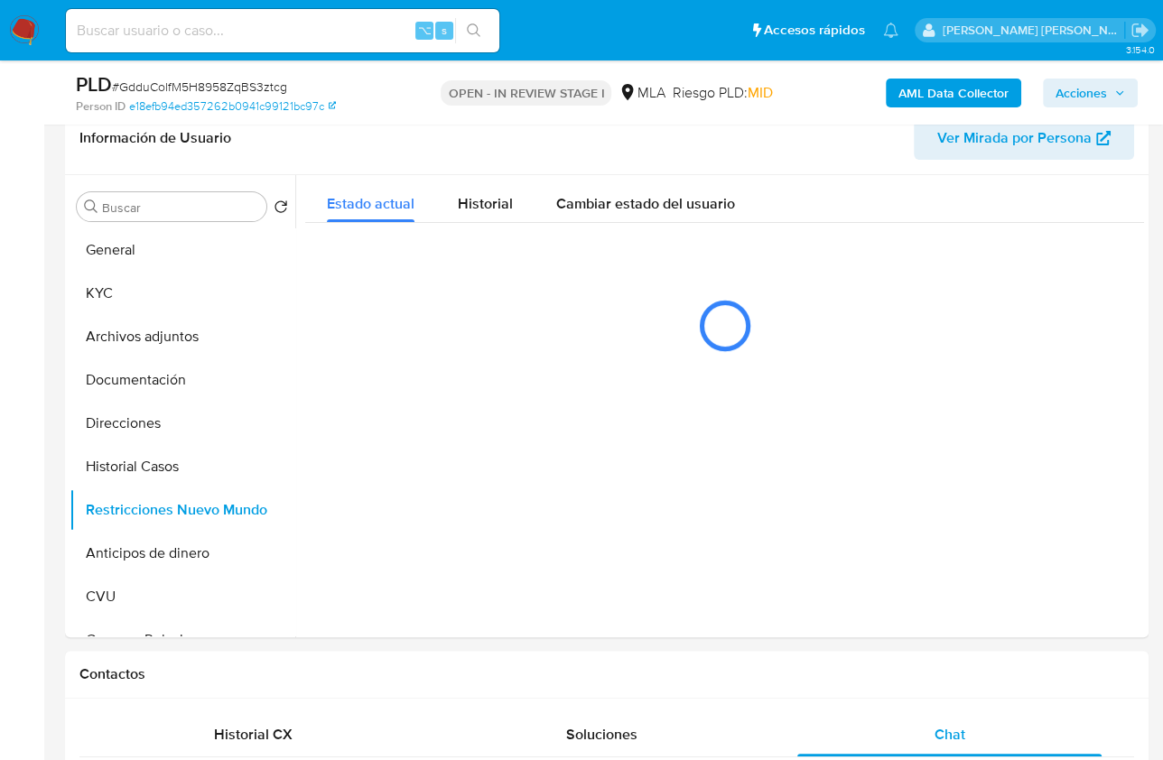
click at [876, 97] on div "AML Data Collector Acciones" at bounding box center [962, 92] width 349 height 42
click at [923, 92] on b "AML Data Collector" at bounding box center [953, 93] width 110 height 29
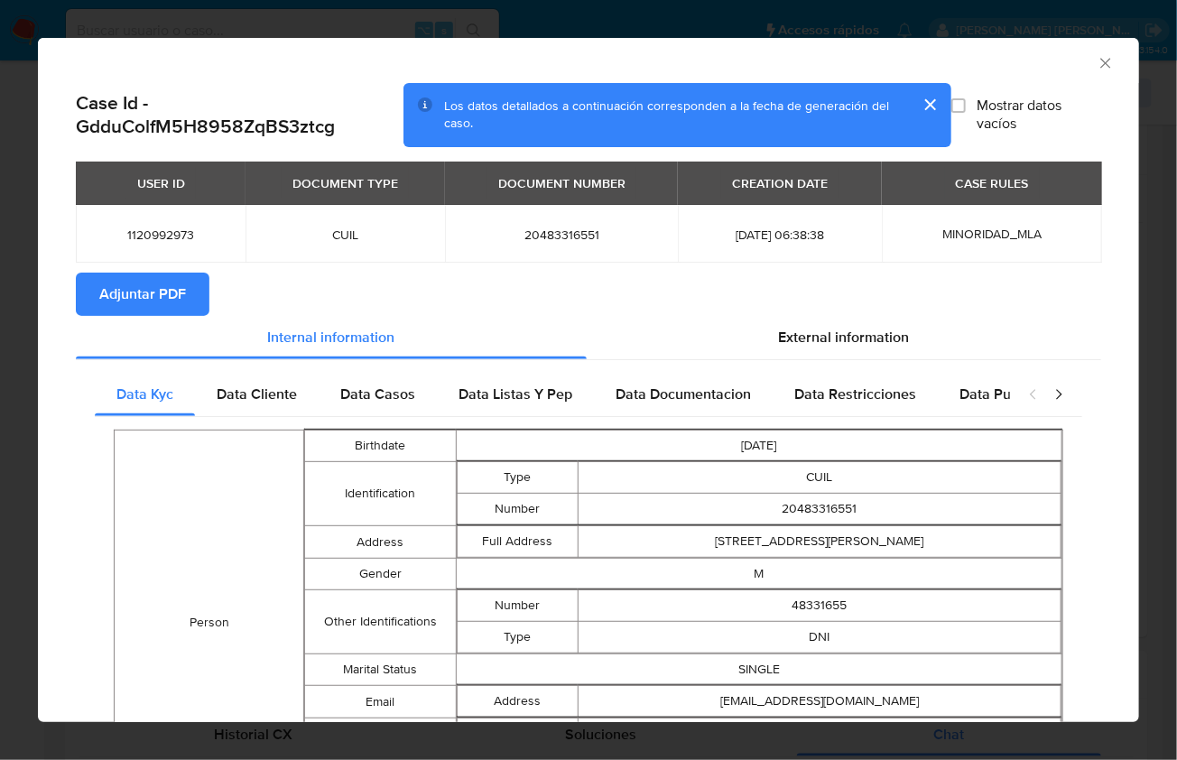
click at [153, 303] on span "Adjuntar PDF" at bounding box center [142, 294] width 87 height 40
click at [1081, 60] on div "AML Data Collector" at bounding box center [574, 61] width 1046 height 20
click at [1097, 64] on icon "Cerrar ventana" at bounding box center [1106, 63] width 18 height 18
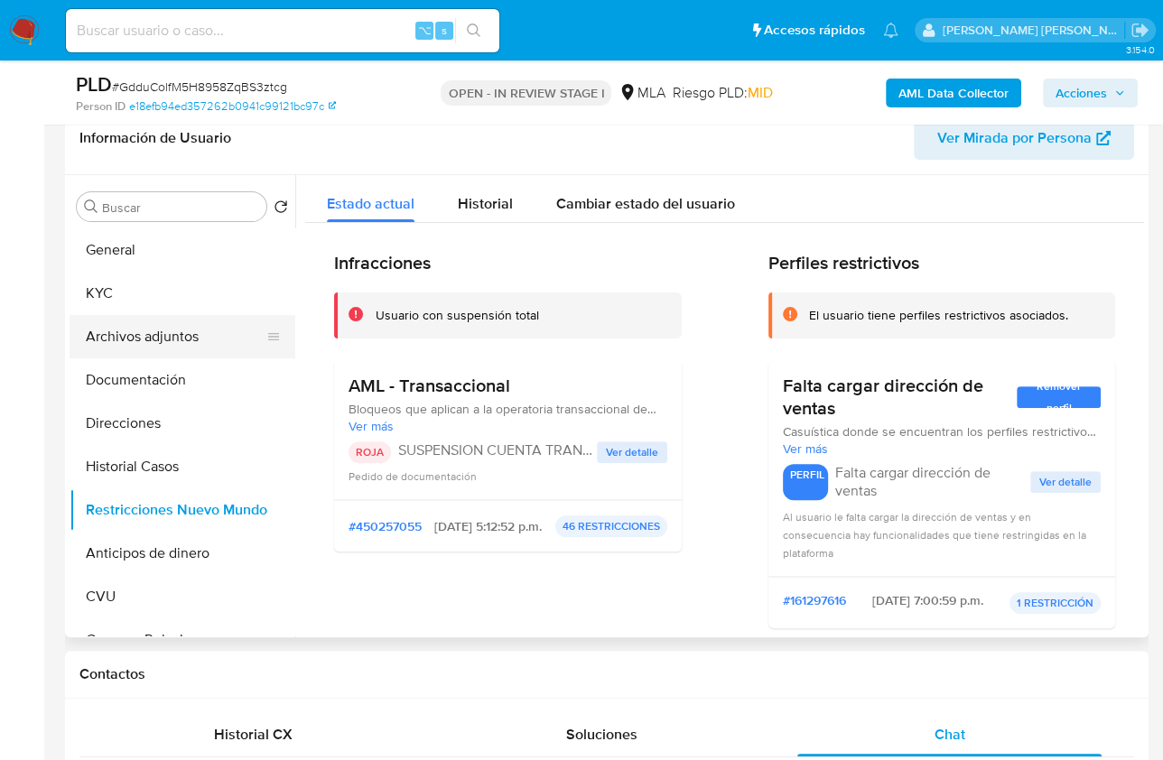
click at [135, 333] on button "Archivos adjuntos" at bounding box center [175, 336] width 211 height 43
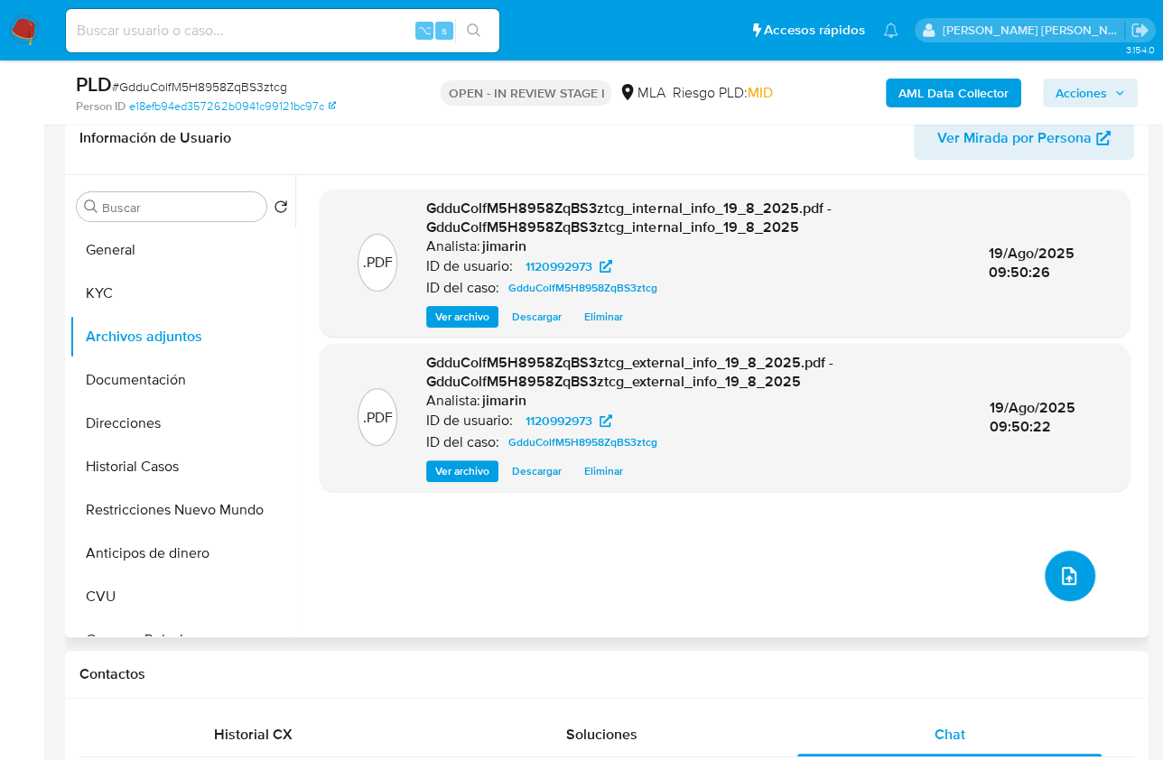
click at [1065, 582] on icon "upload-file" at bounding box center [1069, 576] width 22 height 22
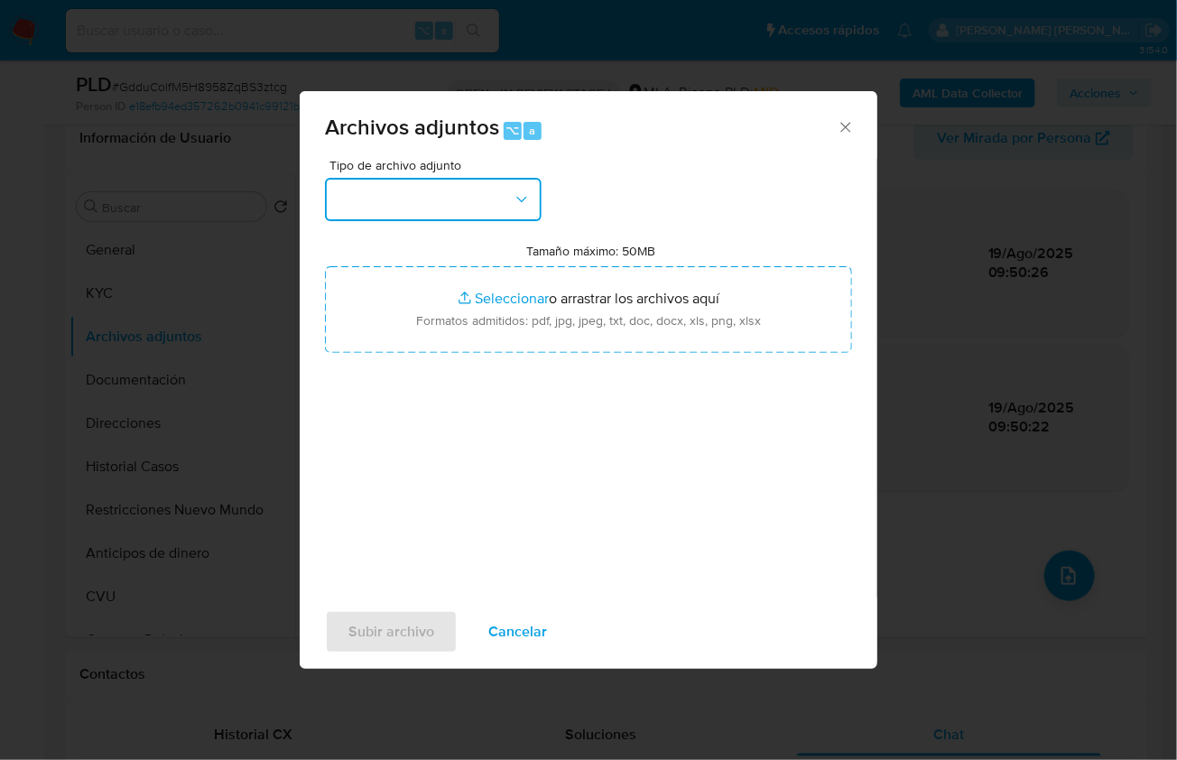
drag, startPoint x: 423, startPoint y: 202, endPoint x: 421, endPoint y: 216, distance: 13.8
click at [423, 202] on button "button" at bounding box center [433, 199] width 217 height 43
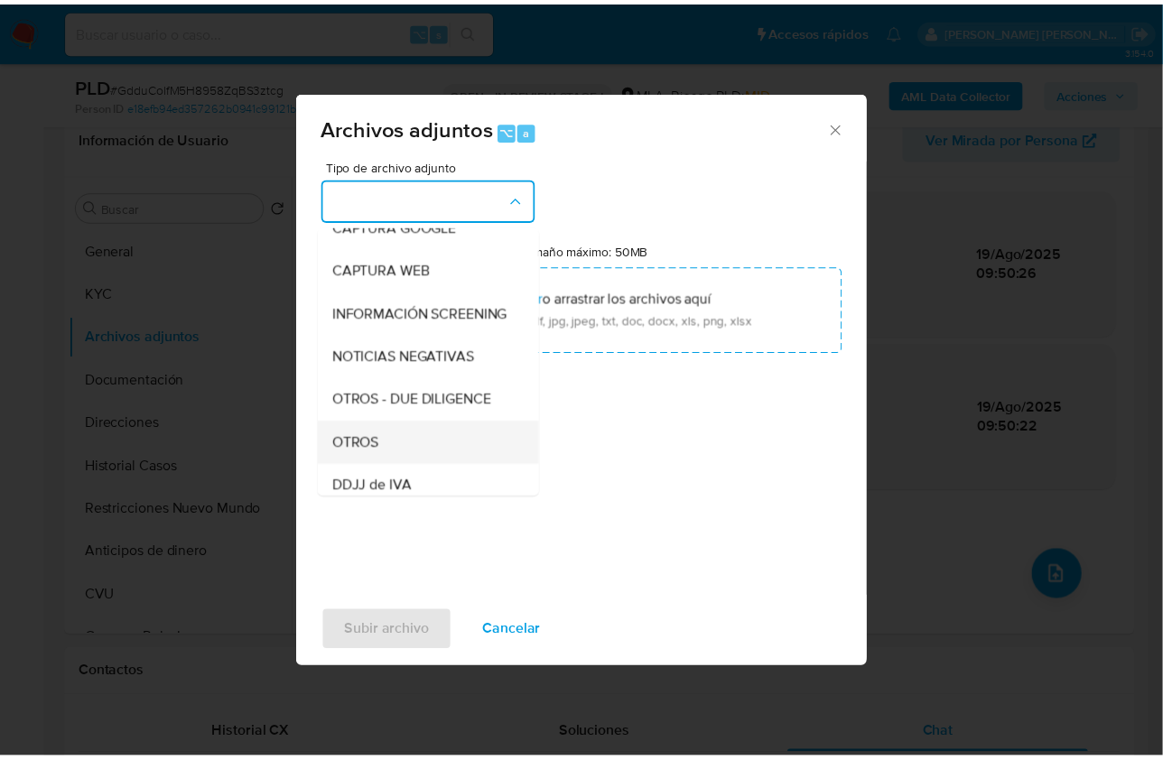
scroll to position [162, 0]
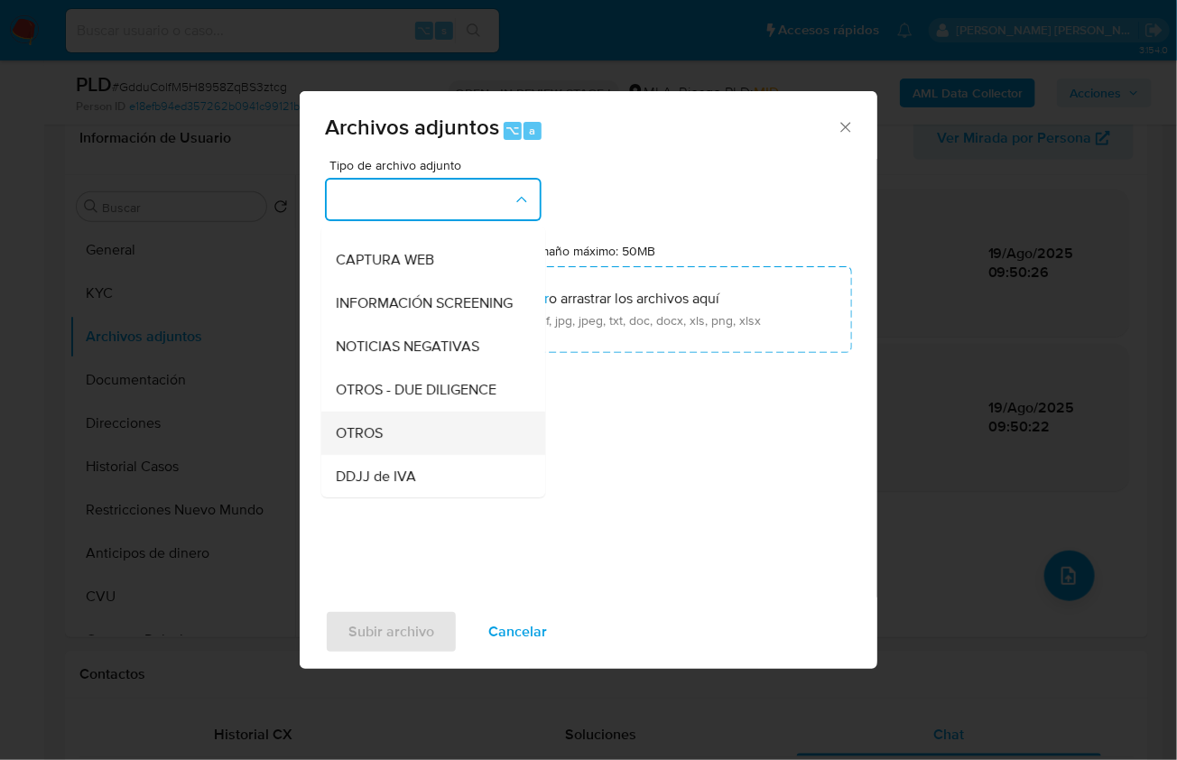
click at [364, 454] on div "OTROS" at bounding box center [428, 432] width 184 height 43
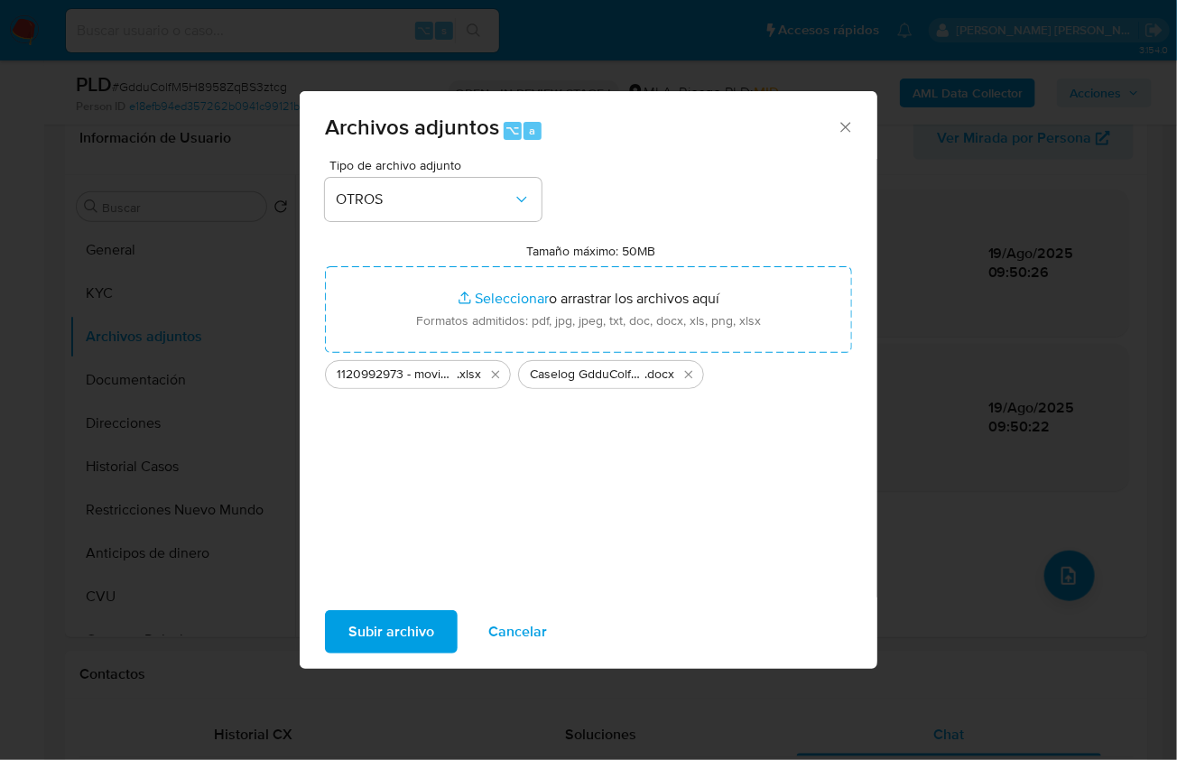
click at [364, 643] on span "Subir archivo" at bounding box center [391, 632] width 86 height 40
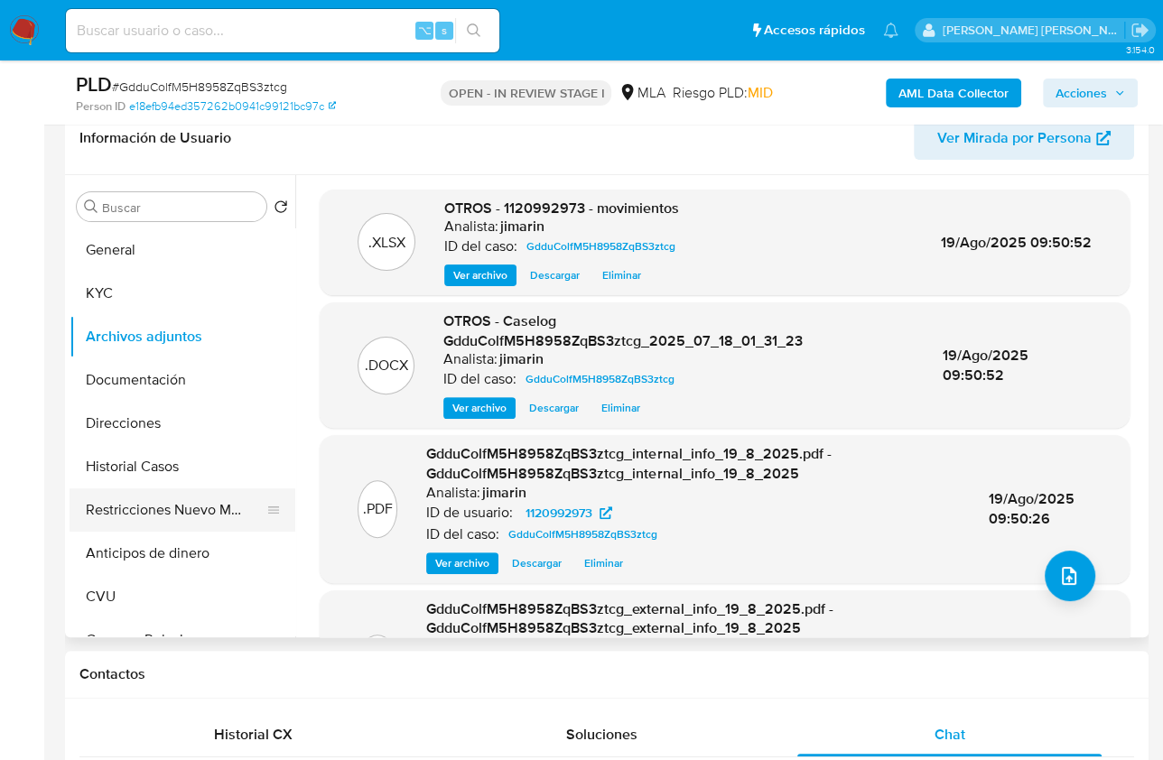
click at [125, 507] on button "Restricciones Nuevo Mundo" at bounding box center [175, 509] width 211 height 43
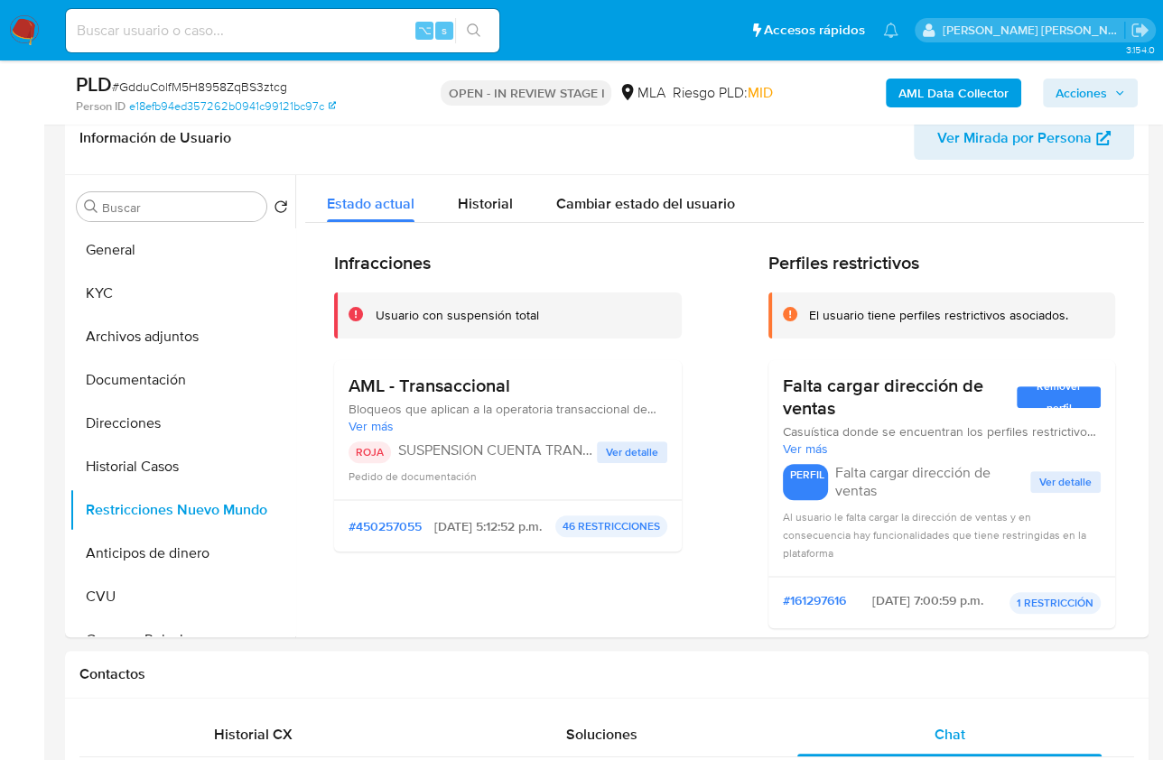
click at [1073, 85] on span "Acciones" at bounding box center [1080, 93] width 51 height 29
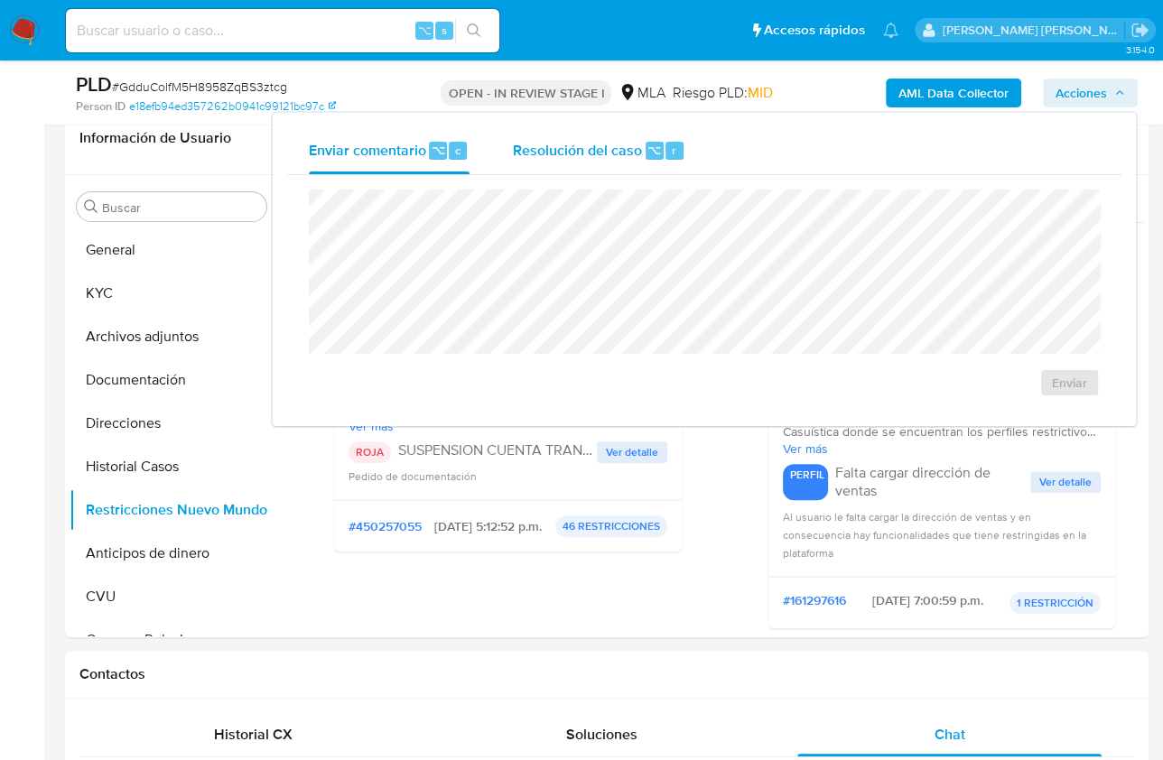
click at [660, 157] on div "⌥ r" at bounding box center [665, 151] width 38 height 18
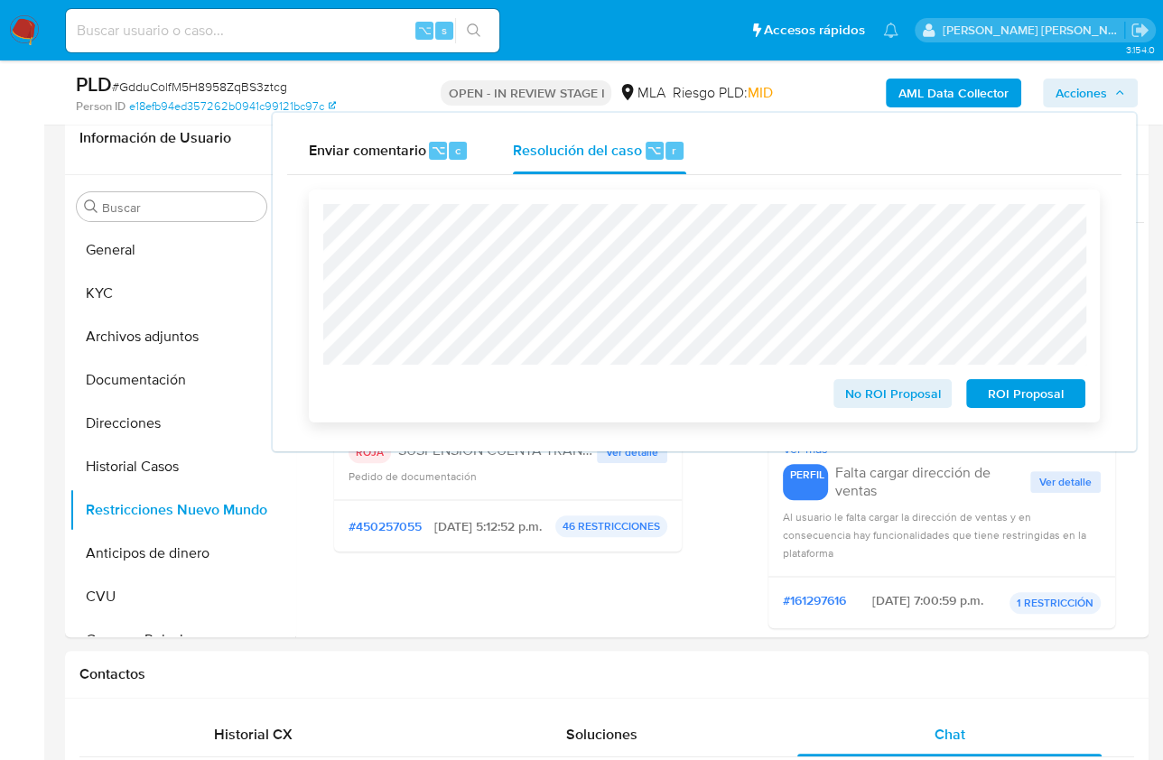
click at [1001, 397] on span "ROI Proposal" at bounding box center [1026, 393] width 94 height 25
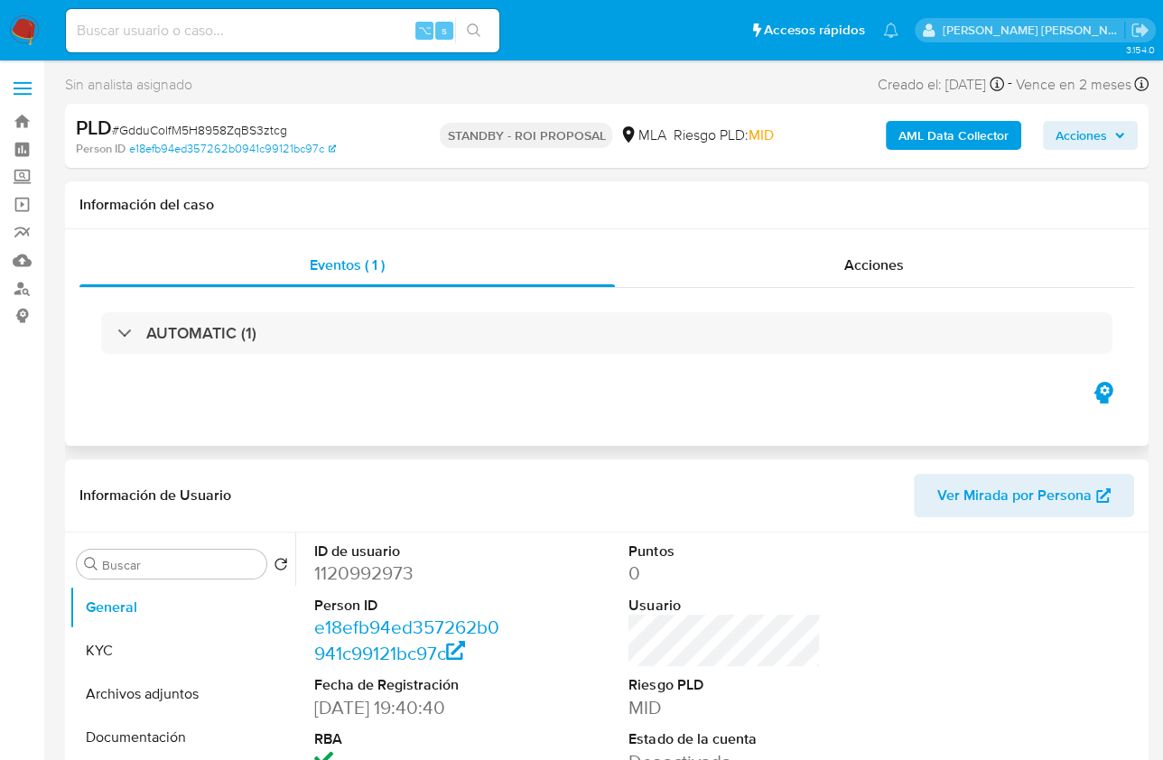
select select "10"
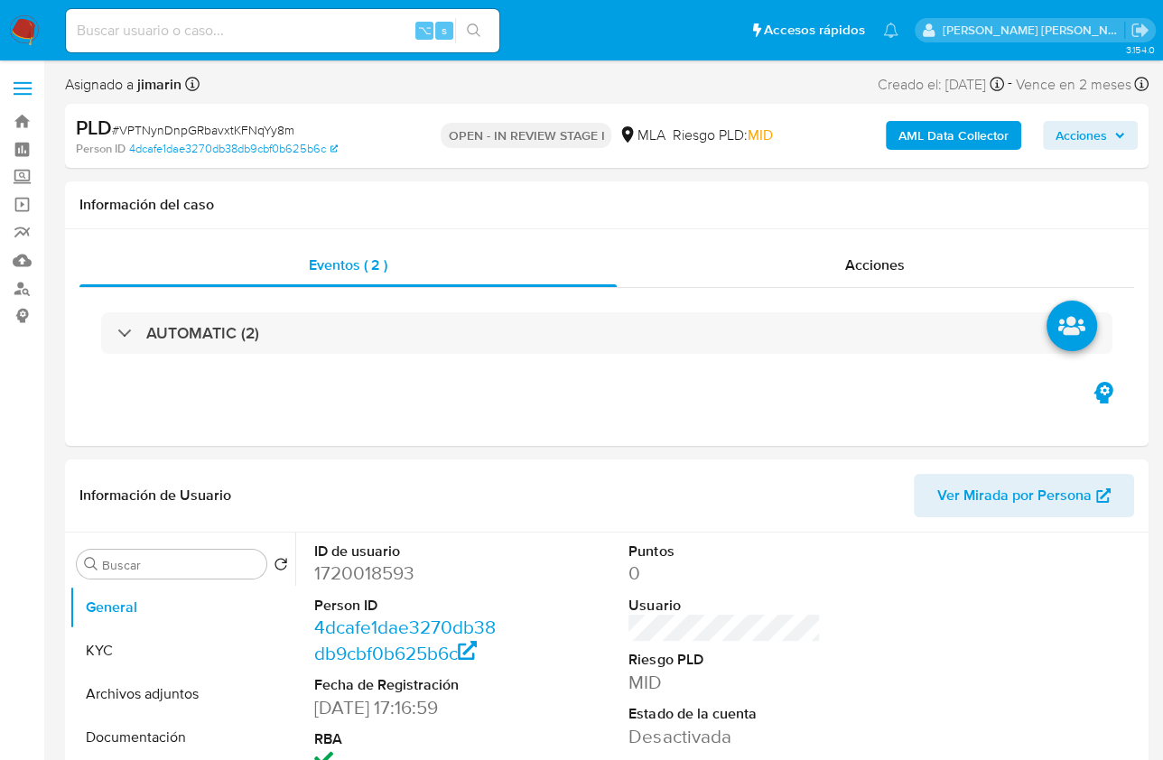
select select "10"
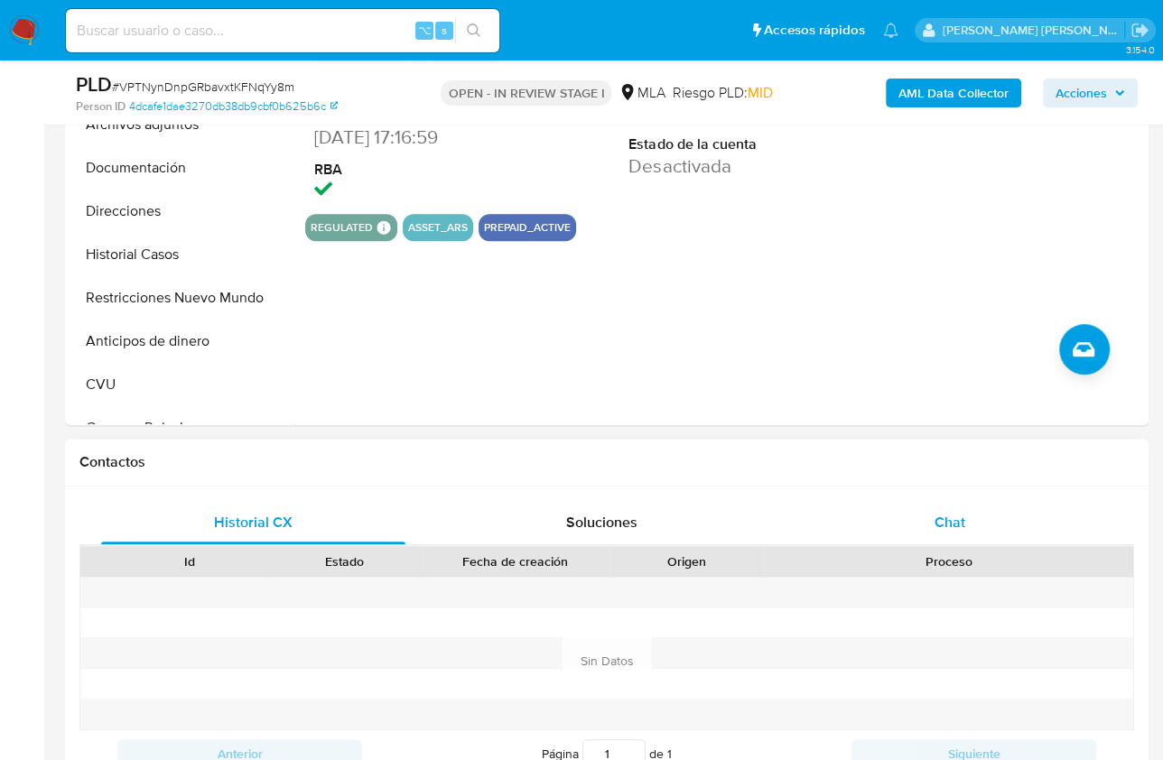
click at [971, 522] on div "Chat" at bounding box center [949, 522] width 304 height 43
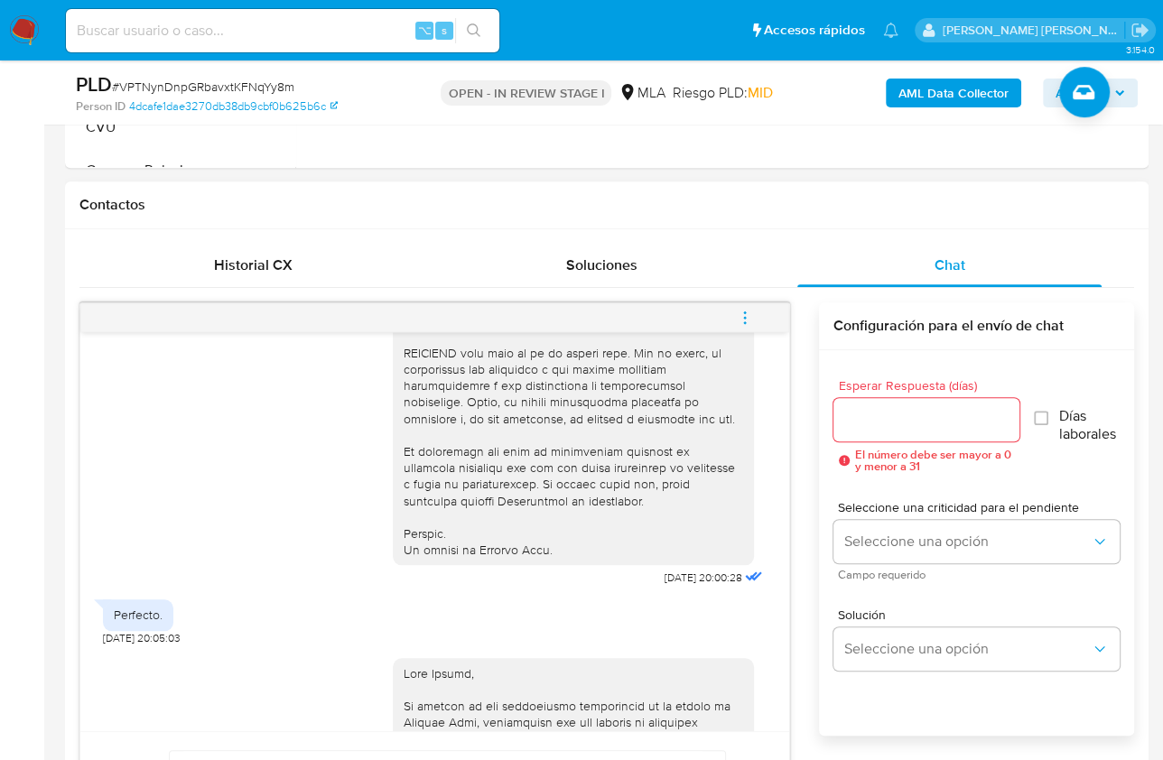
scroll to position [757, 0]
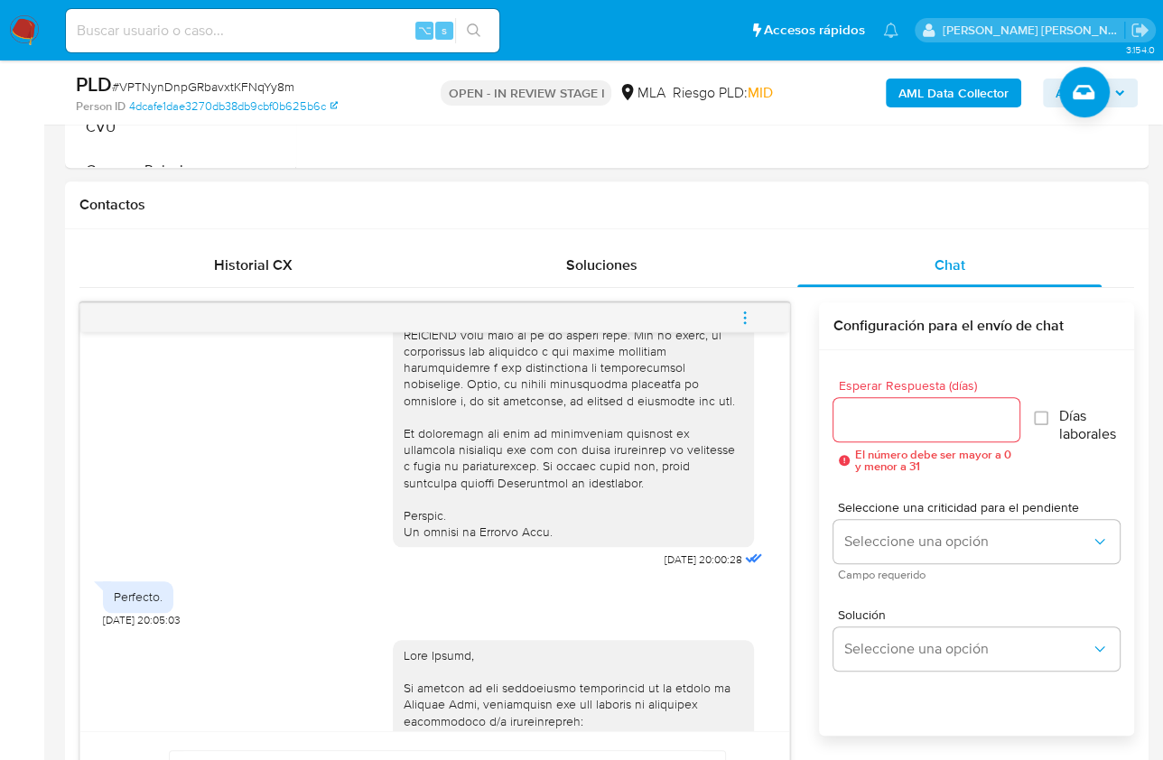
click at [744, 316] on icon "menu-action" at bounding box center [744, 317] width 2 height 2
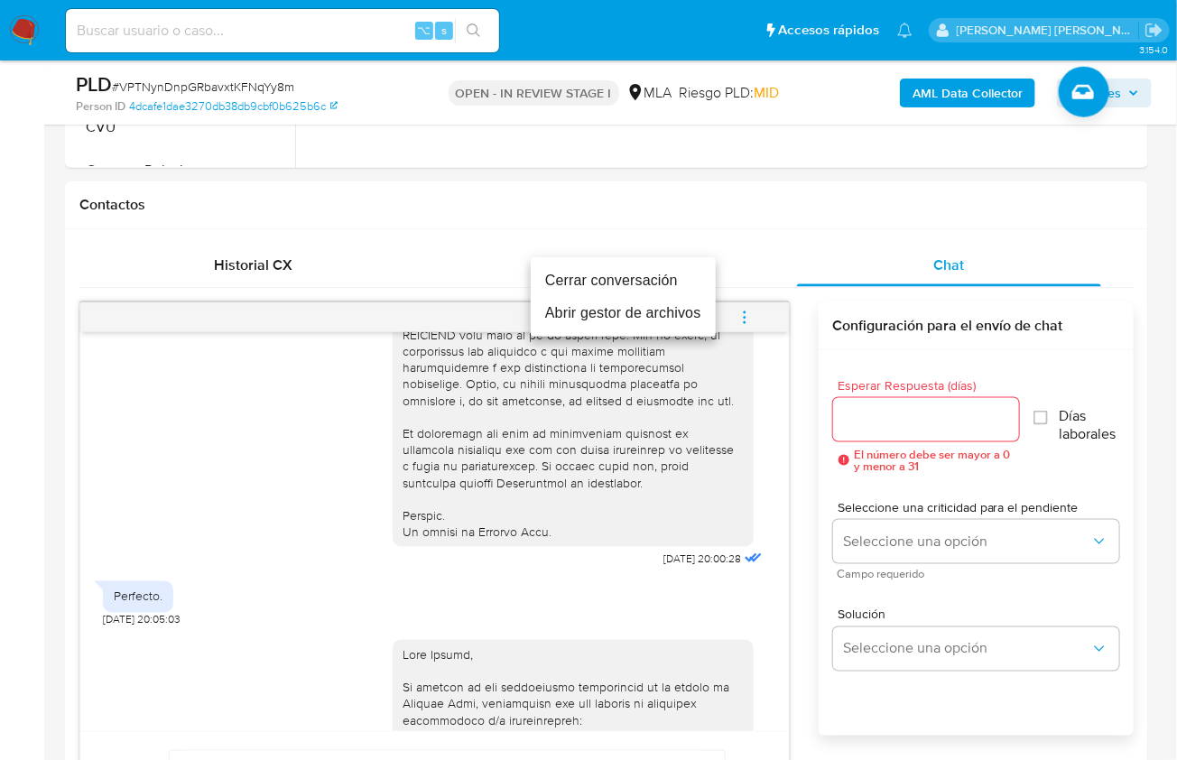
click at [633, 279] on li "Cerrar conversación" at bounding box center [623, 281] width 185 height 33
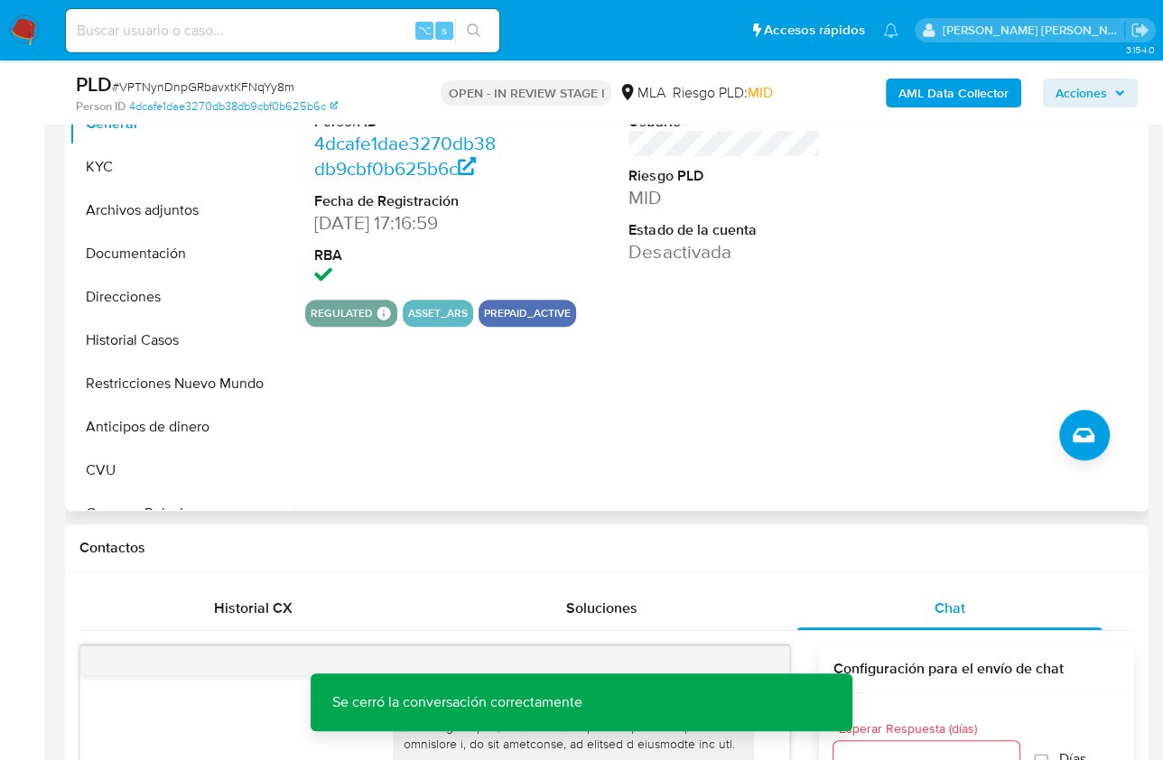
scroll to position [398, 0]
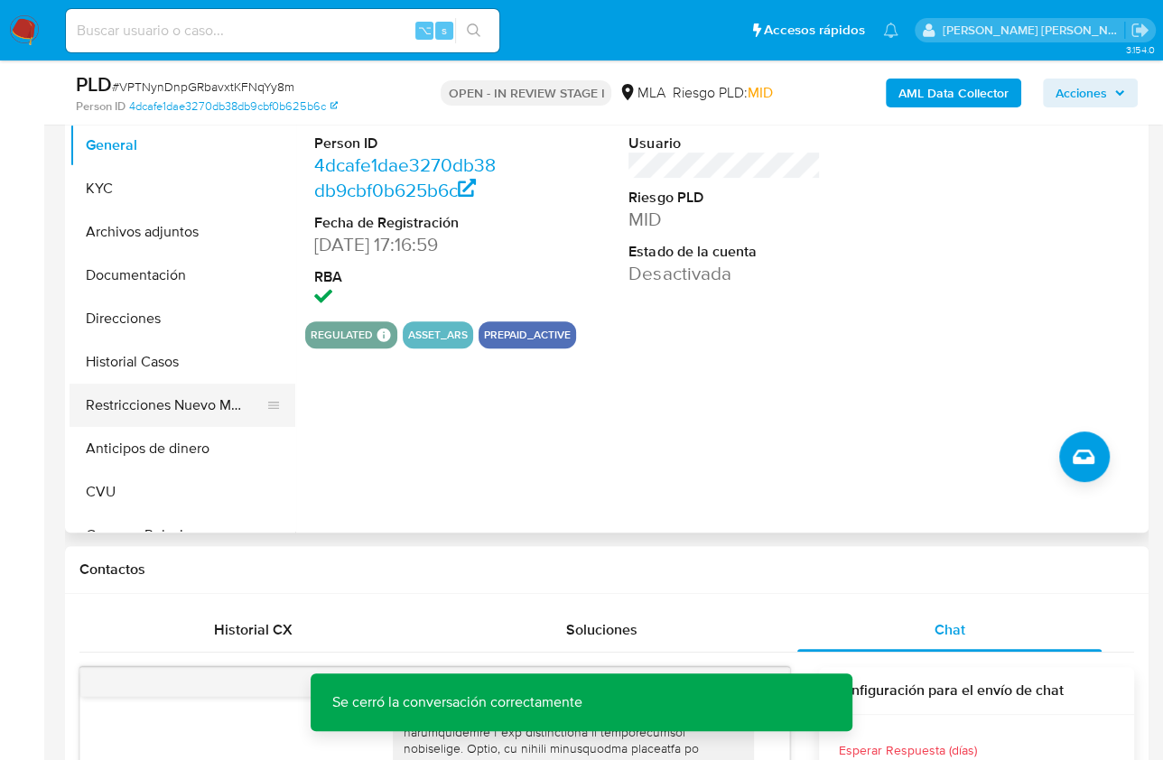
click at [162, 397] on button "Restricciones Nuevo Mundo" at bounding box center [175, 405] width 211 height 43
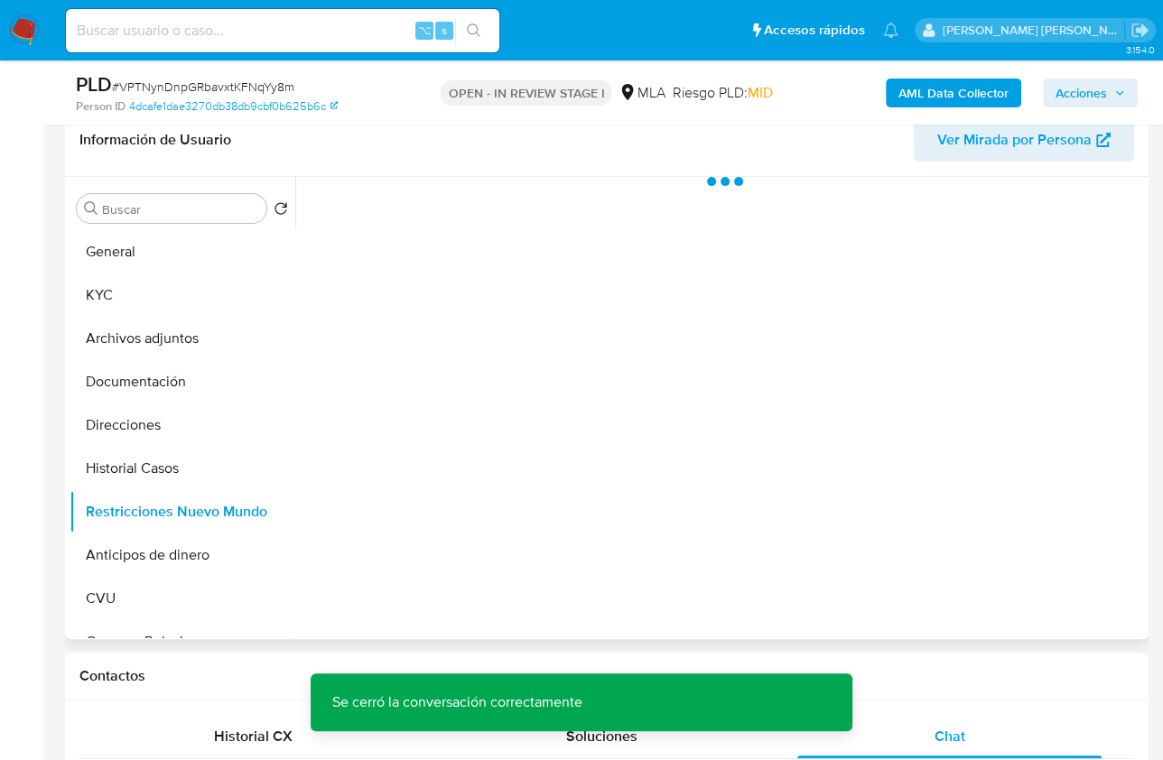
scroll to position [265, 0]
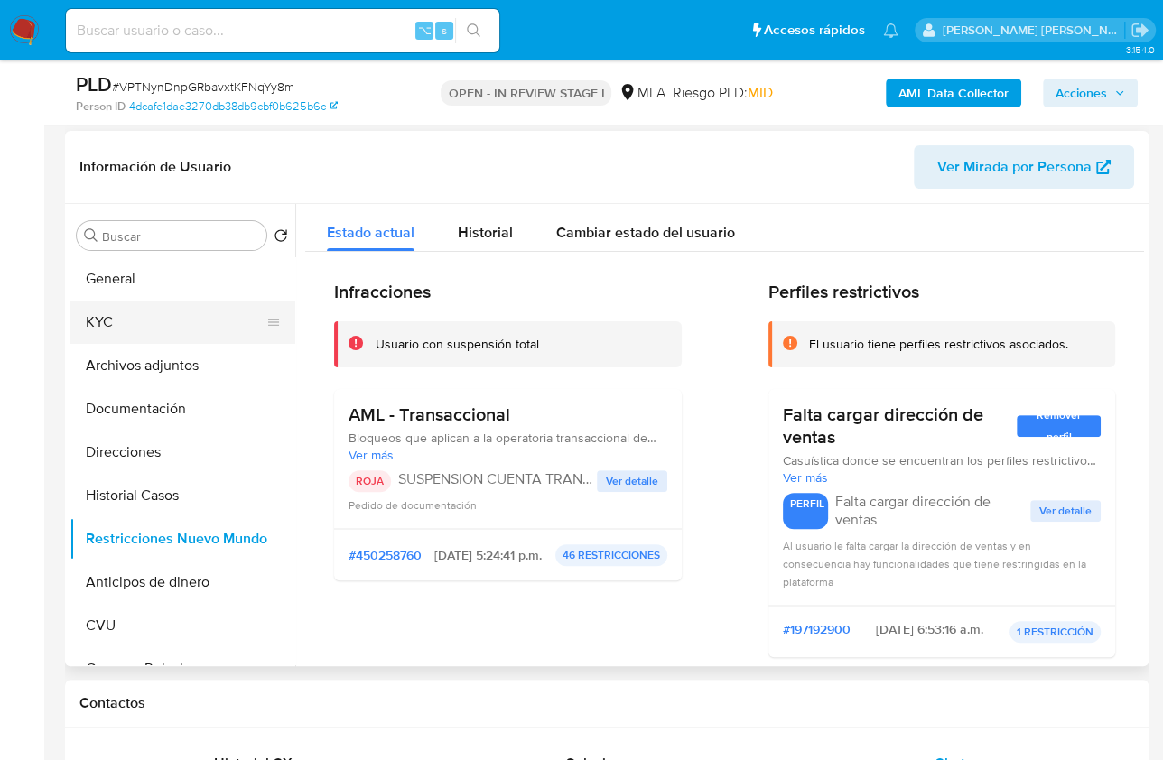
click at [130, 323] on button "KYC" at bounding box center [175, 322] width 211 height 43
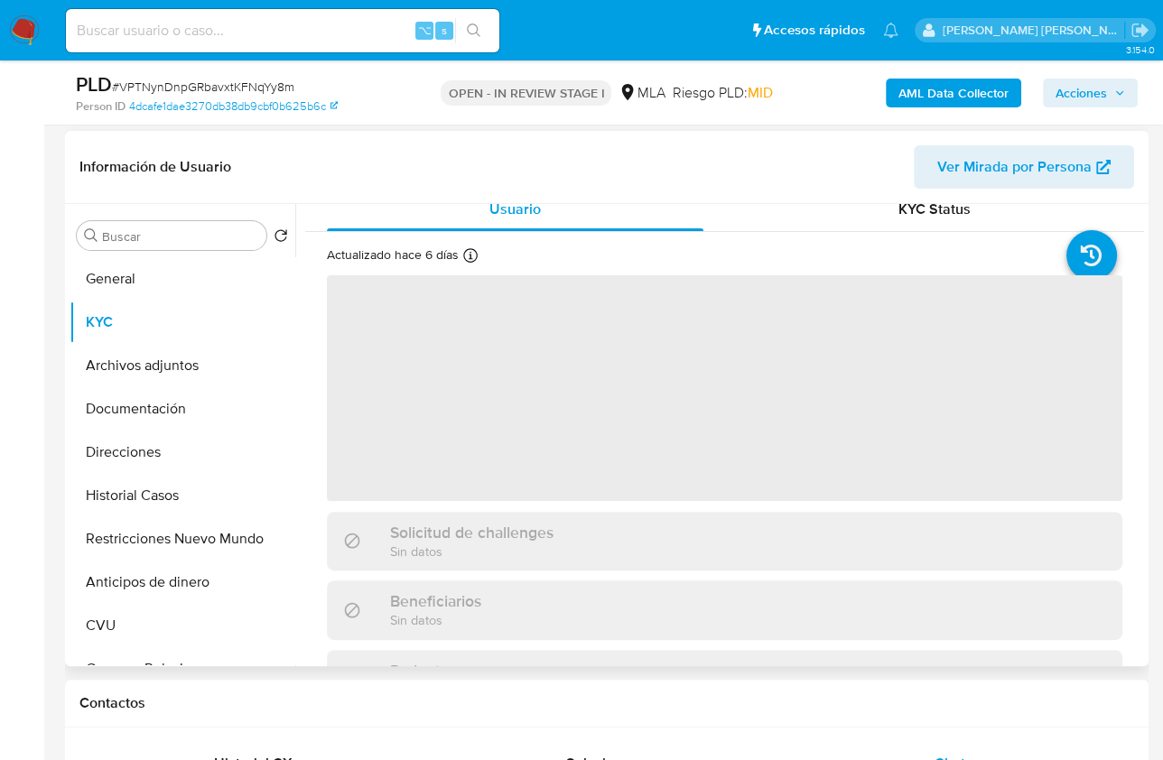
scroll to position [119, 0]
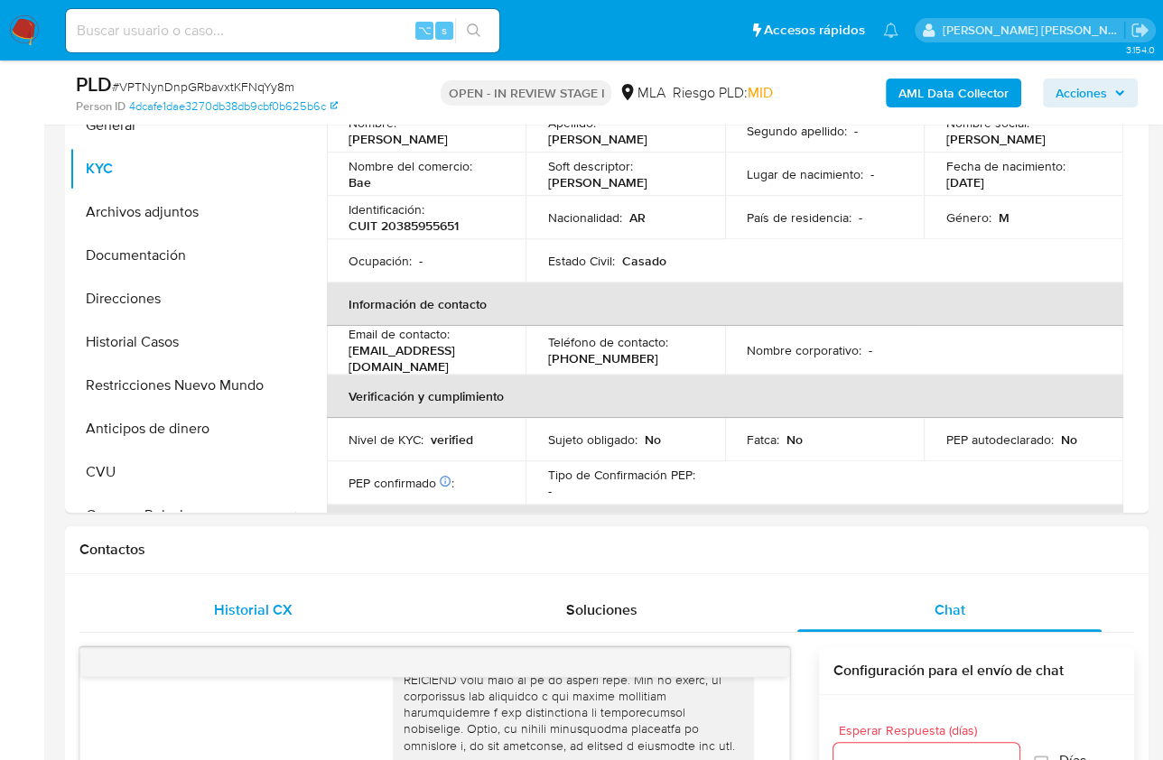
click at [274, 596] on div "Historial CX" at bounding box center [253, 610] width 304 height 43
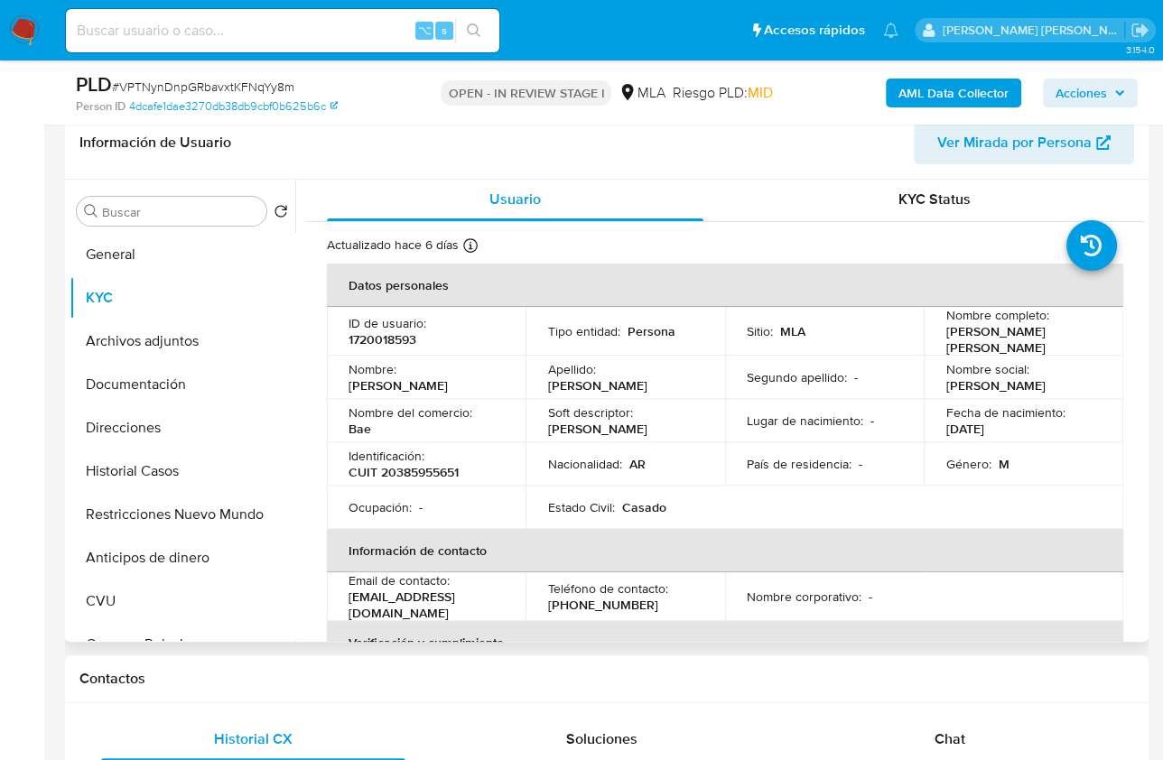
scroll to position [0, 0]
drag, startPoint x: 931, startPoint y: 338, endPoint x: 1064, endPoint y: 338, distance: 133.6
click at [1064, 338] on td "Nombre completo : Alexis Brian Baez" at bounding box center [1023, 333] width 199 height 49
copy p "Alexis Brian Baez"
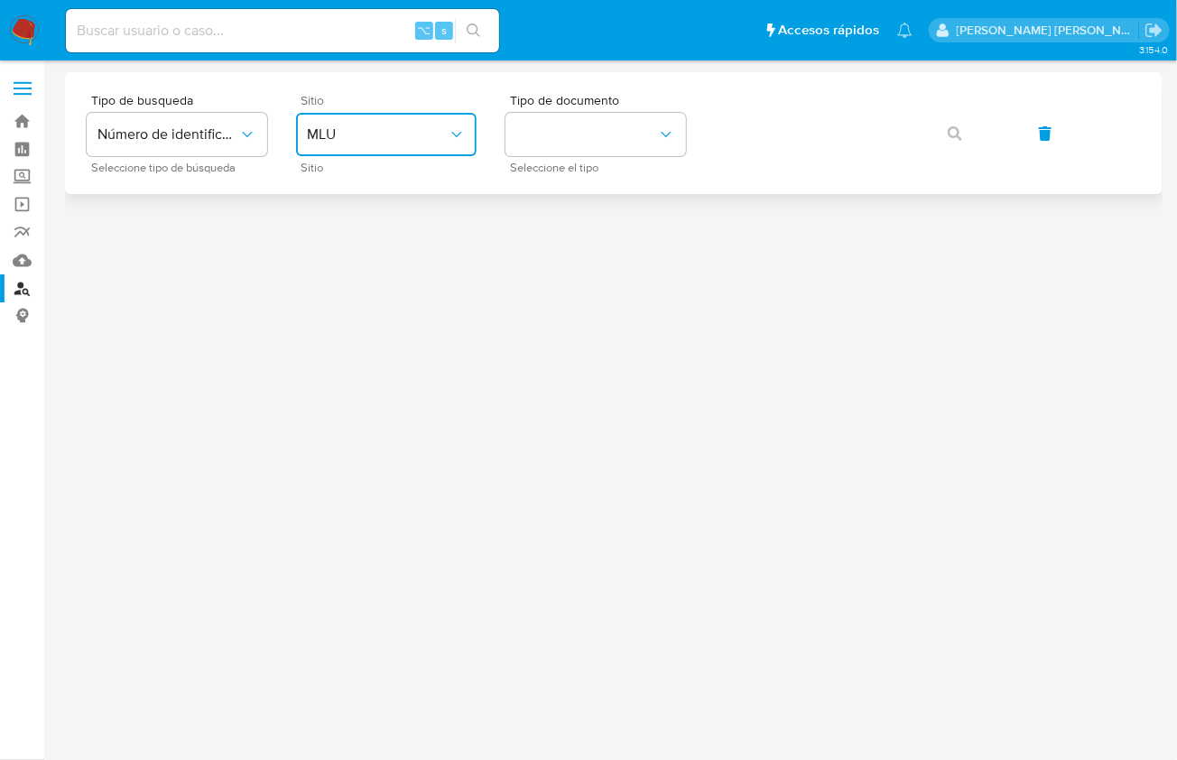
click at [399, 130] on span "MLU" at bounding box center [377, 134] width 141 height 18
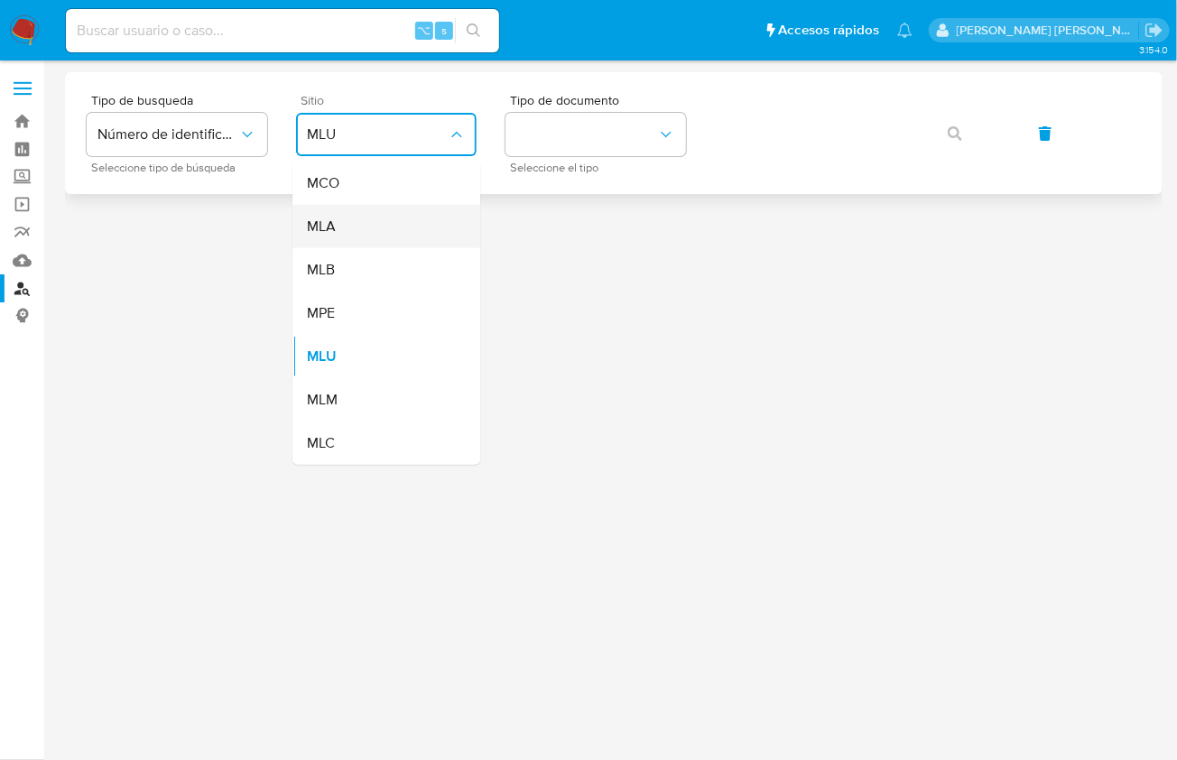
click at [412, 237] on div "MLA" at bounding box center [381, 226] width 148 height 43
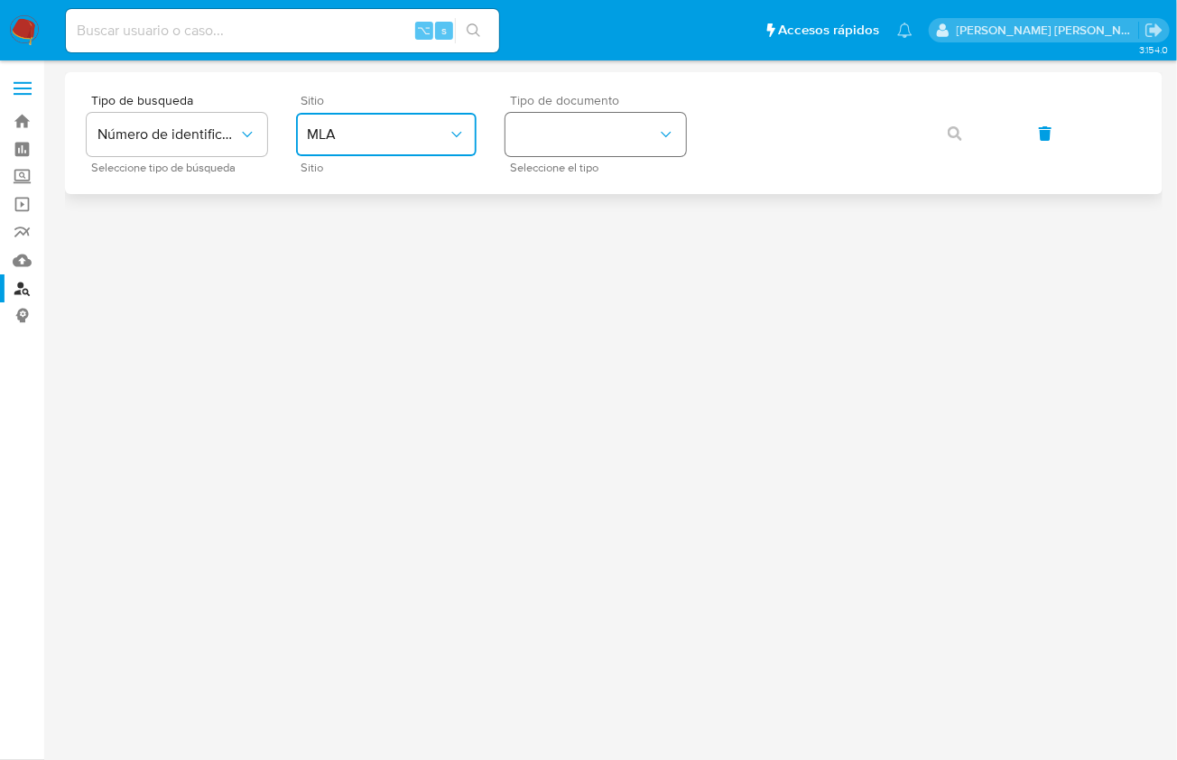
click at [557, 147] on button "identificationType" at bounding box center [596, 134] width 181 height 43
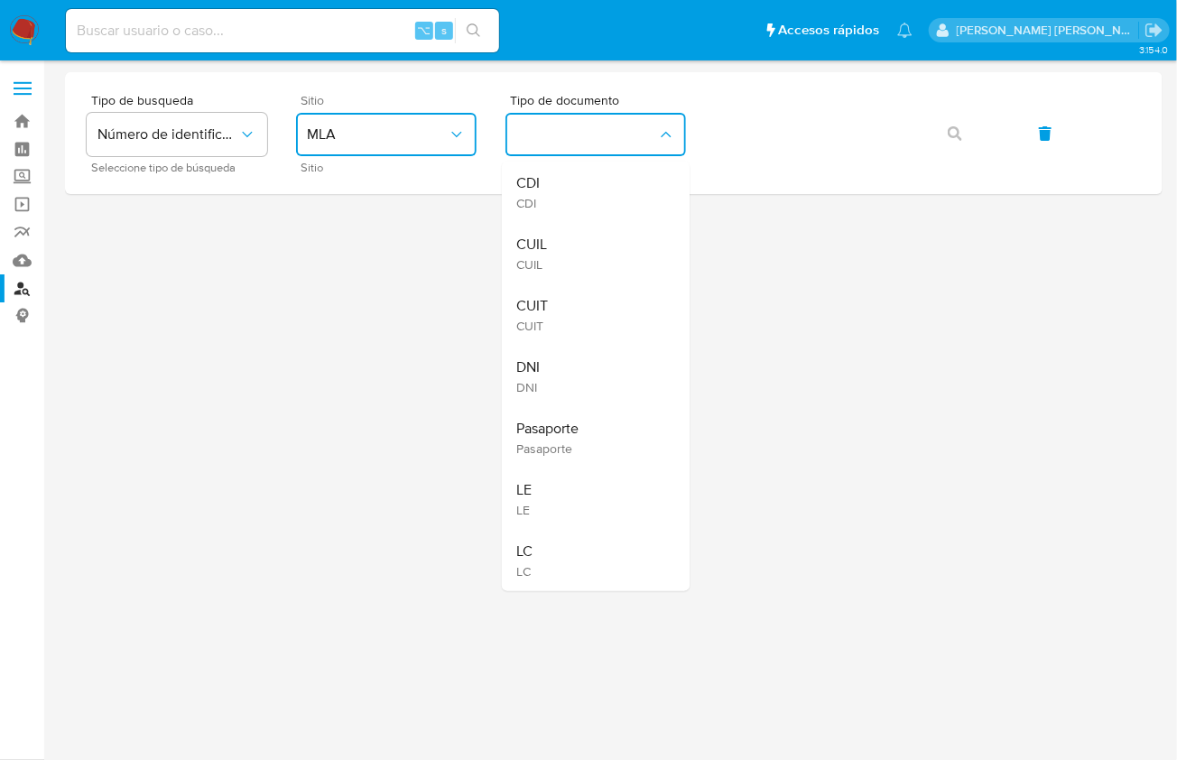
click at [597, 319] on div "CUIT CUIT" at bounding box center [590, 314] width 148 height 61
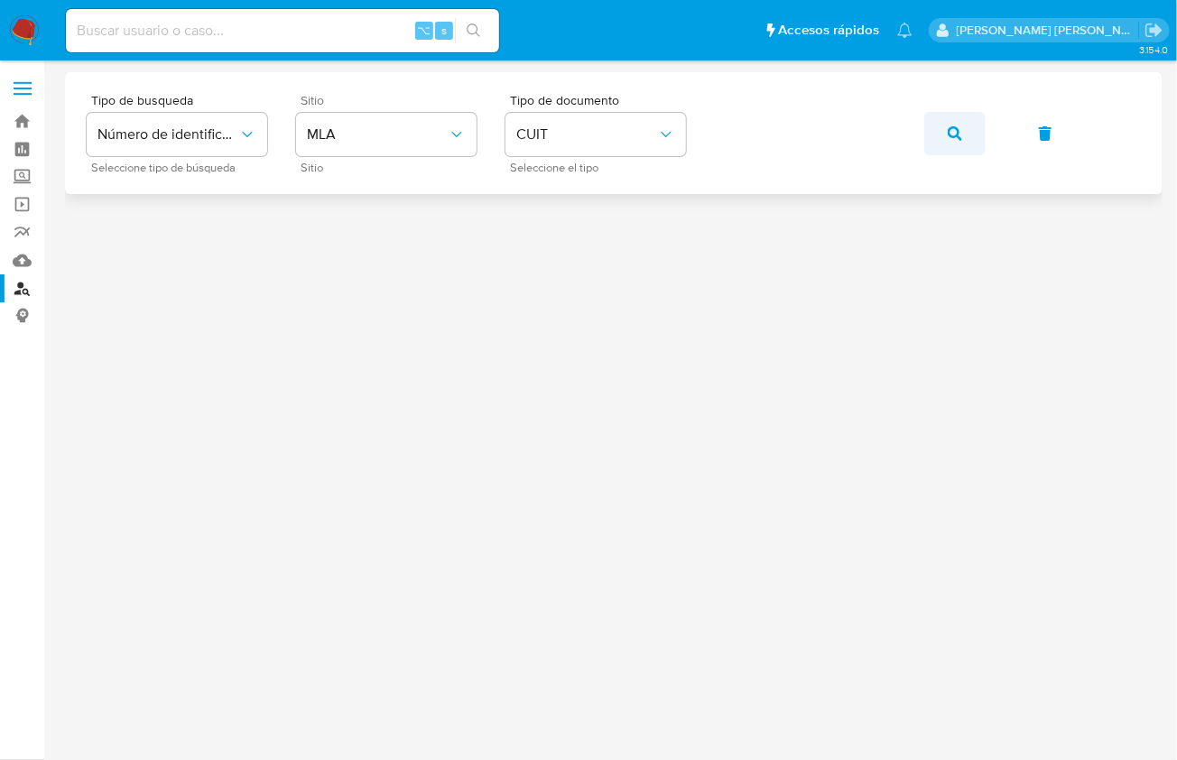
click at [956, 128] on icon "button" at bounding box center [955, 133] width 14 height 14
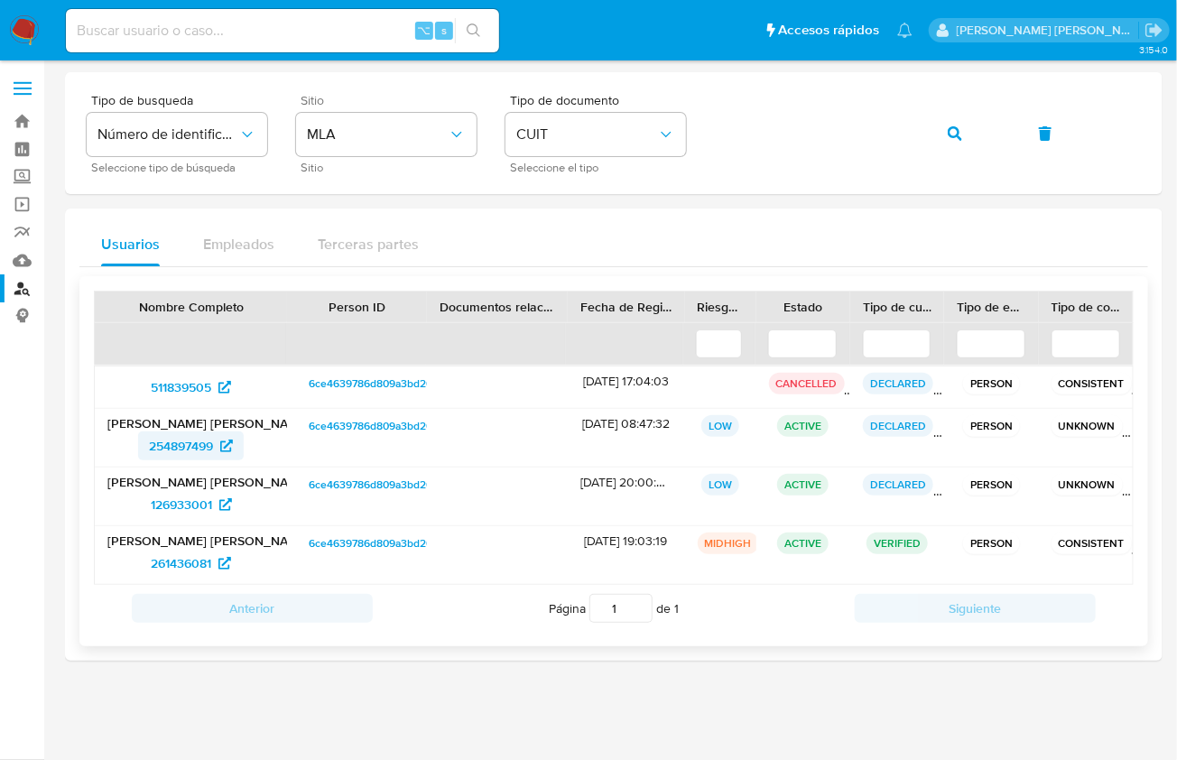
click at [183, 447] on span "254897499" at bounding box center [181, 446] width 64 height 29
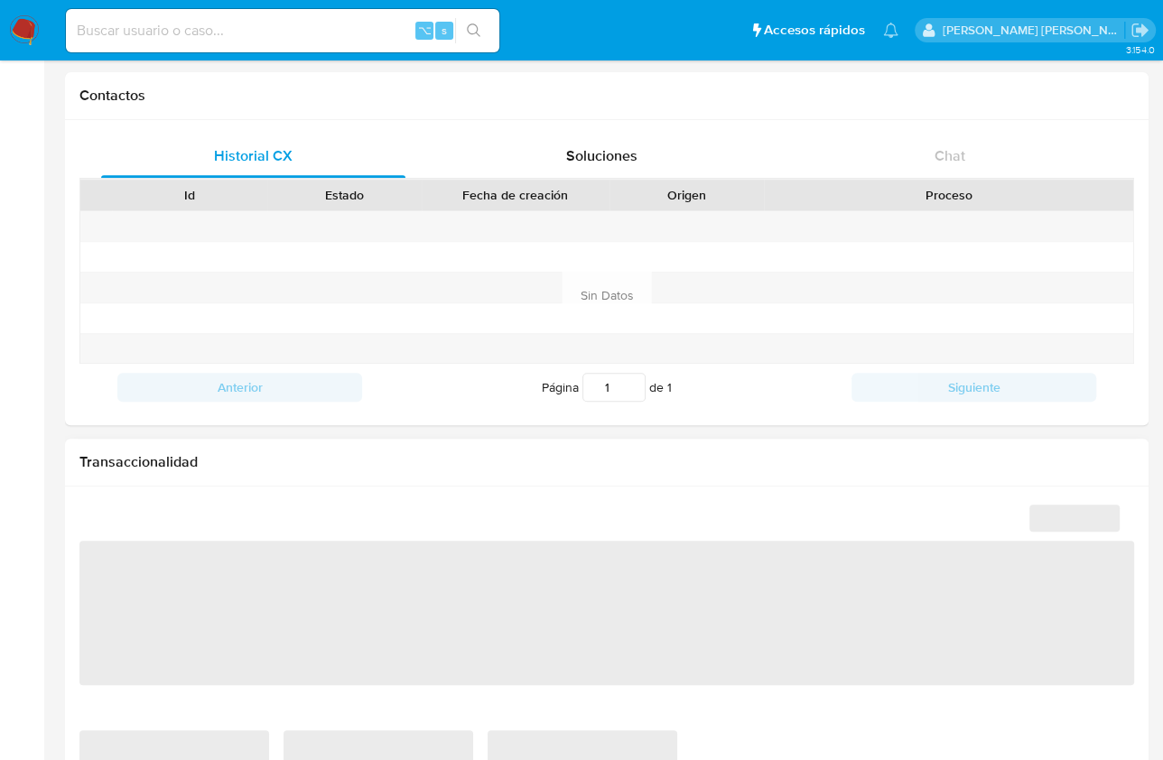
select select "10"
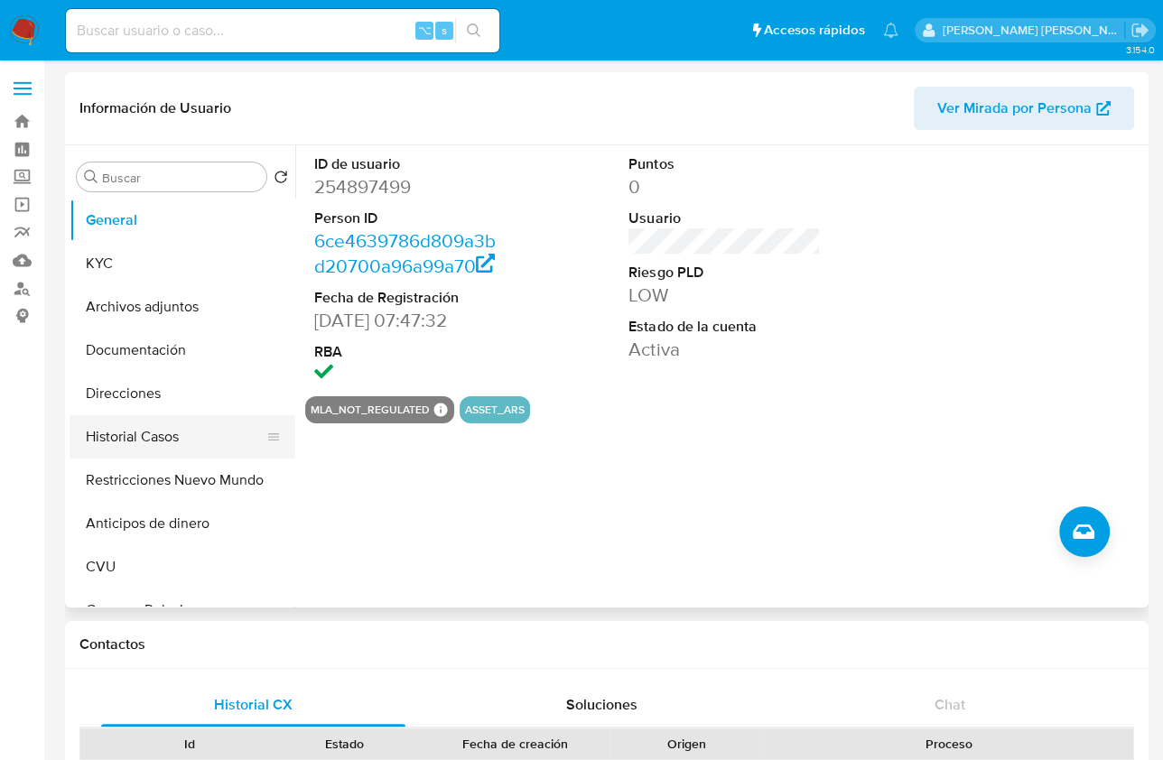
click at [193, 450] on button "Historial Casos" at bounding box center [175, 436] width 211 height 43
